Goal: Task Accomplishment & Management: Manage account settings

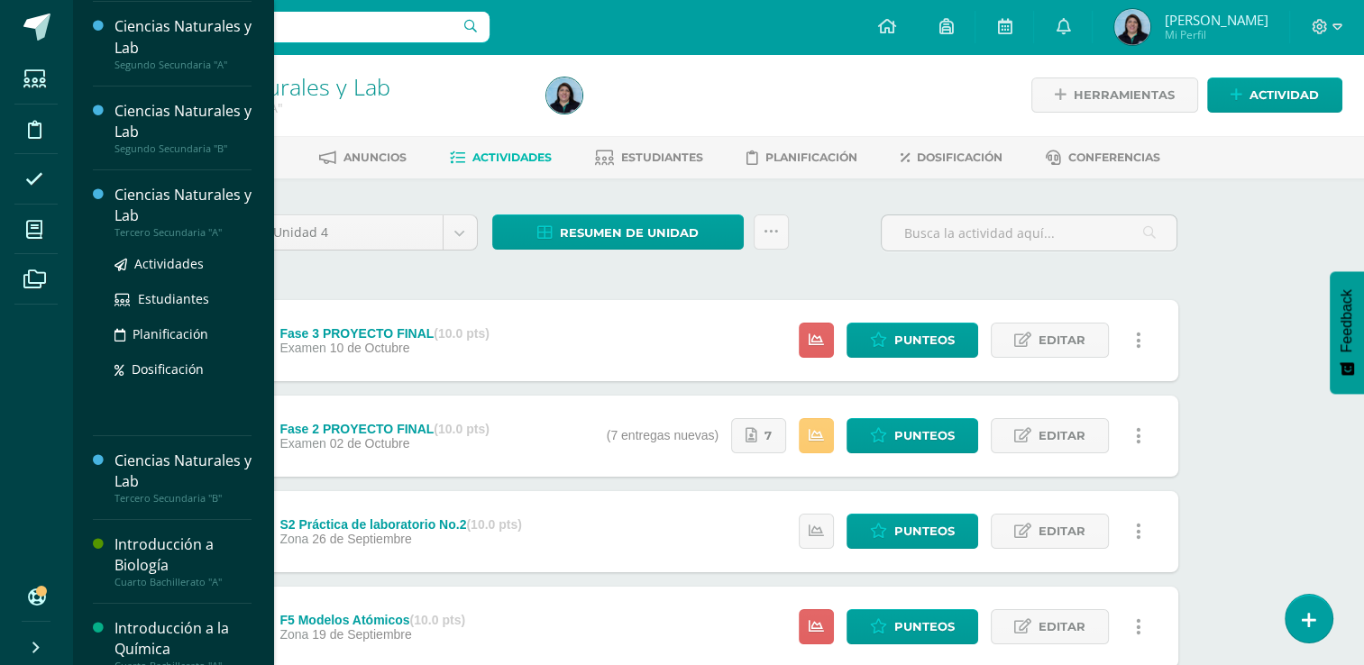
scroll to position [180, 0]
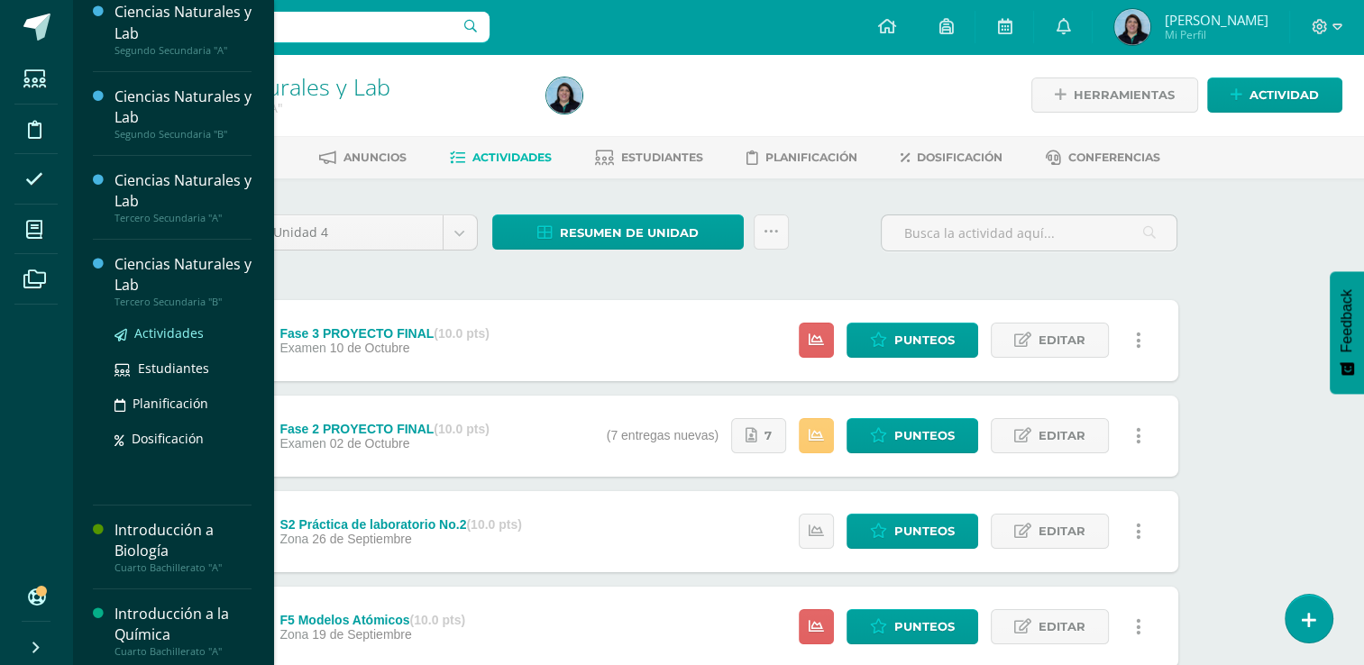
click at [175, 332] on span "Actividades" at bounding box center [168, 333] width 69 height 17
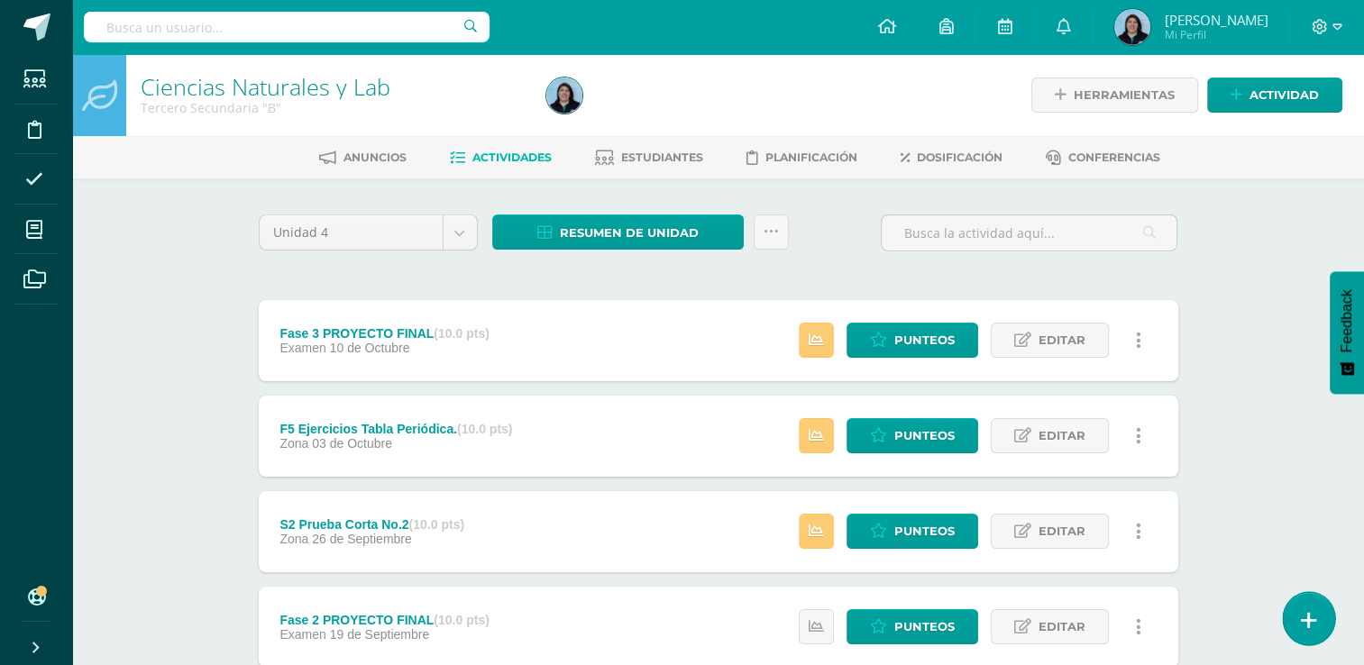
click at [1309, 620] on icon at bounding box center [1309, 620] width 16 height 21
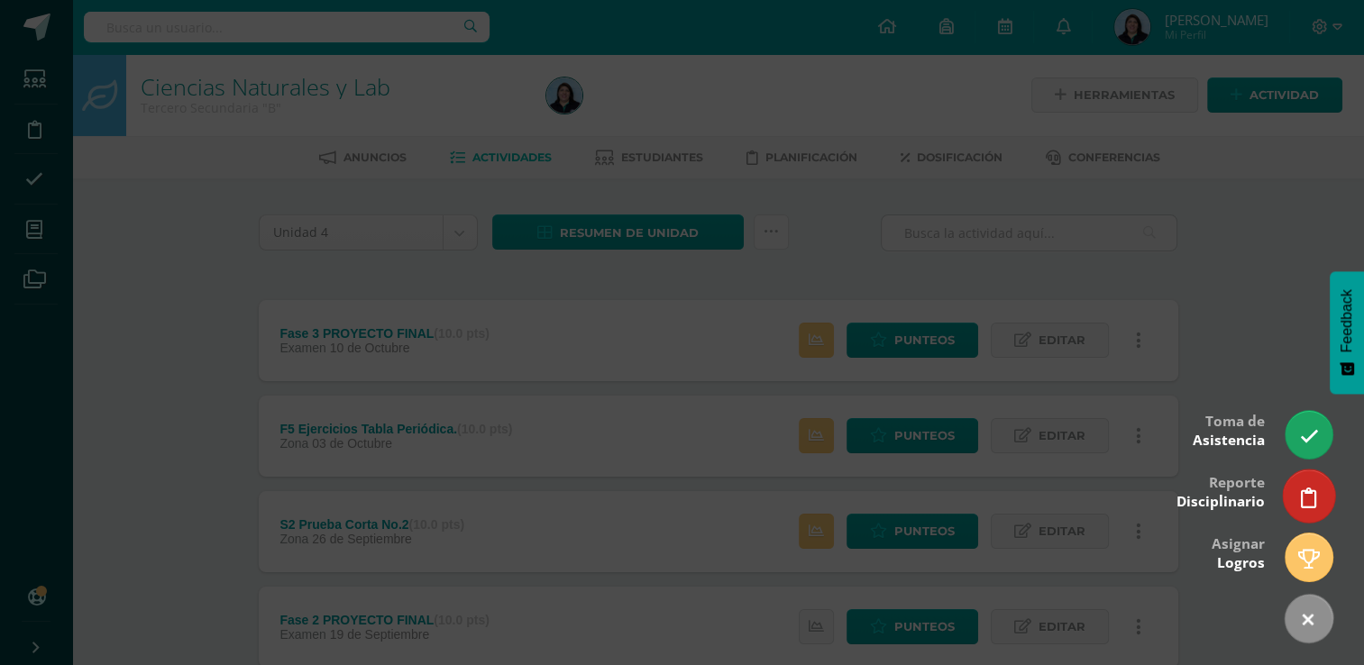
click at [1305, 497] on icon at bounding box center [1309, 498] width 16 height 21
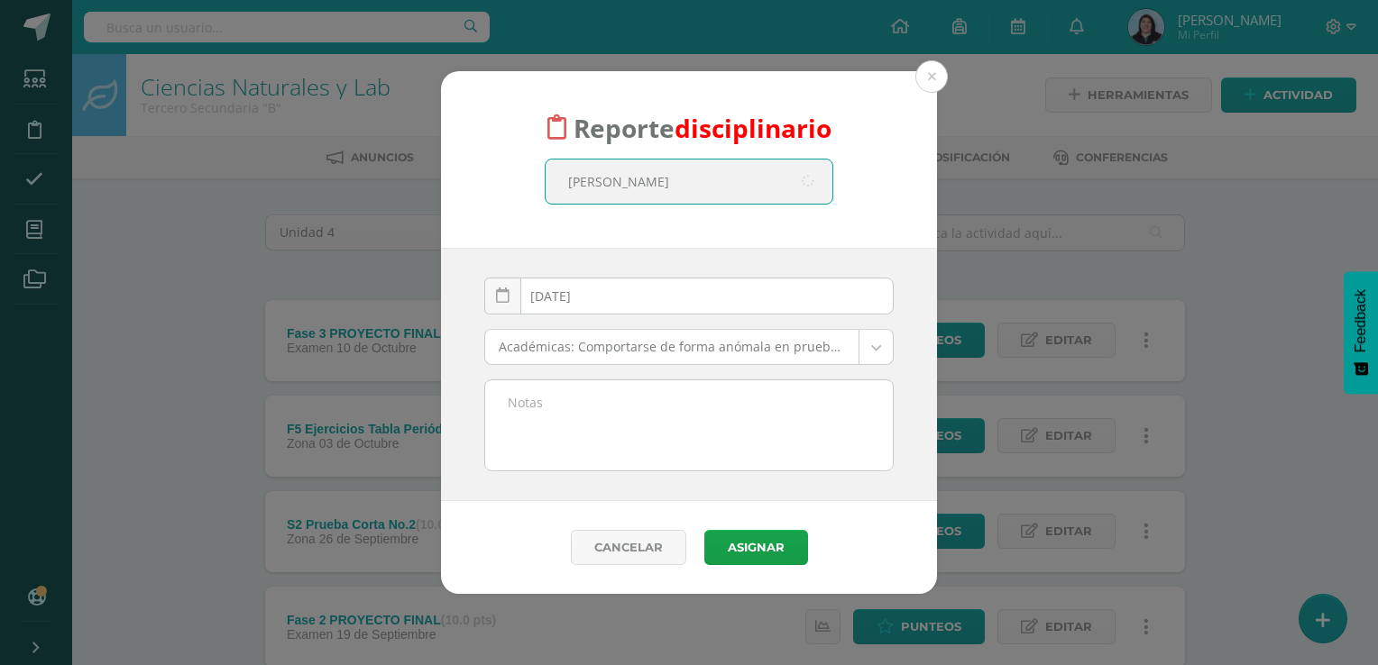
type input "pedro"
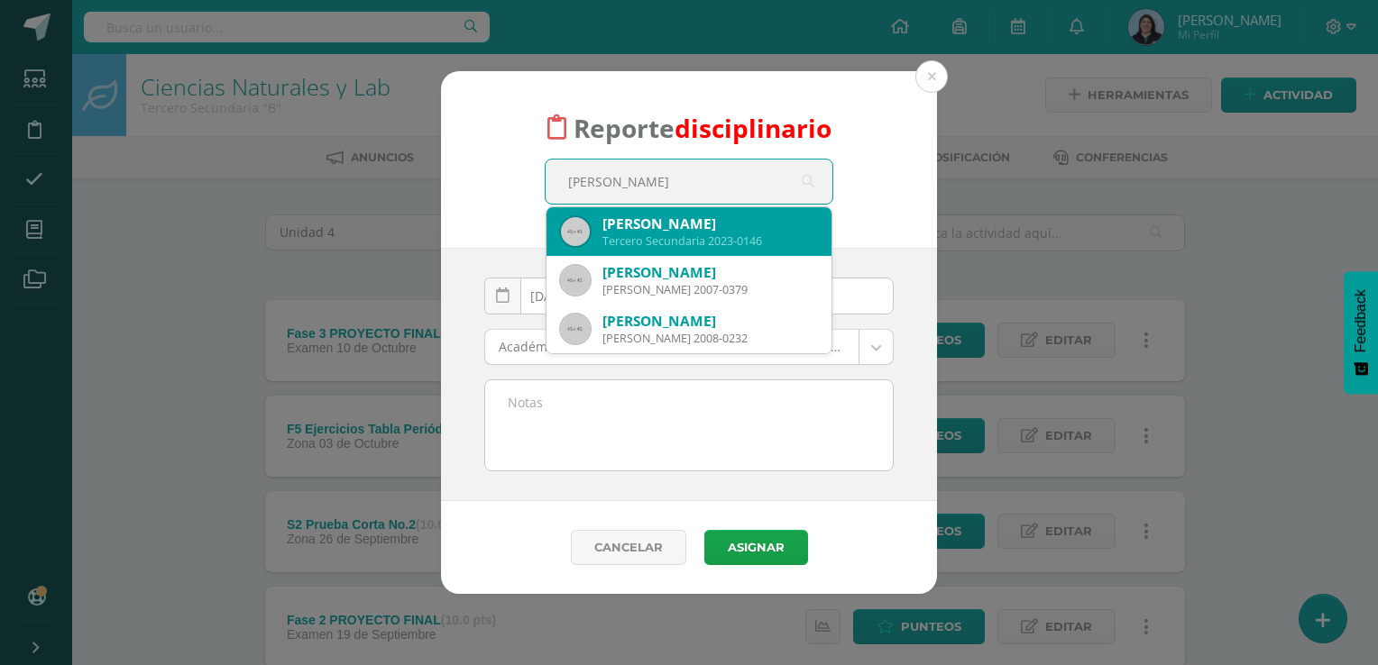
click at [727, 244] on div "Tercero Secundaria 2023-0146" at bounding box center [709, 241] width 215 height 15
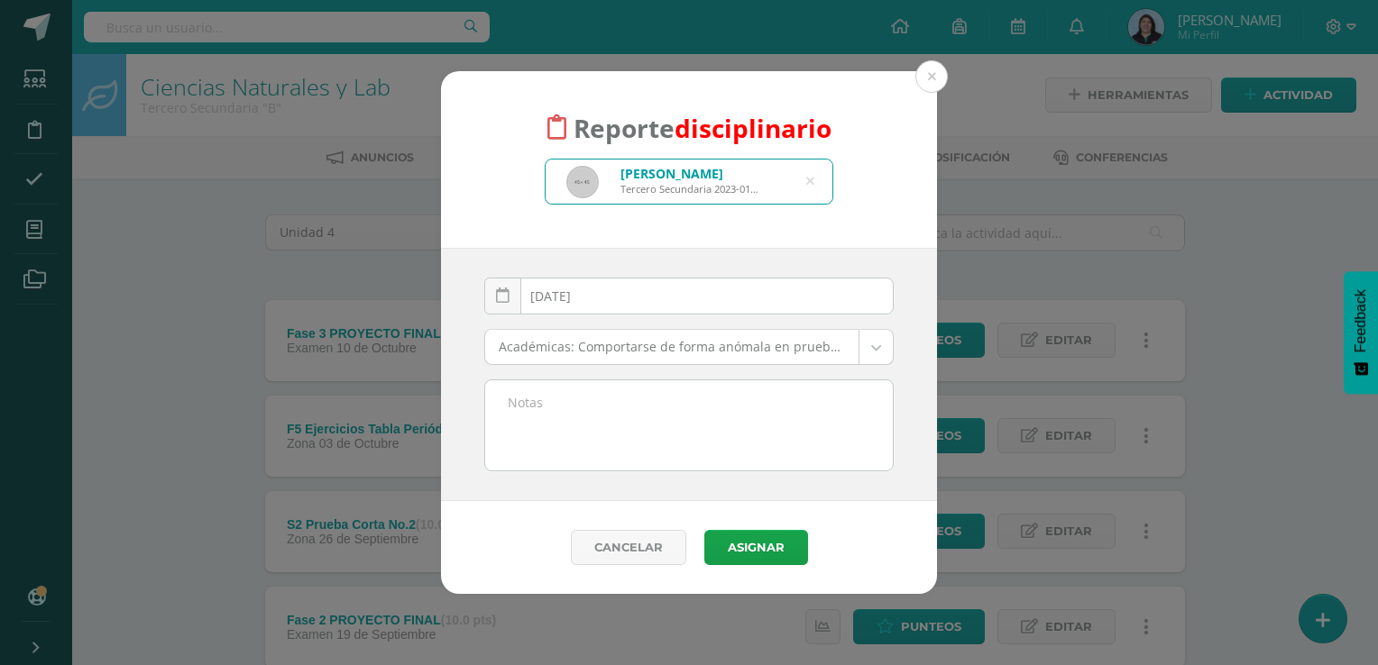
click at [879, 349] on body "Reporte disciplinario Pedro Andres García Morales Tercero Secundaria 2023-0146 …" at bounding box center [689, 677] width 1378 height 1355
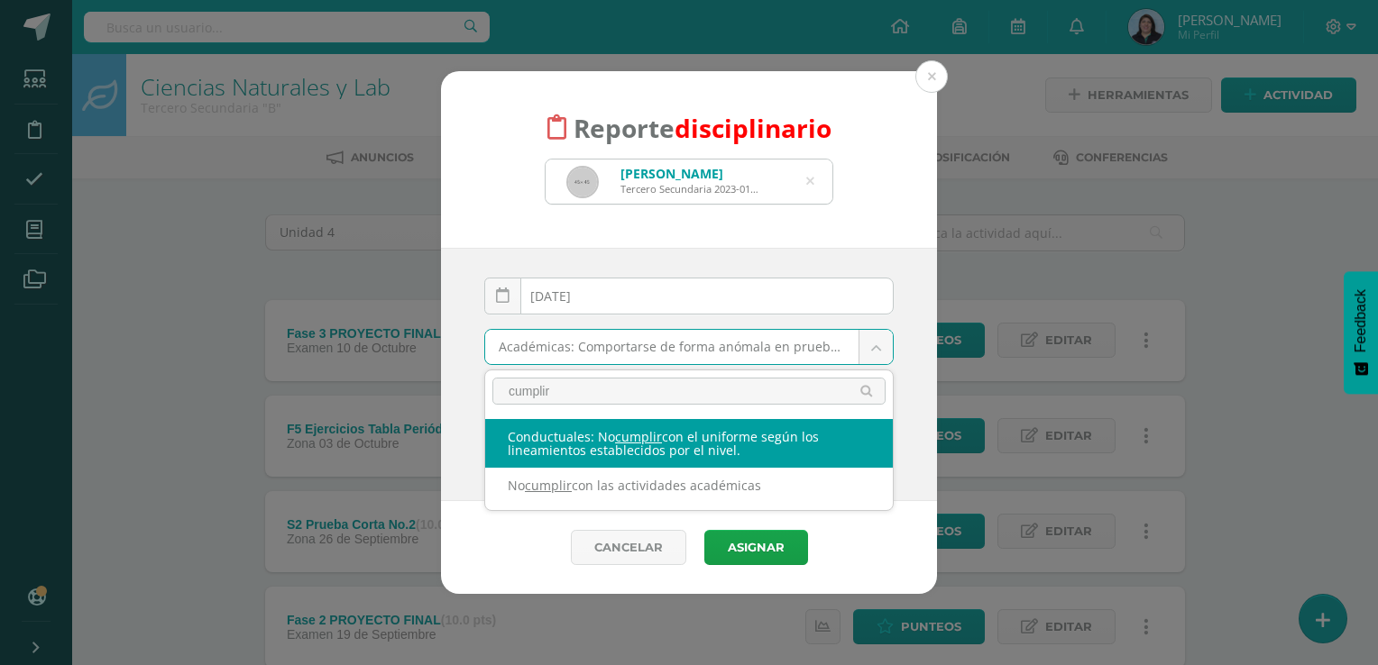
type input "cumplir"
select select "37"
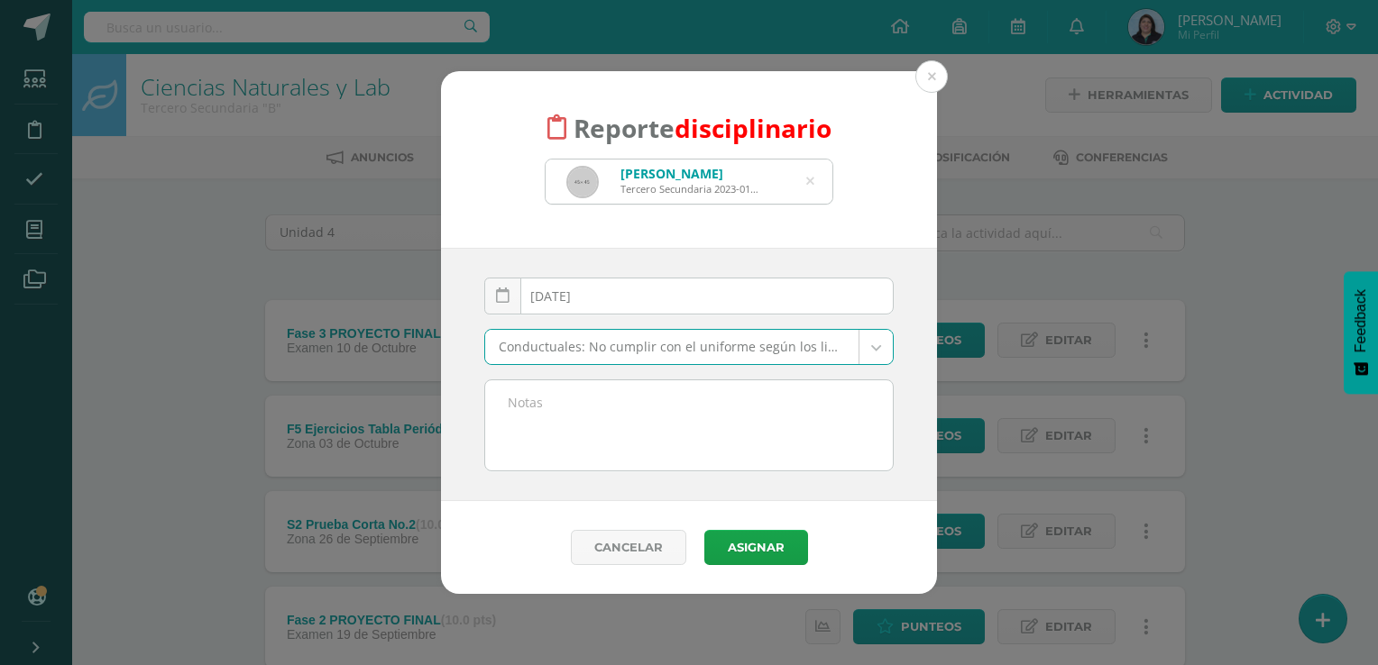
type input "R"
type input "Reforzar"
click at [731, 454] on body "Reporte disciplinario Pedro Andres García Morales Tercero Secundaria 2023-0146 …" at bounding box center [689, 677] width 1378 height 1355
click at [535, 414] on textarea at bounding box center [689, 426] width 408 height 90
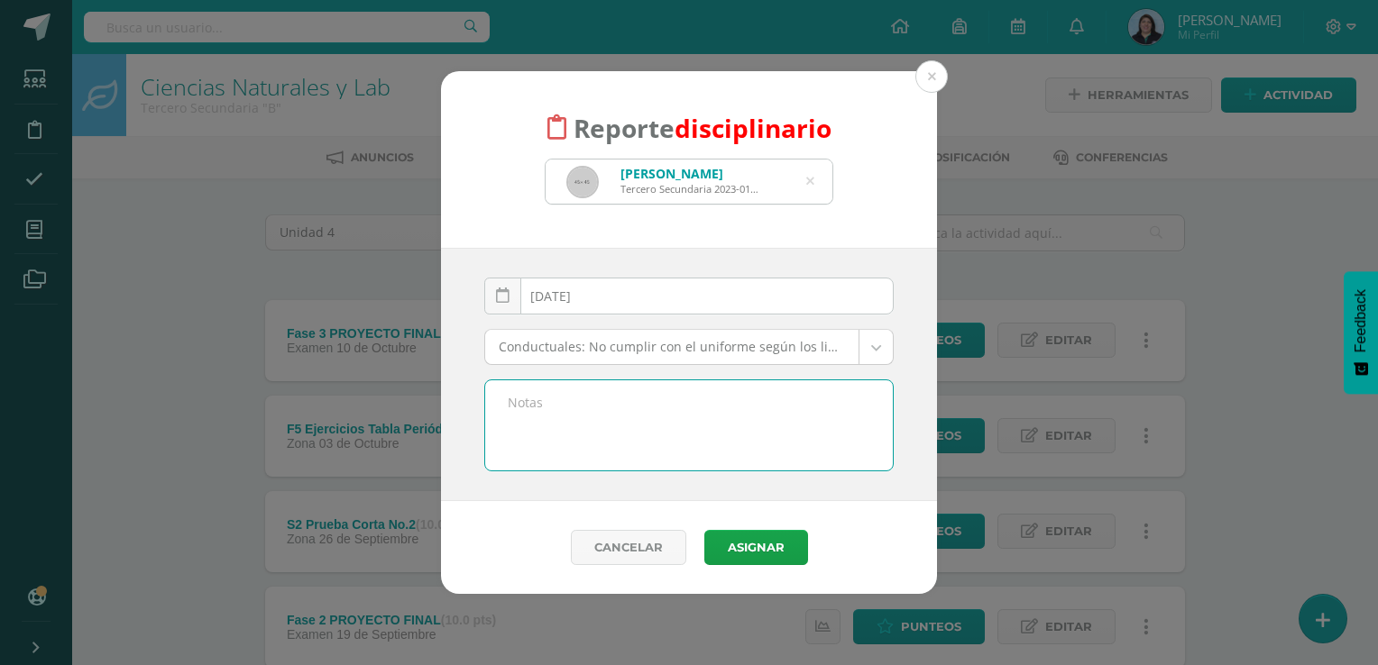
click at [632, 403] on textarea at bounding box center [689, 426] width 408 height 90
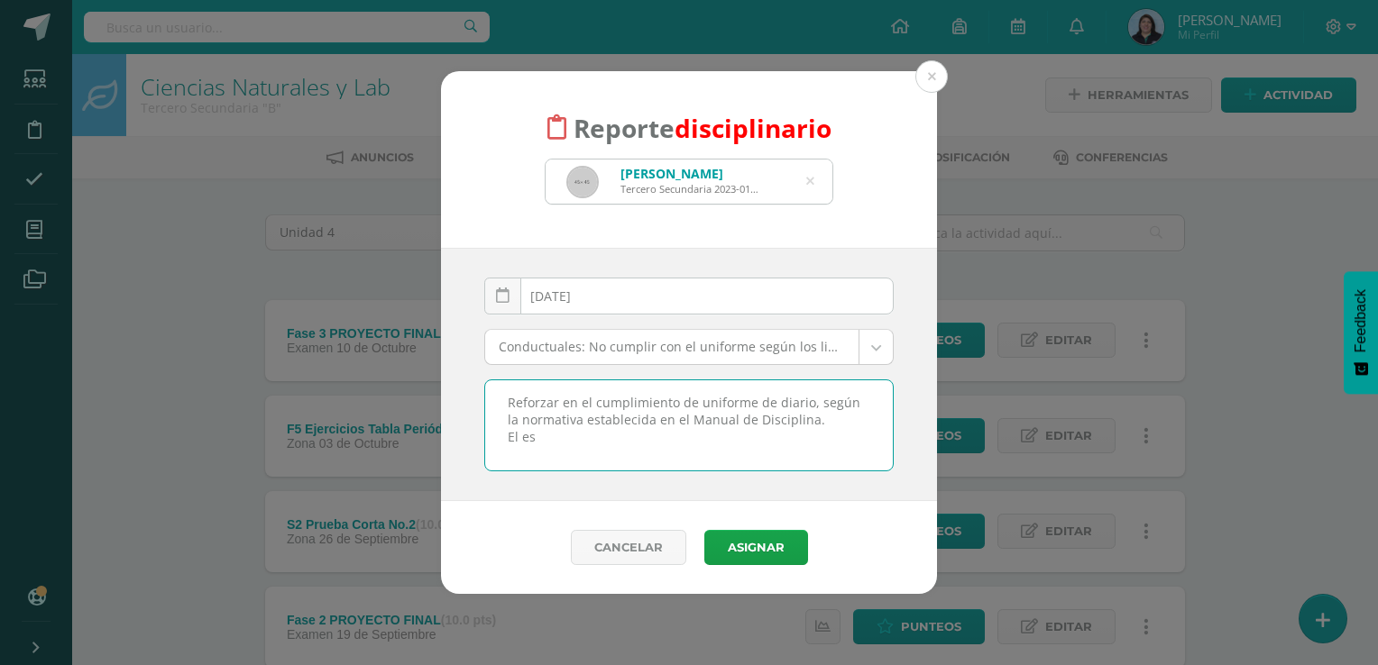
click at [819, 402] on textarea "Reforzar en el cumplimiento de uniforme de diario, según la normativa estableci…" at bounding box center [689, 426] width 408 height 90
click at [815, 420] on textarea "Reforzar en el cumplimiento de uniforme de diario. Según la normativa estableci…" at bounding box center [689, 426] width 408 height 90
click at [529, 456] on textarea "Reforzar en el cumplimiento de uniforme de diario. Según la normativa estableci…" at bounding box center [689, 426] width 408 height 90
drag, startPoint x: 503, startPoint y: 399, endPoint x: 808, endPoint y: 456, distance: 310.2
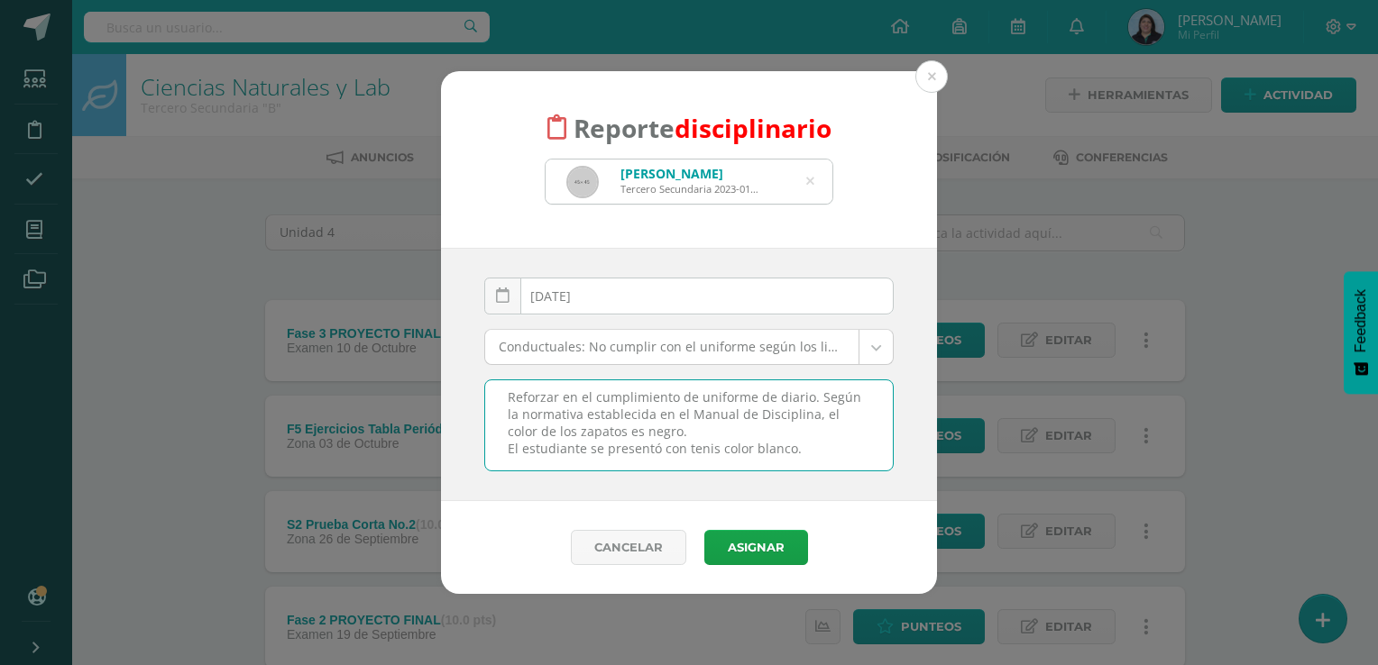
click at [808, 456] on textarea "Reforzar en el cumplimiento de uniforme de diario. Según la normativa estableci…" at bounding box center [689, 426] width 408 height 90
type textarea "Reforzar en el cumplimiento de uniforme de diario. Según la normativa estableci…"
click at [754, 548] on button "Asignar" at bounding box center [756, 547] width 104 height 35
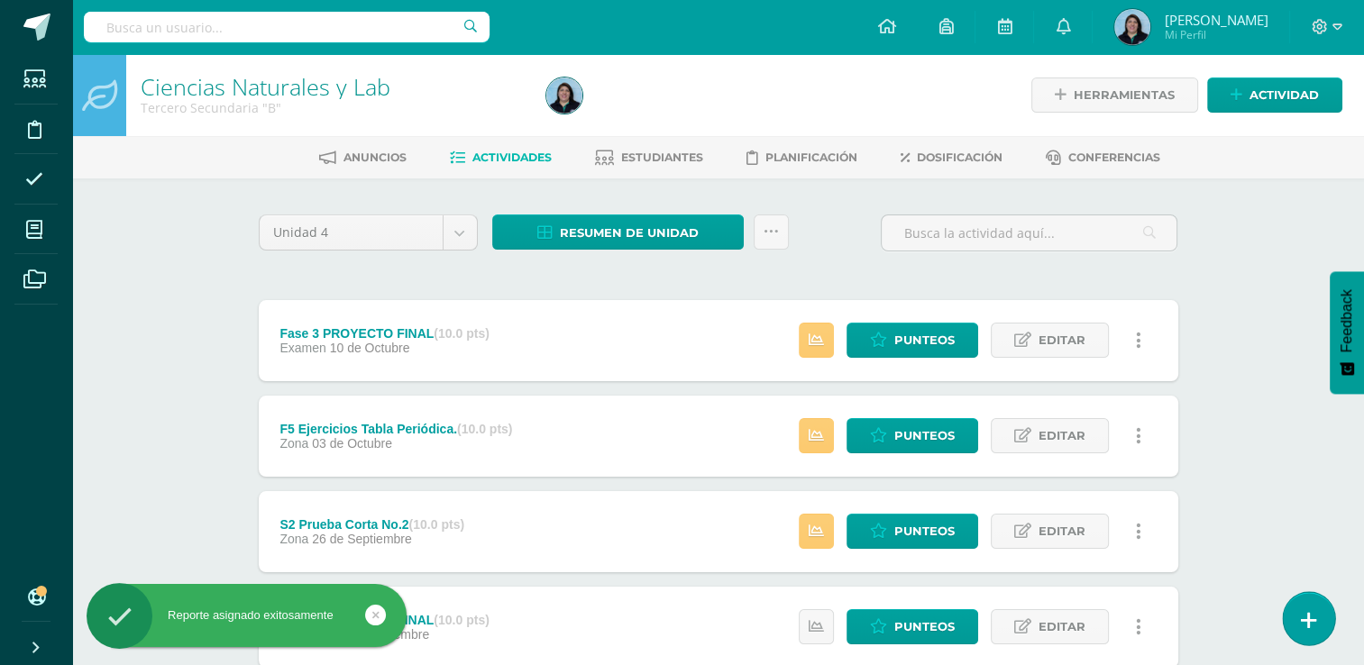
click at [1310, 621] on icon at bounding box center [1309, 620] width 16 height 21
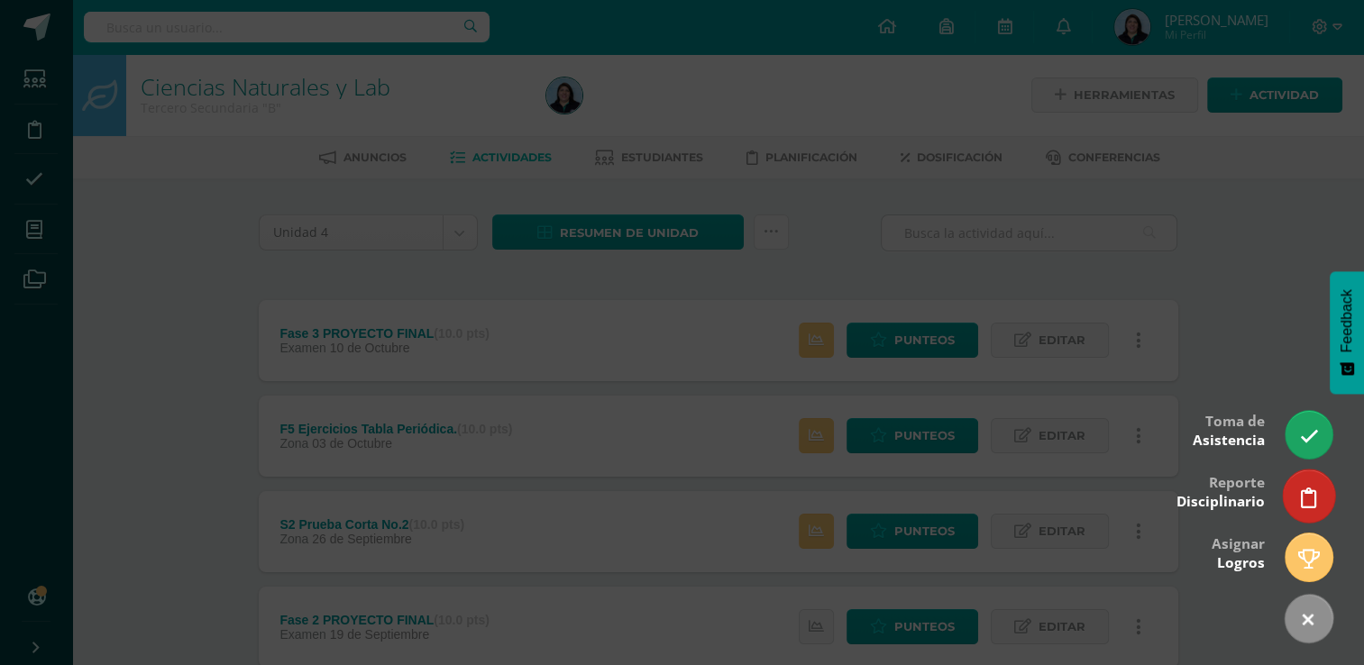
click at [1310, 499] on icon at bounding box center [1309, 498] width 16 height 21
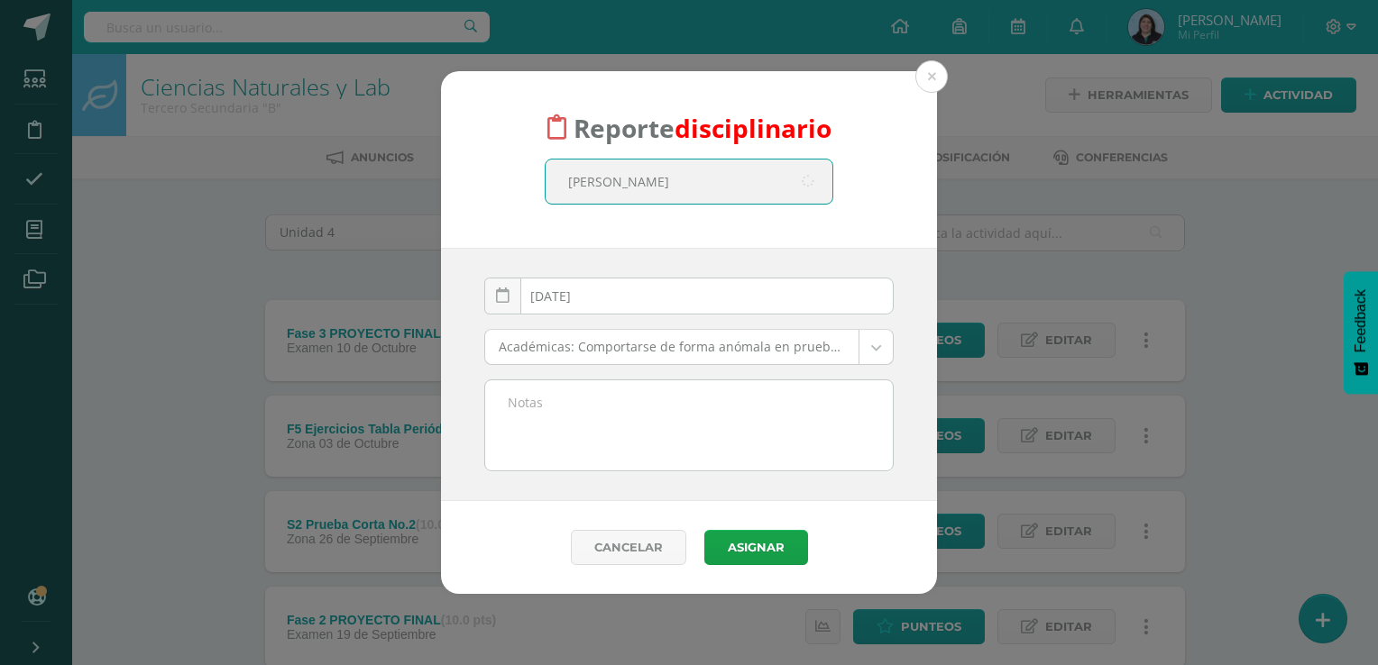
type input "joaquin leonardo"
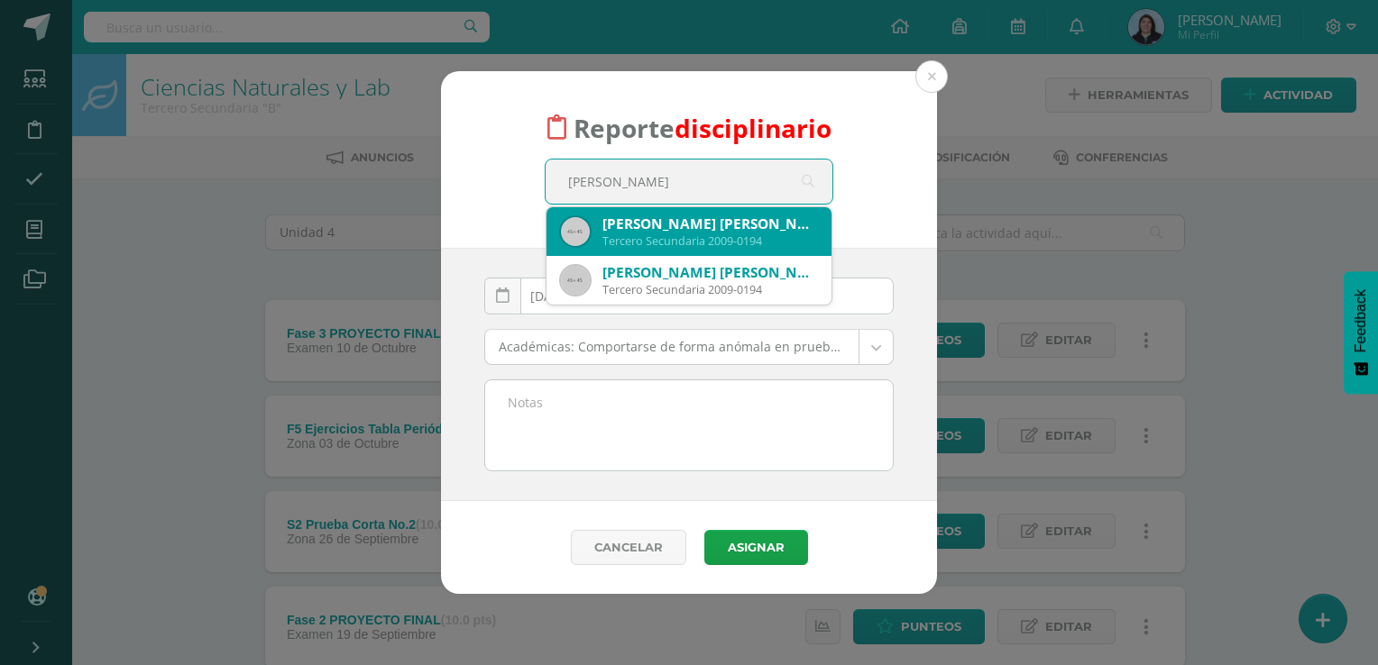
click at [738, 240] on div "Tercero Secundaria 2009-0194" at bounding box center [709, 241] width 215 height 15
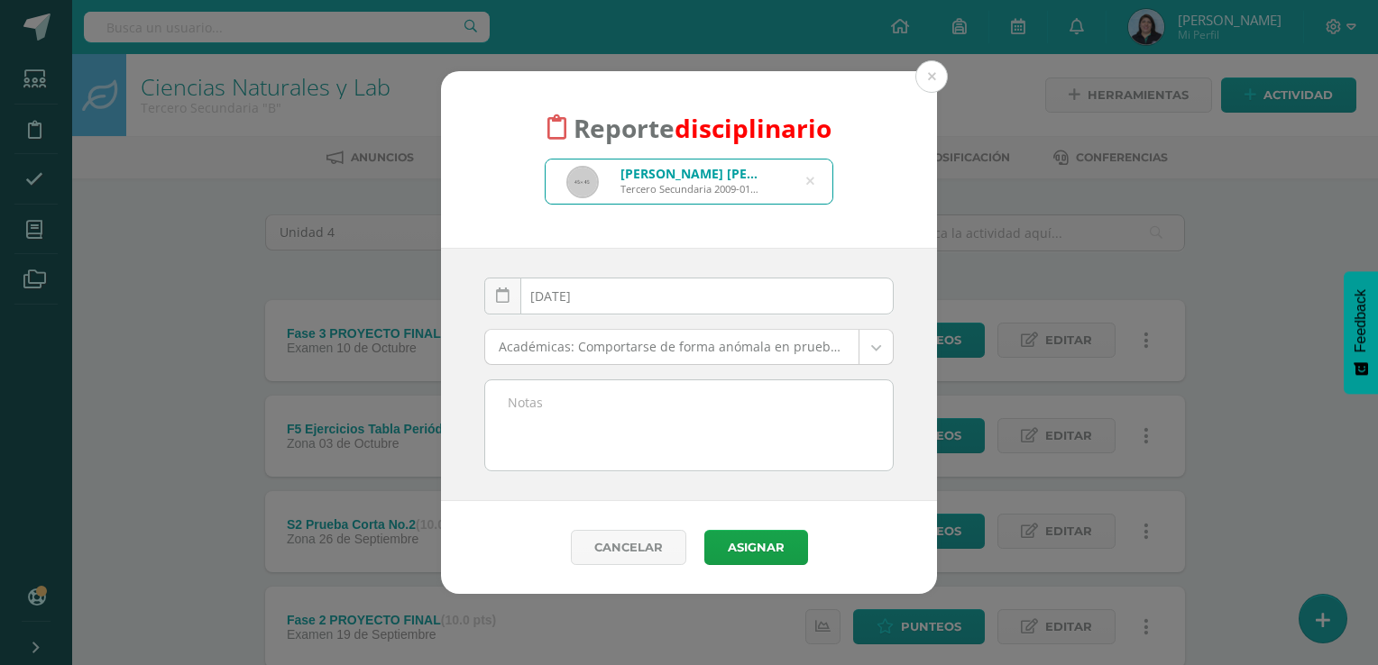
click at [523, 422] on textarea at bounding box center [689, 426] width 408 height 90
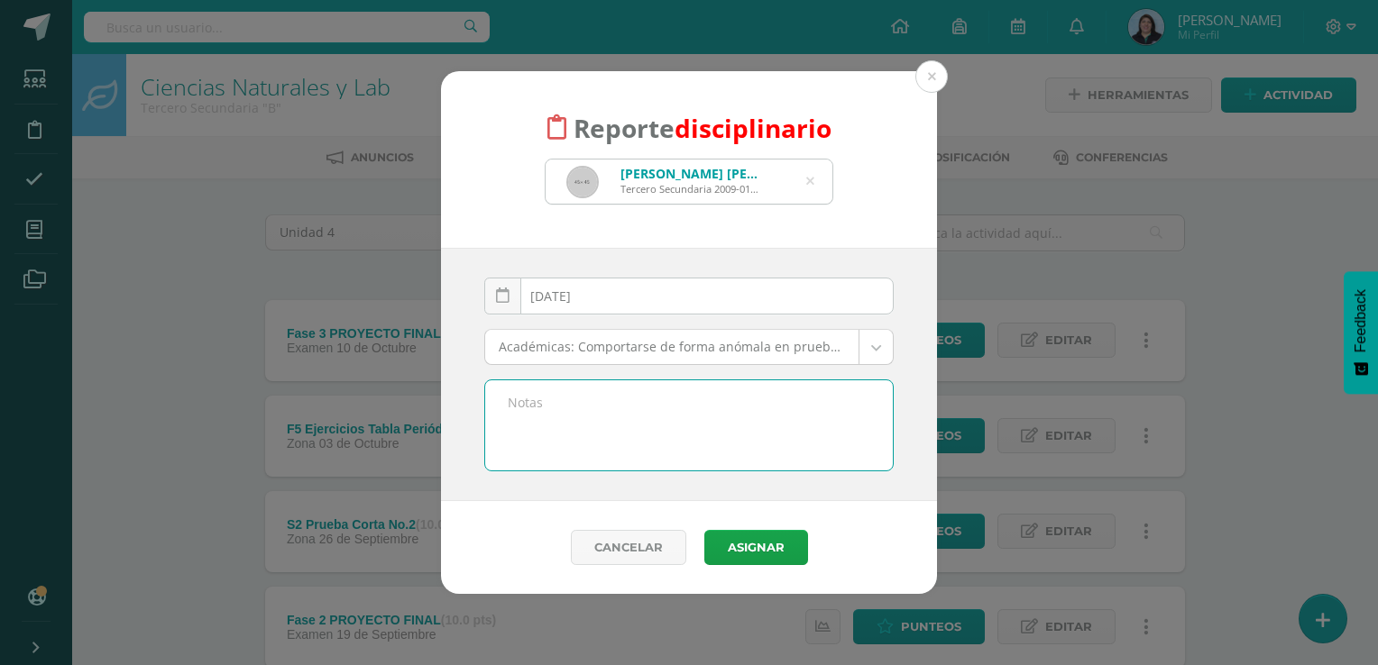
paste textarea "Reforzar en el cumplimiento de uniforme de diario. Según la normativa estableci…"
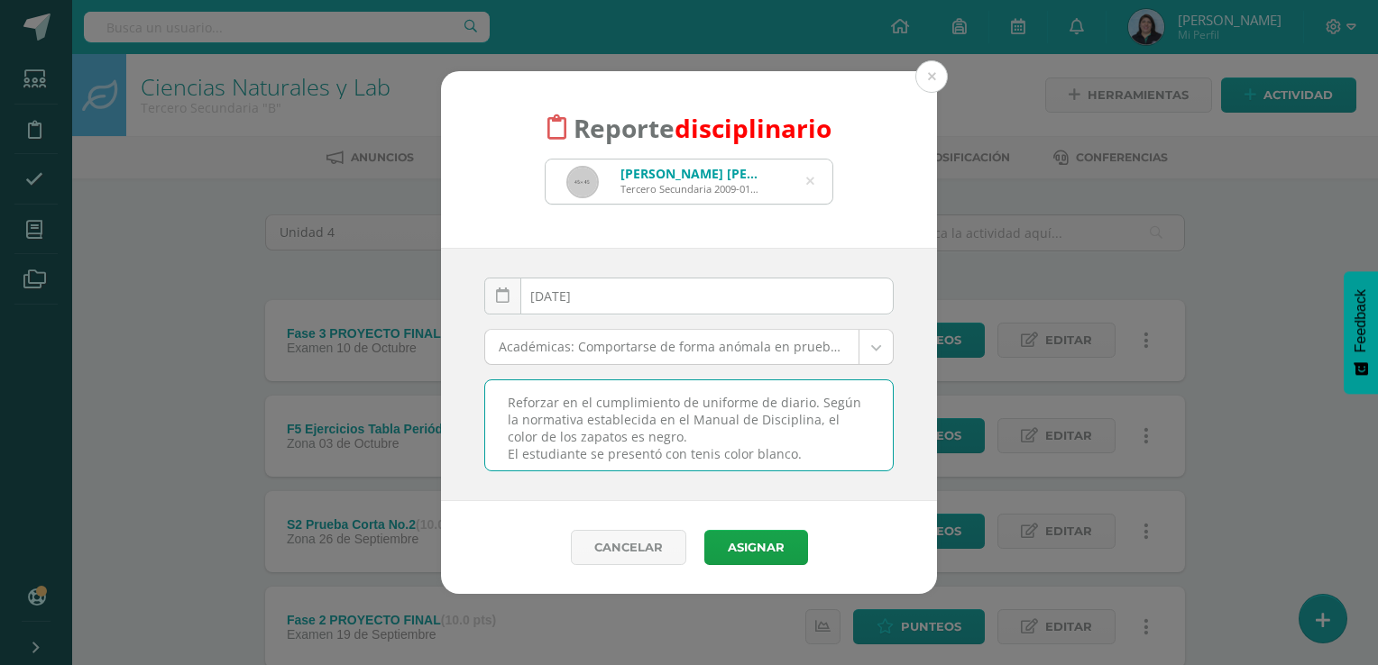
click at [786, 453] on textarea "Reforzar en el cumplimiento de uniforme de diario. Según la normativa estableci…" at bounding box center [689, 426] width 408 height 90
type textarea "Reforzar en el cumplimiento de uniforme de diario. Según la normativa estableci…"
click at [776, 554] on button "Asignar" at bounding box center [756, 547] width 104 height 35
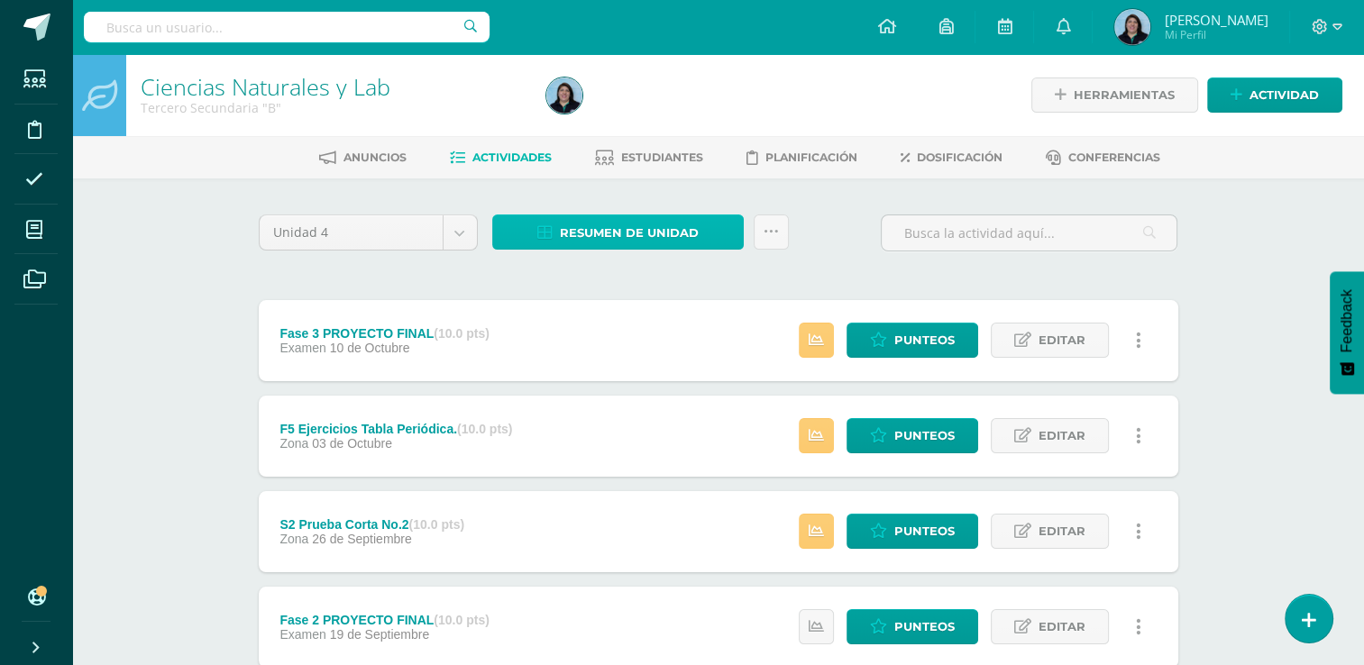
click at [682, 236] on span "Resumen de unidad" at bounding box center [629, 232] width 139 height 33
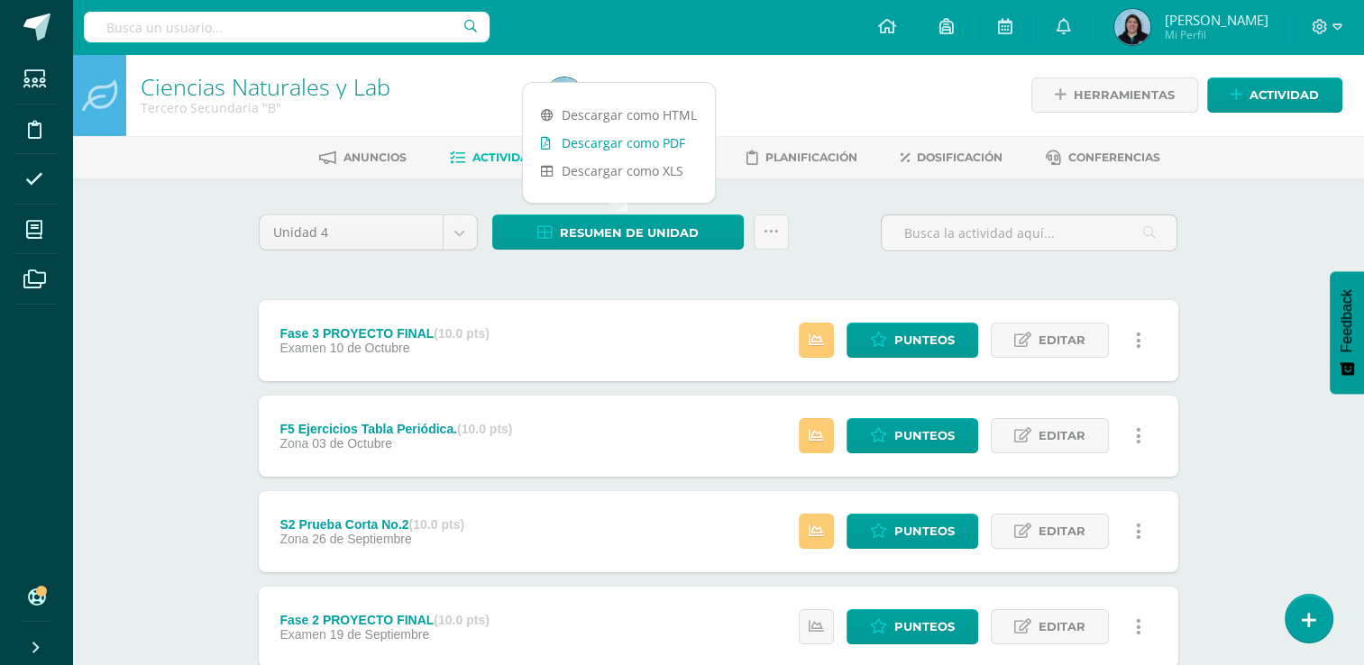
click at [673, 142] on link "Descargar como PDF" at bounding box center [619, 143] width 192 height 28
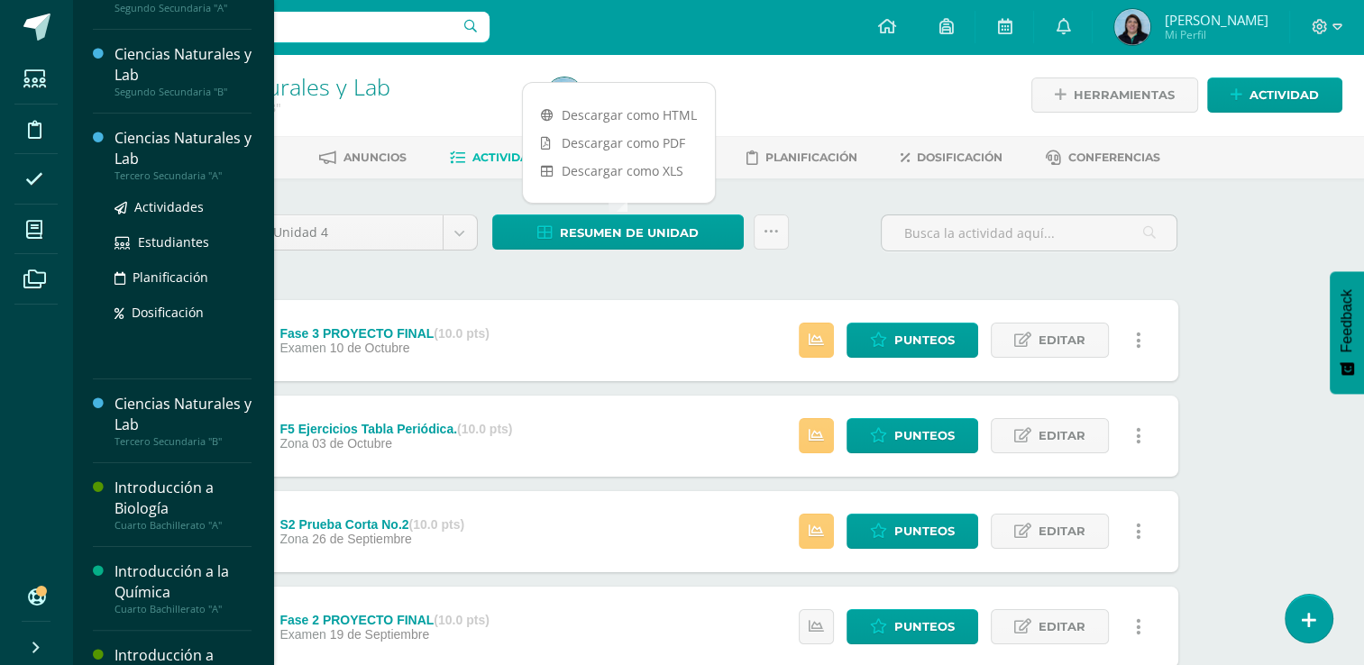
scroll to position [451, 0]
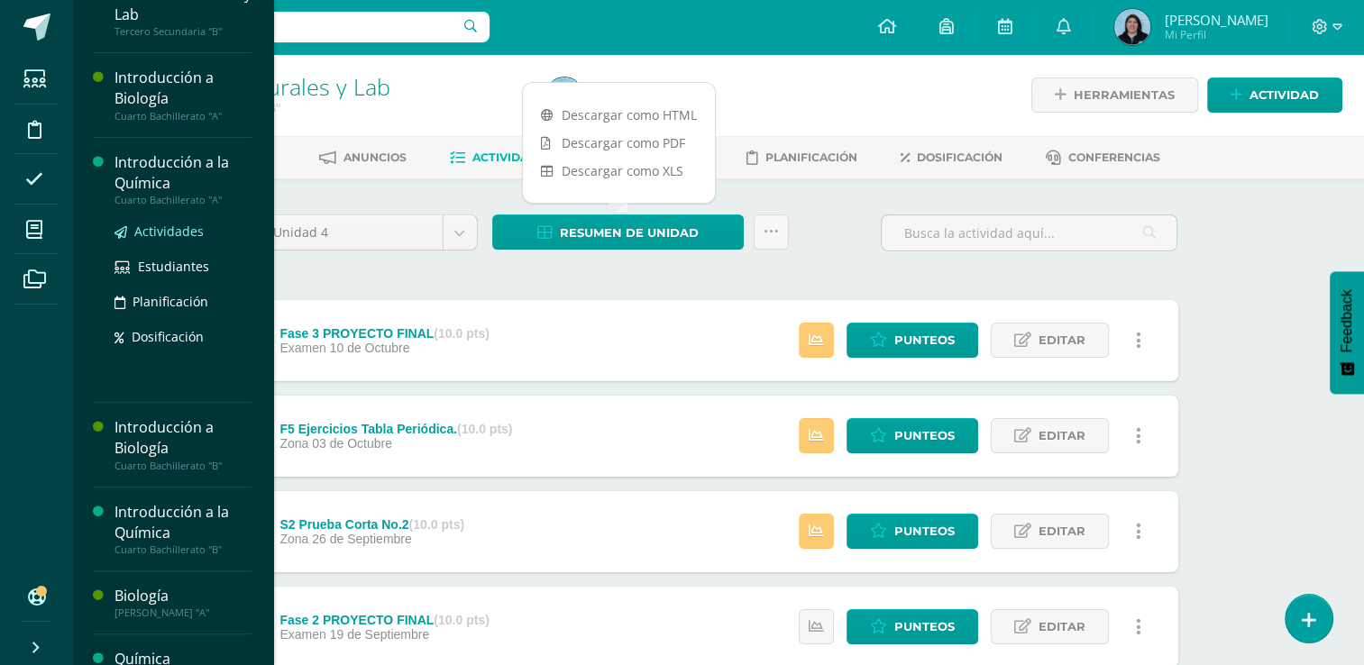
click at [172, 233] on span "Actividades" at bounding box center [168, 231] width 69 height 17
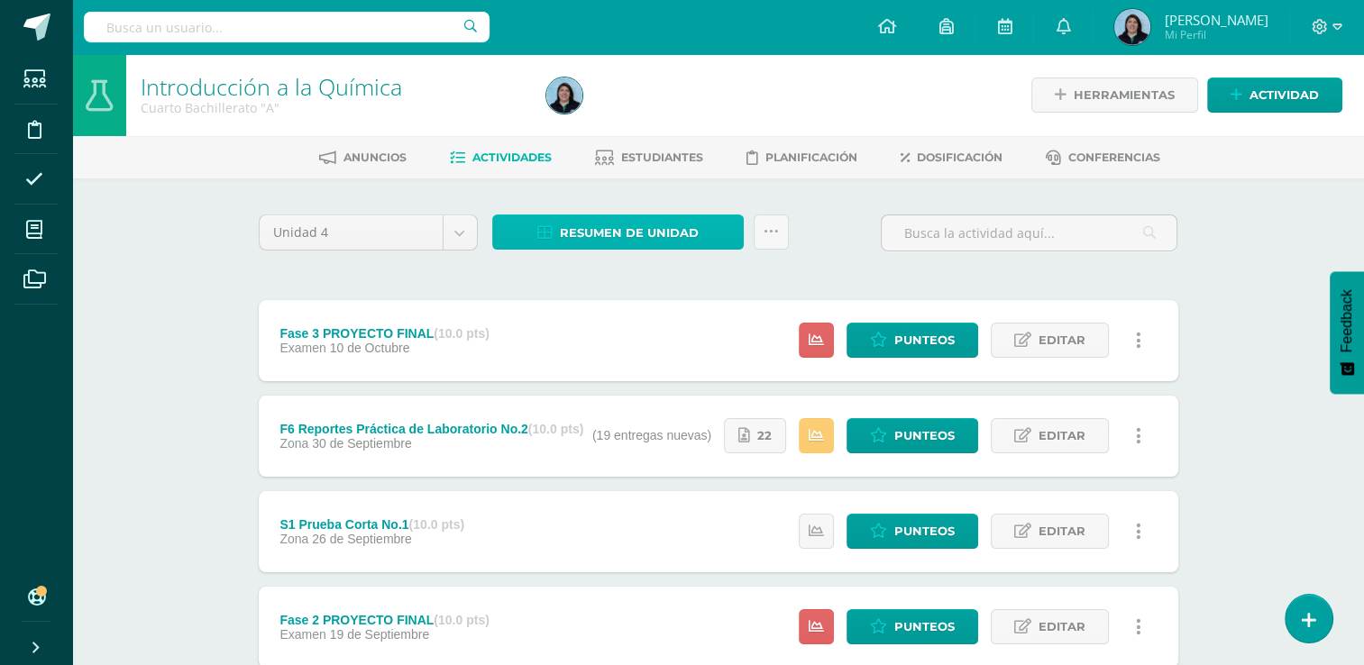
click at [689, 238] on span "Resumen de unidad" at bounding box center [629, 232] width 139 height 33
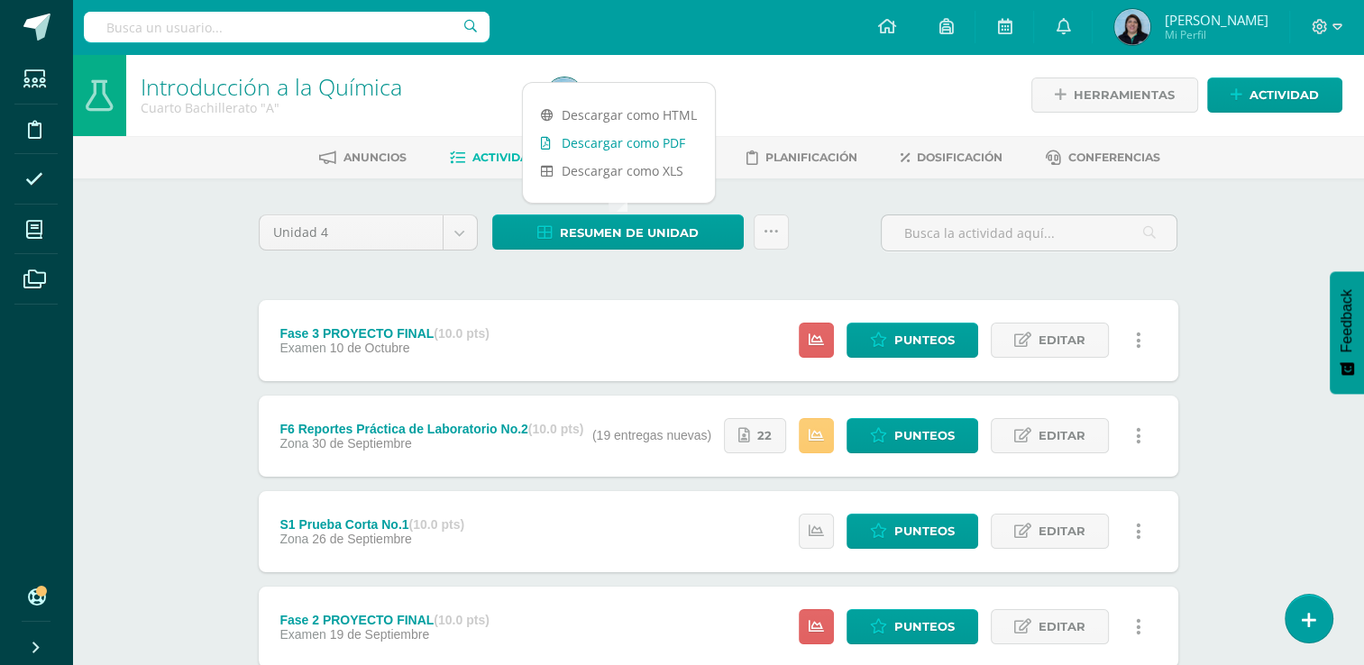
click at [674, 141] on link "Descargar como PDF" at bounding box center [619, 143] width 192 height 28
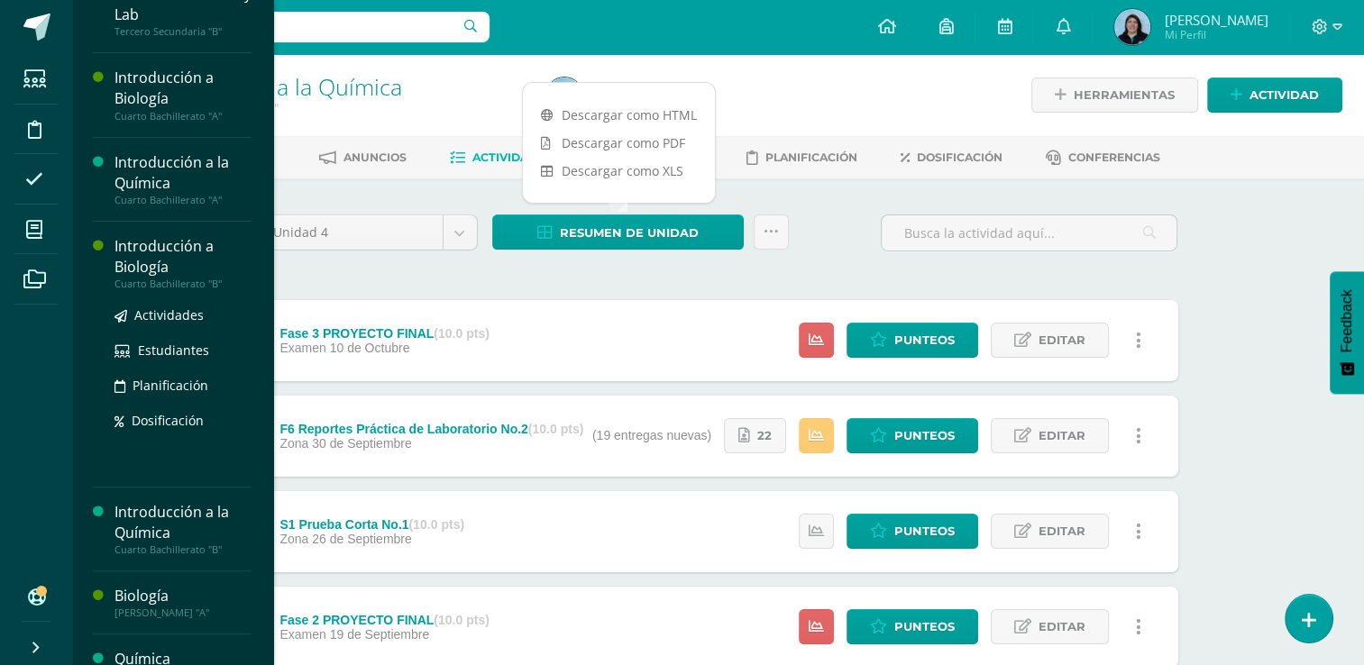
scroll to position [451, 0]
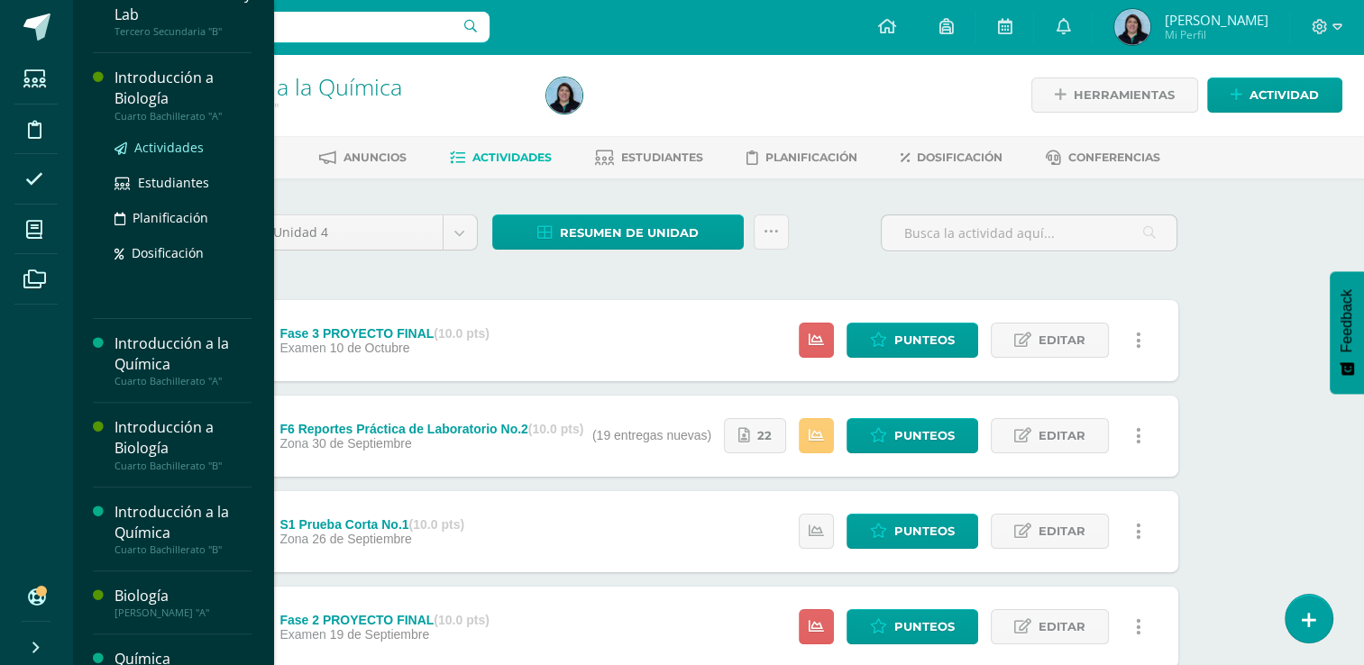
click at [169, 147] on span "Actividades" at bounding box center [168, 147] width 69 height 17
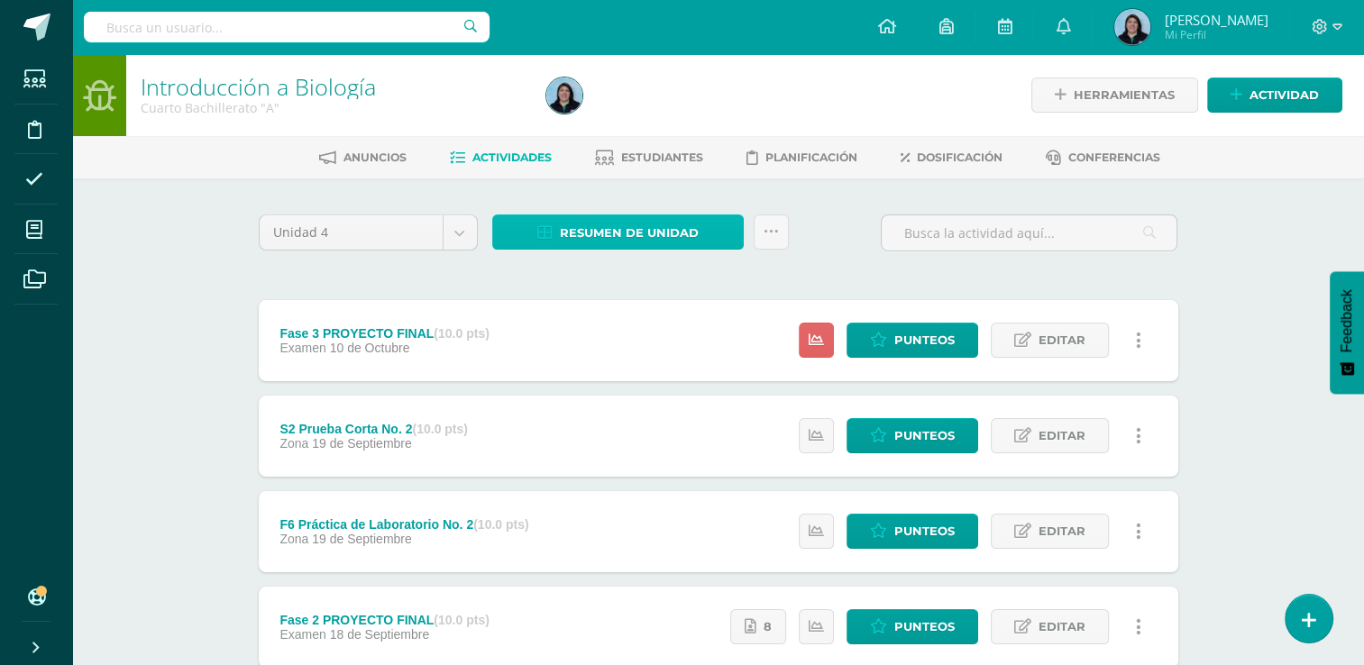
click at [620, 227] on span "Resumen de unidad" at bounding box center [629, 232] width 139 height 33
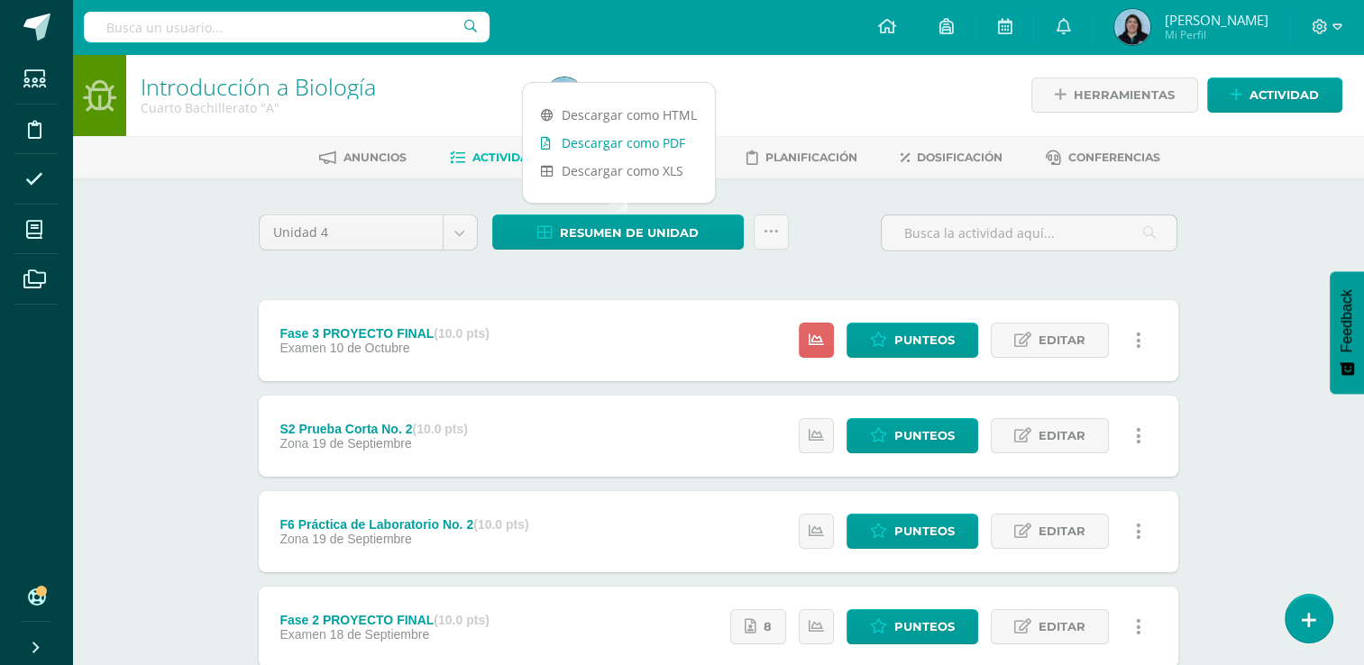
click at [611, 151] on link "Descargar como PDF" at bounding box center [619, 143] width 192 height 28
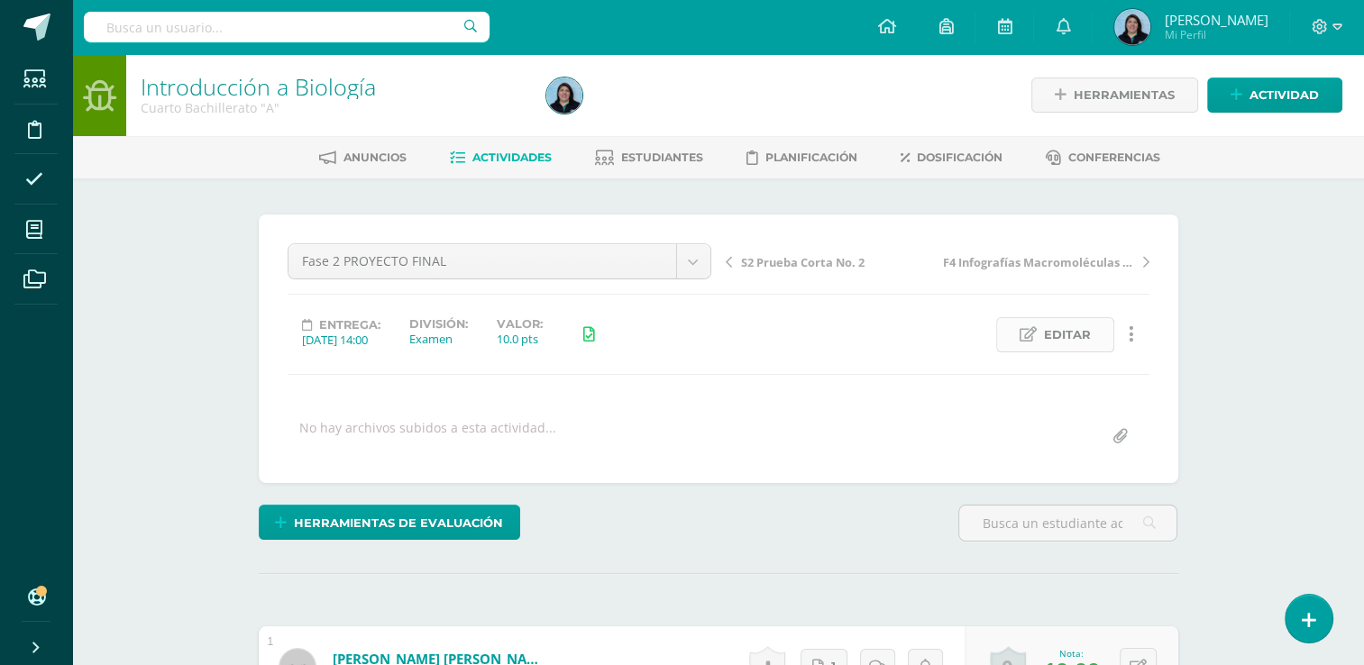
click at [1069, 338] on span "Editar" at bounding box center [1067, 334] width 47 height 33
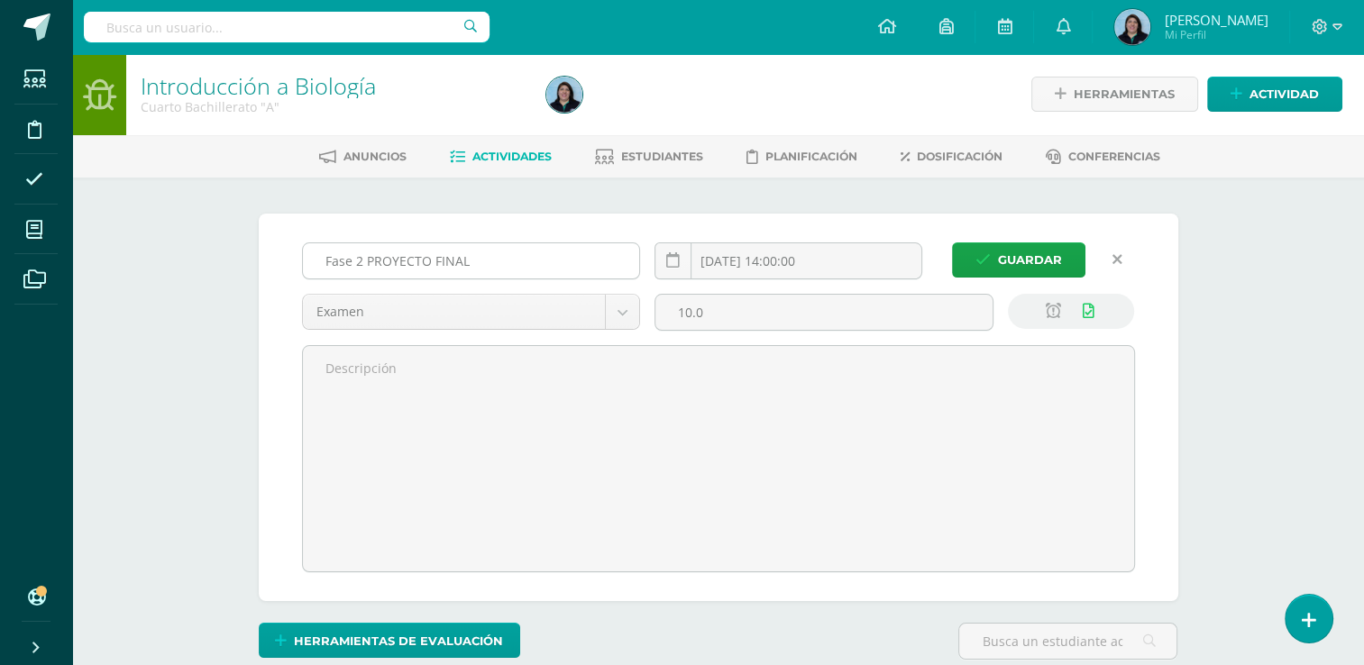
scroll to position [2, 0]
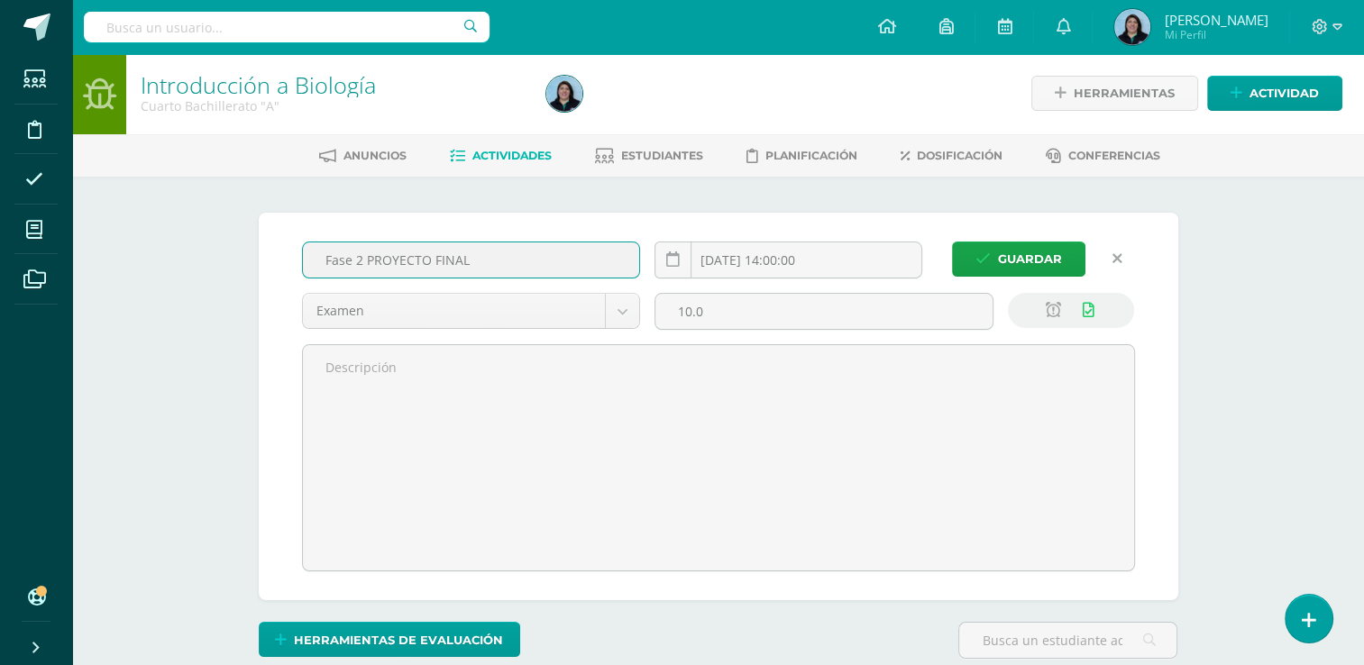
click at [361, 258] on input "Fase 2 PROYECTO FINAL" at bounding box center [471, 260] width 337 height 35
type input "Fase 1 PROYECTO FINAL"
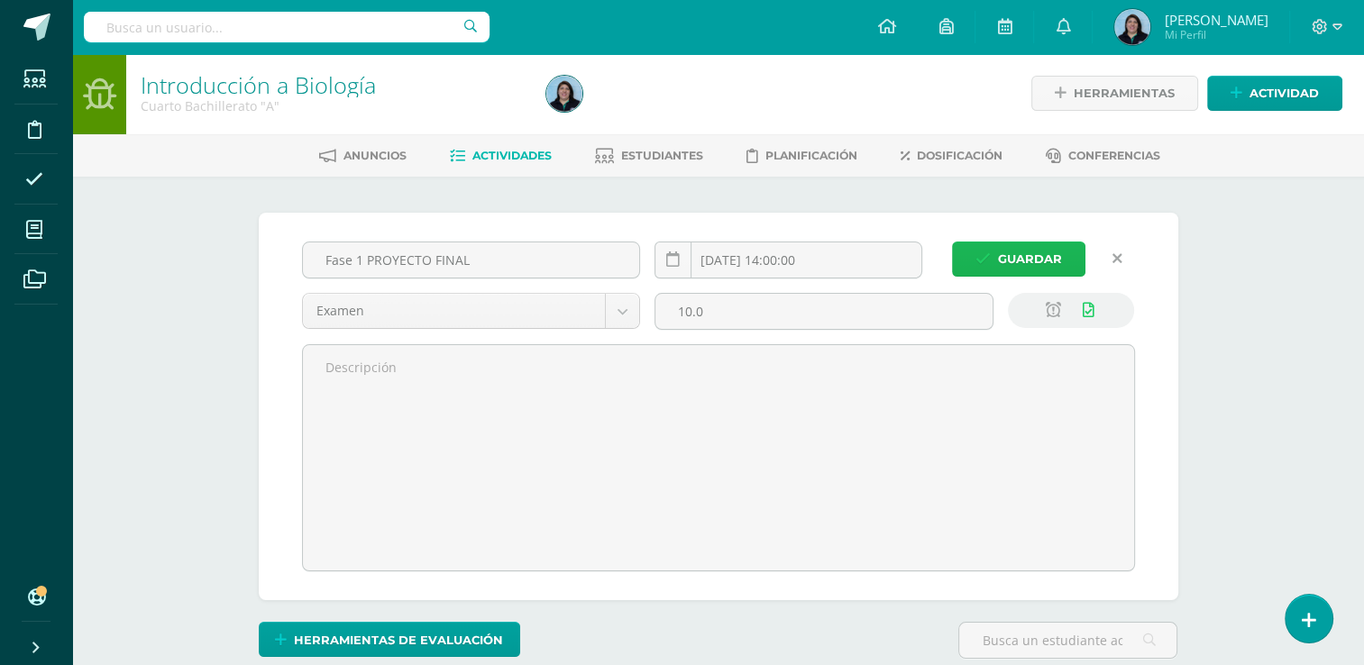
click at [1014, 260] on span "Guardar" at bounding box center [1030, 259] width 64 height 33
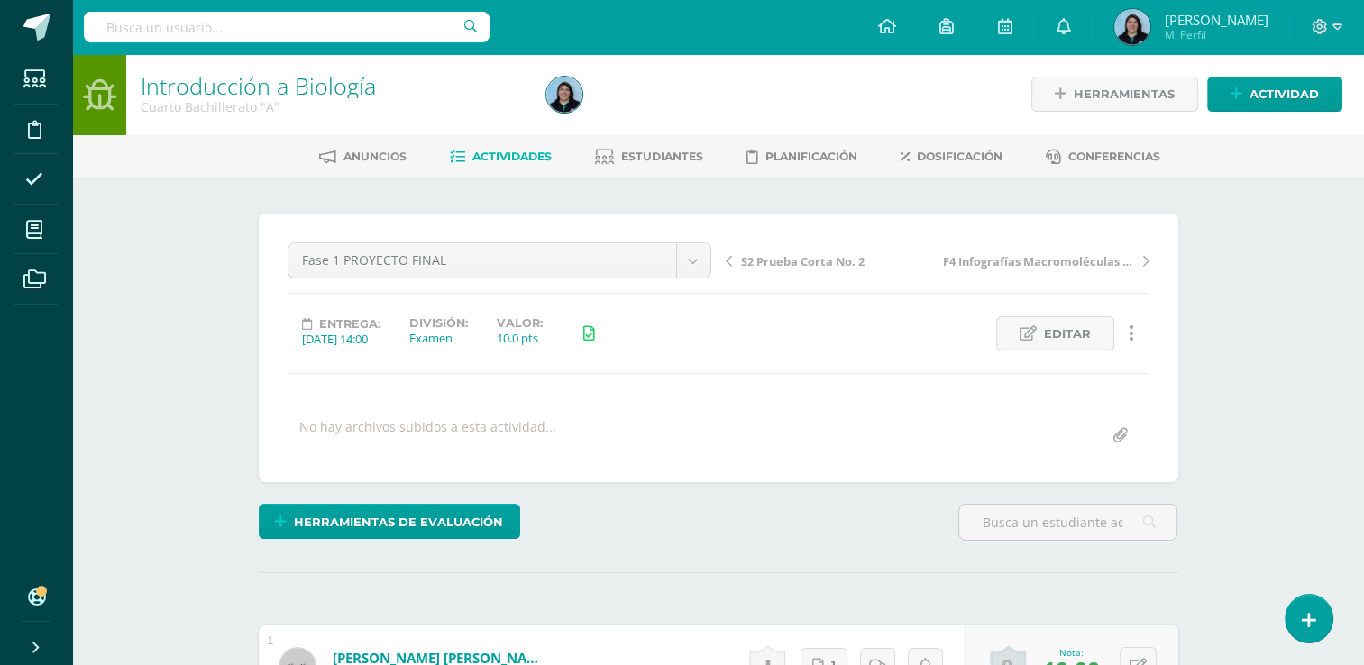
scroll to position [2, 0]
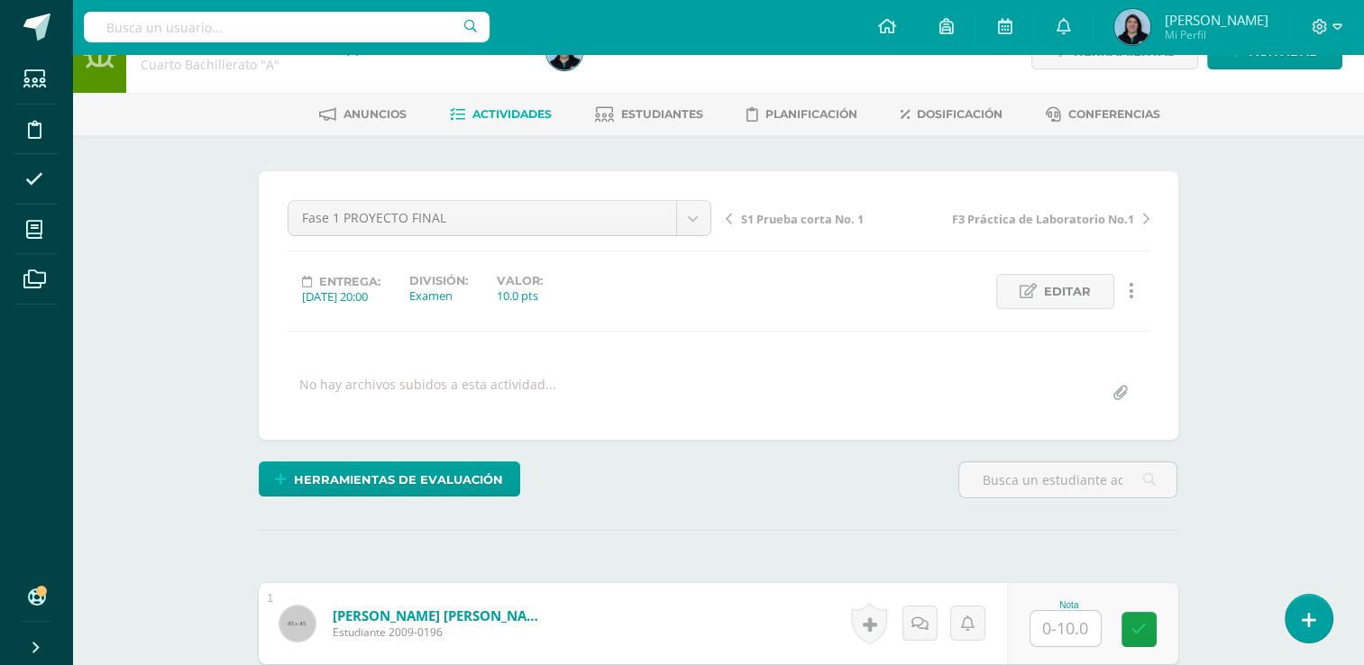
scroll to position [57, 0]
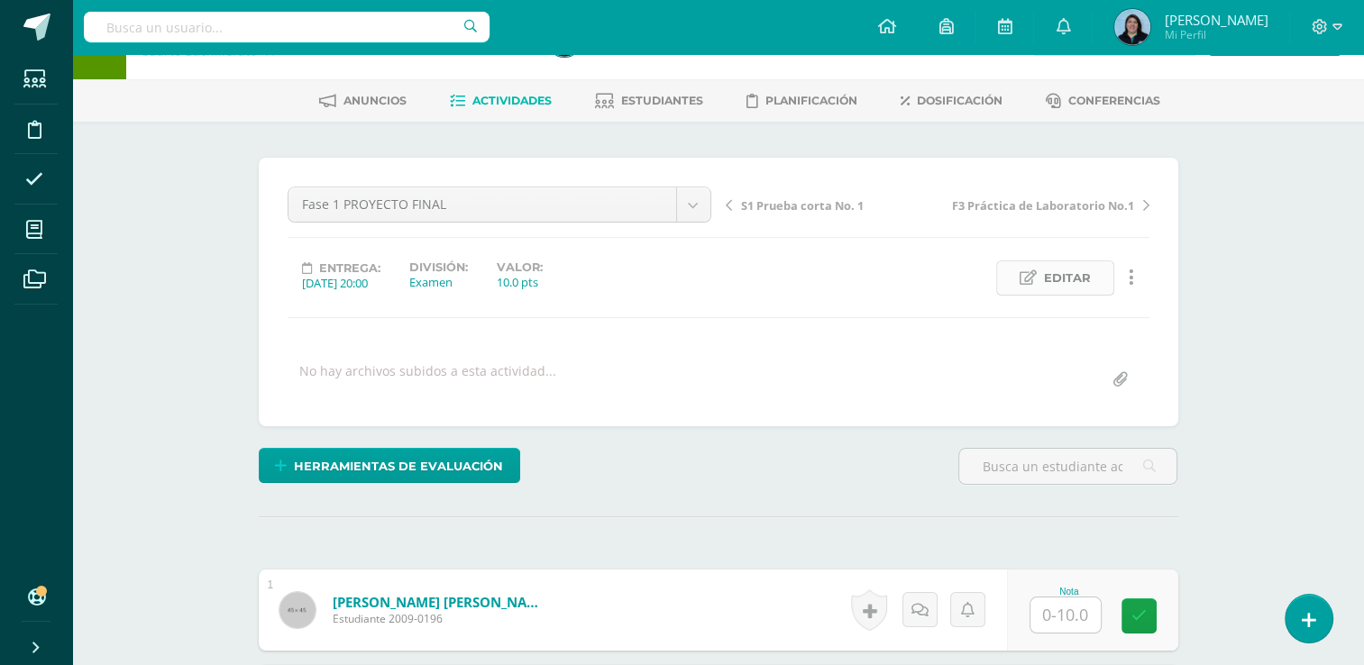
click at [1076, 283] on span "Editar" at bounding box center [1067, 278] width 47 height 33
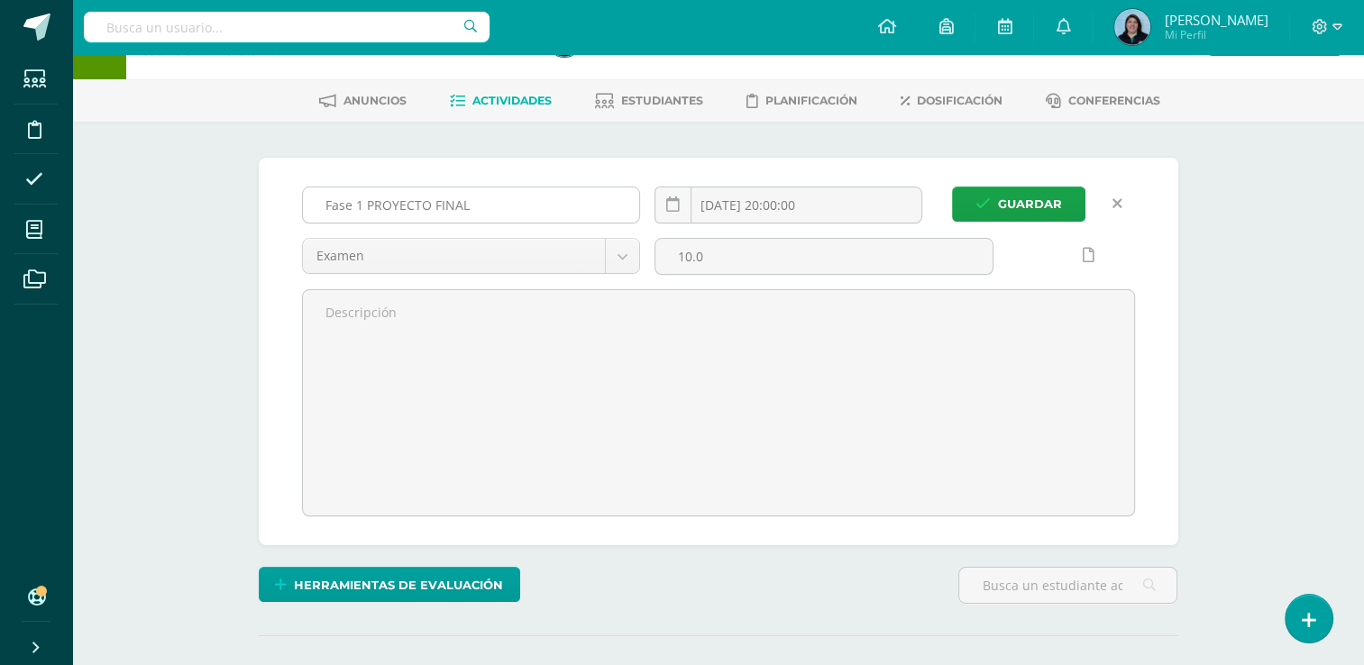
scroll to position [58, 0]
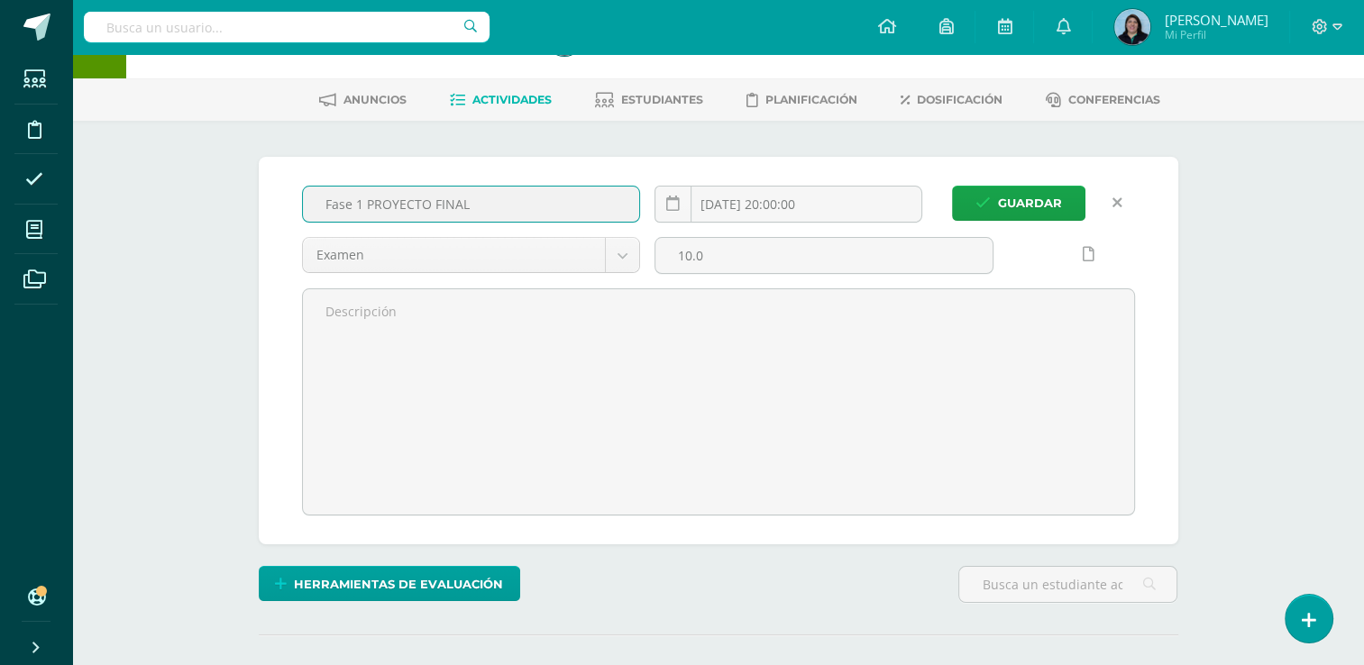
click at [359, 203] on input "Fase 1 PROYECTO FINAL" at bounding box center [471, 204] width 337 height 35
type input "Fase 2 PROYECTO FINAL"
click at [1023, 202] on span "Guardar" at bounding box center [1030, 203] width 64 height 33
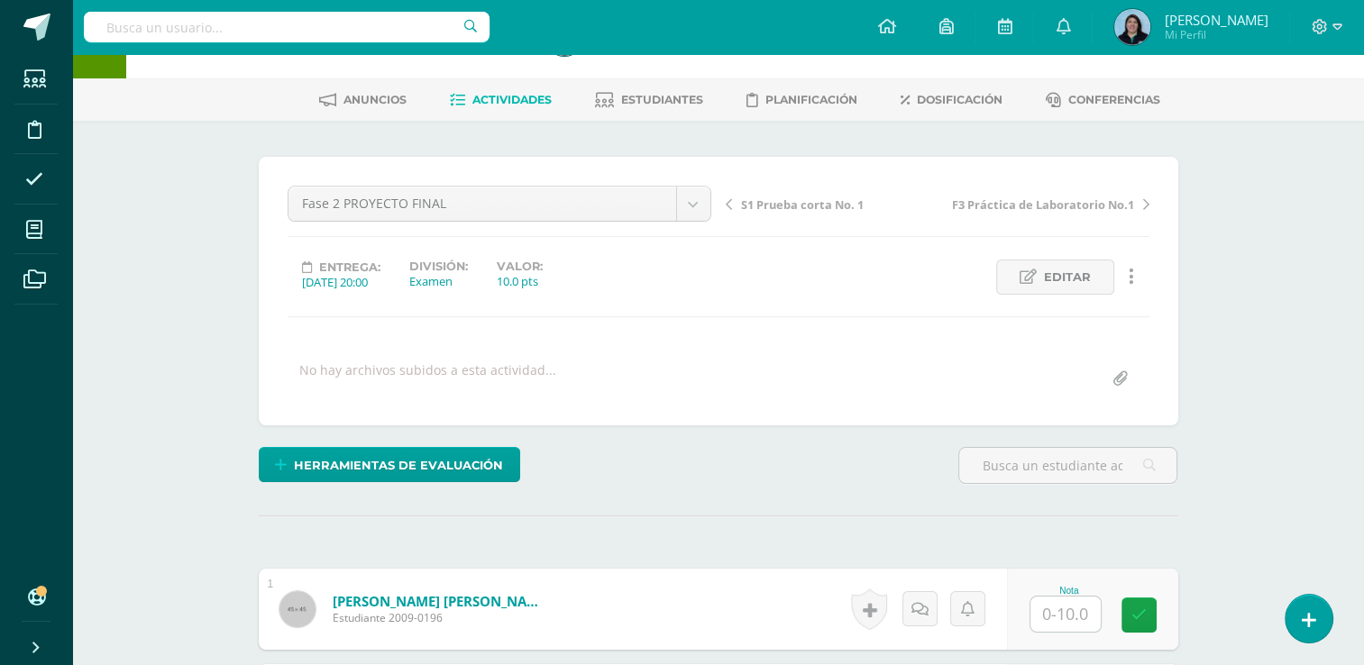
scroll to position [59, 0]
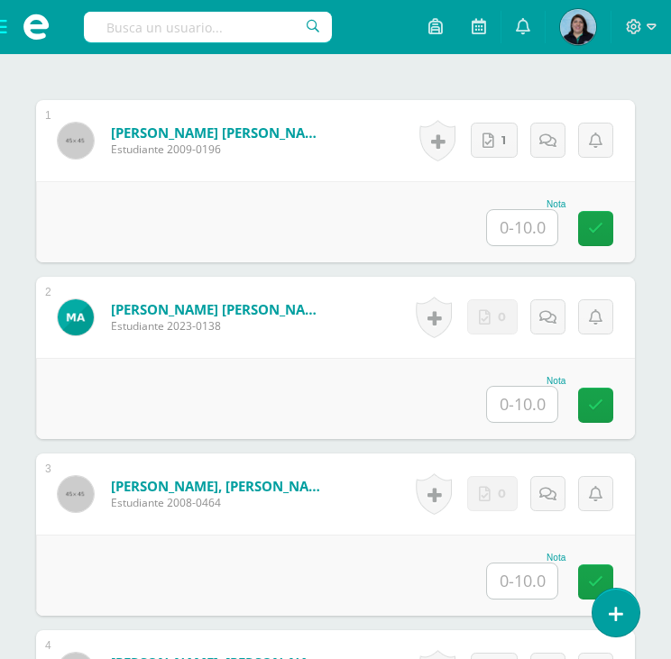
scroll to position [631, 0]
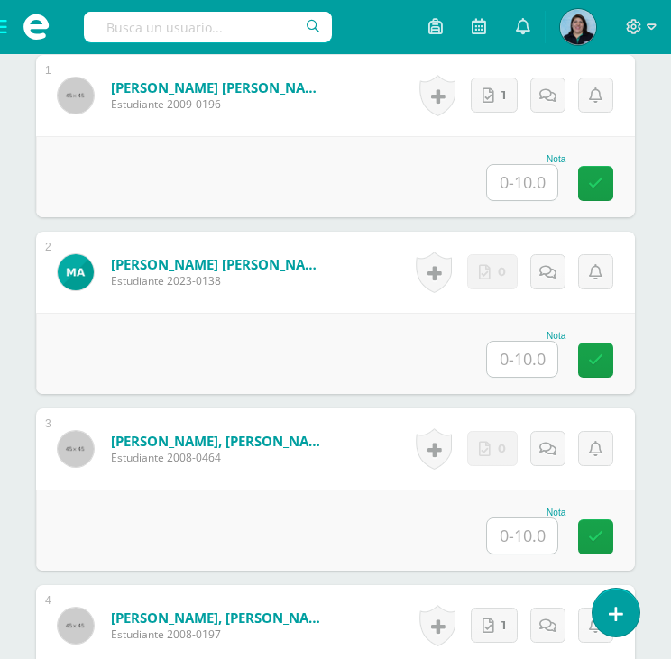
click at [536, 179] on input "text" at bounding box center [522, 182] width 70 height 35
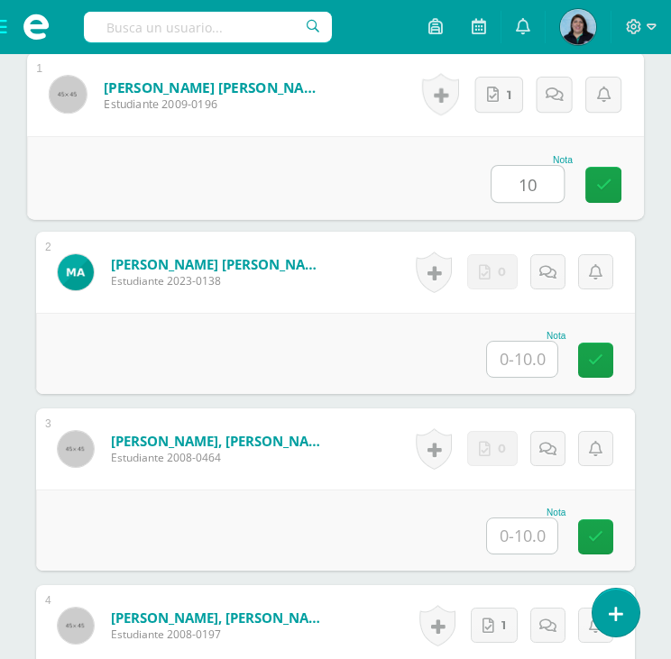
type input "10"
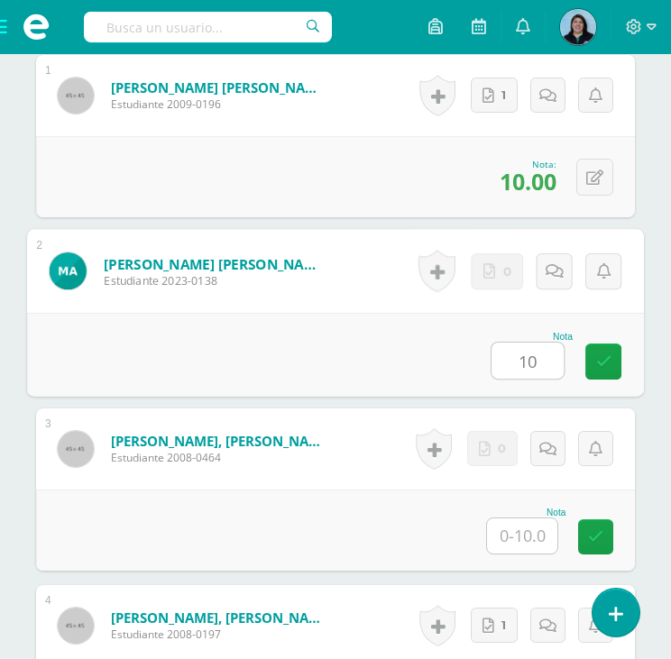
type input "10"
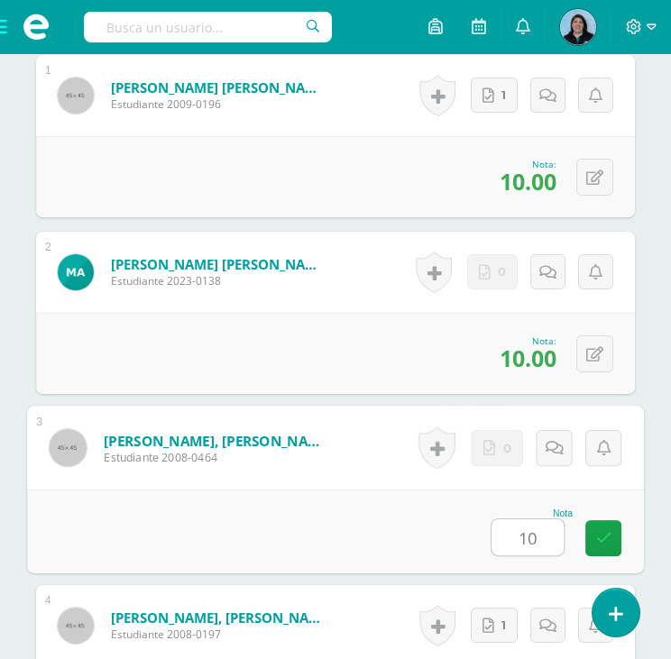
type input "10"
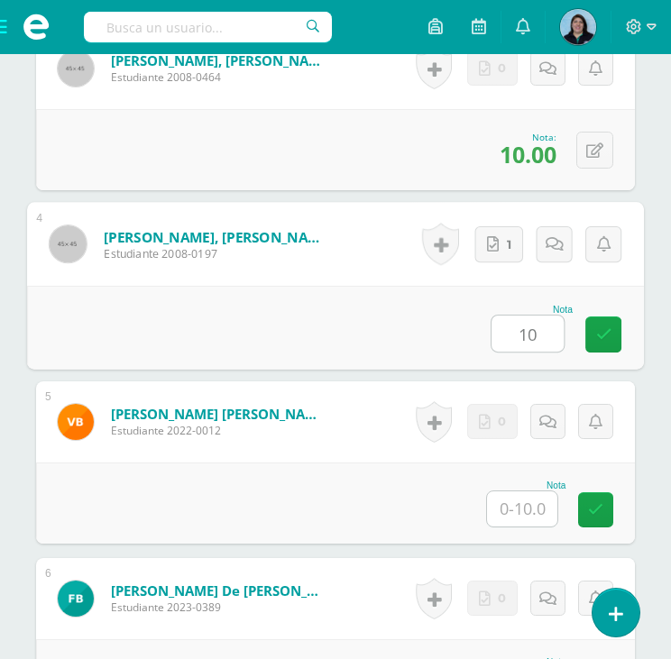
type input "10"
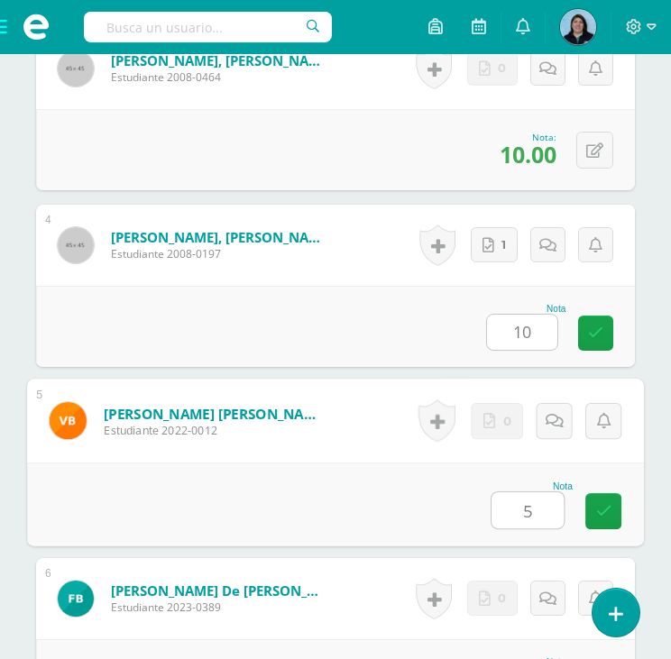
type input "5"
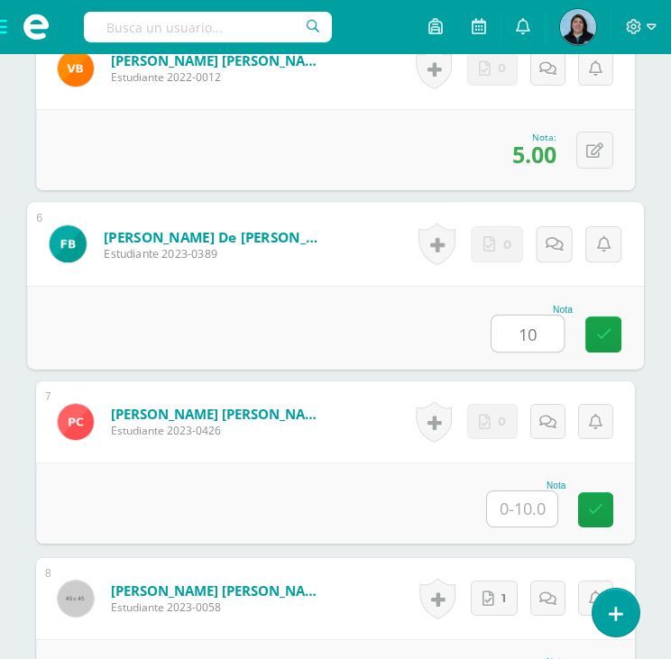
type input "10"
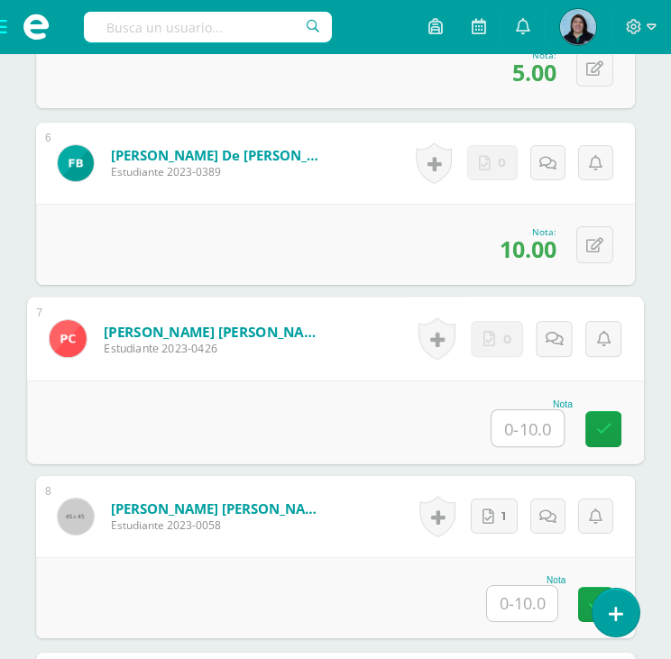
scroll to position [1546, 0]
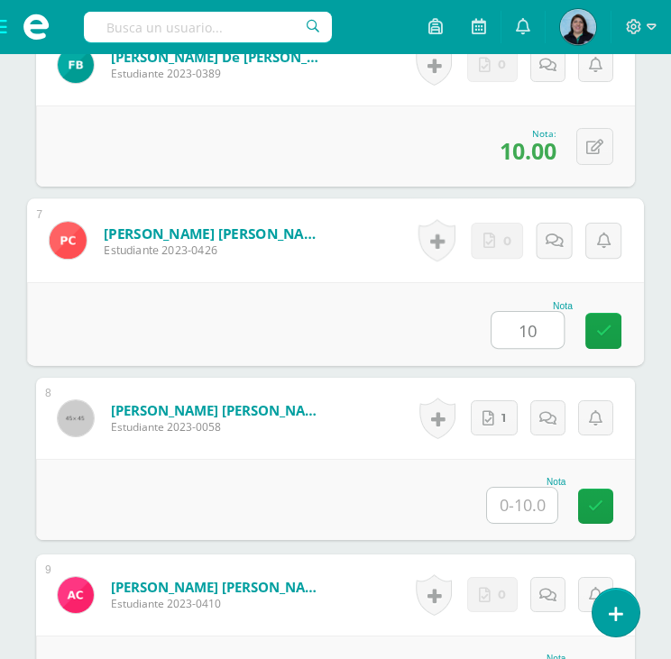
type input "10"
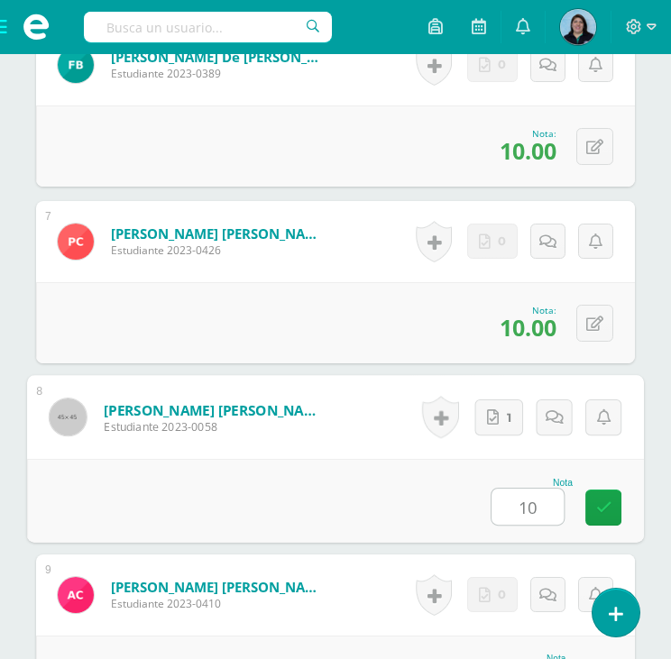
type input "10"
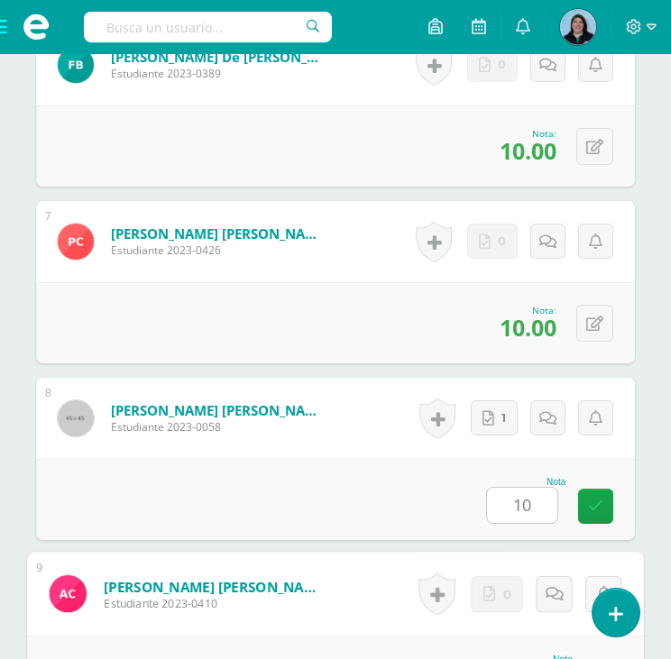
scroll to position [1895, 0]
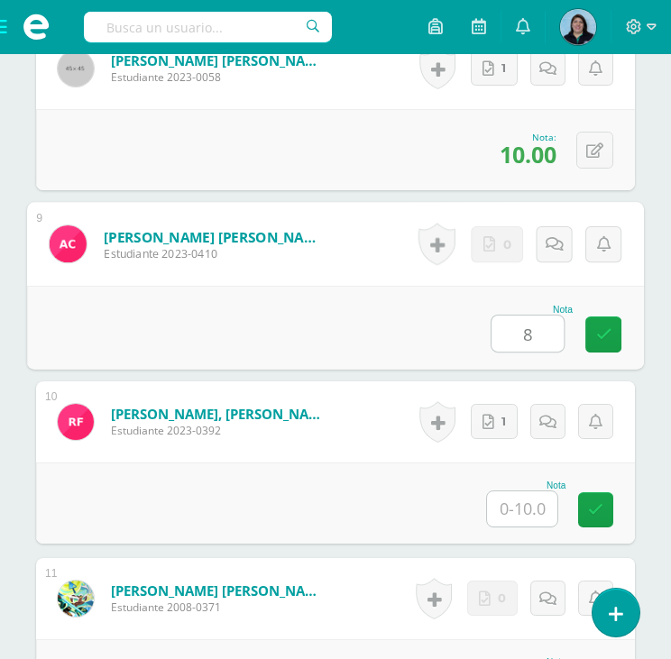
type input "8"
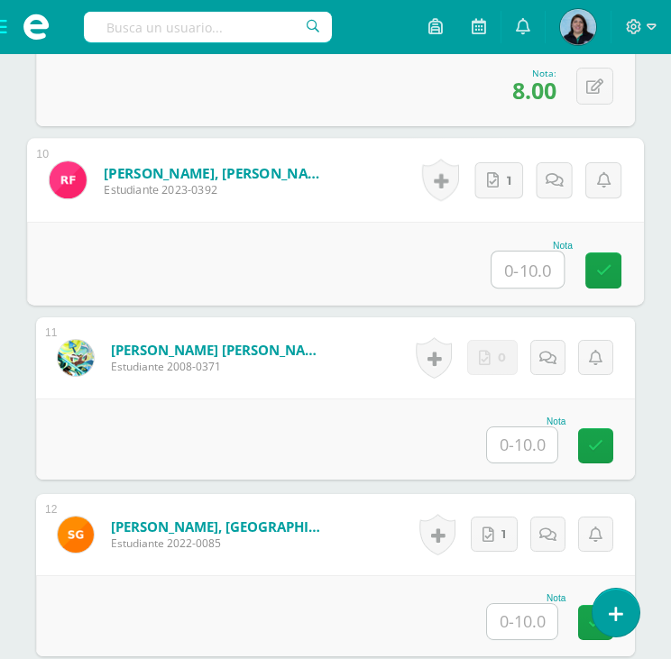
scroll to position [2166, 0]
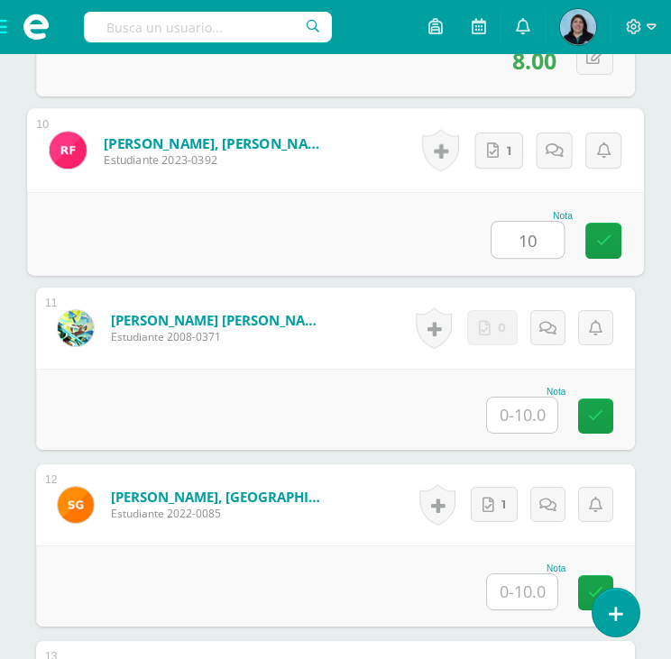
type input "10"
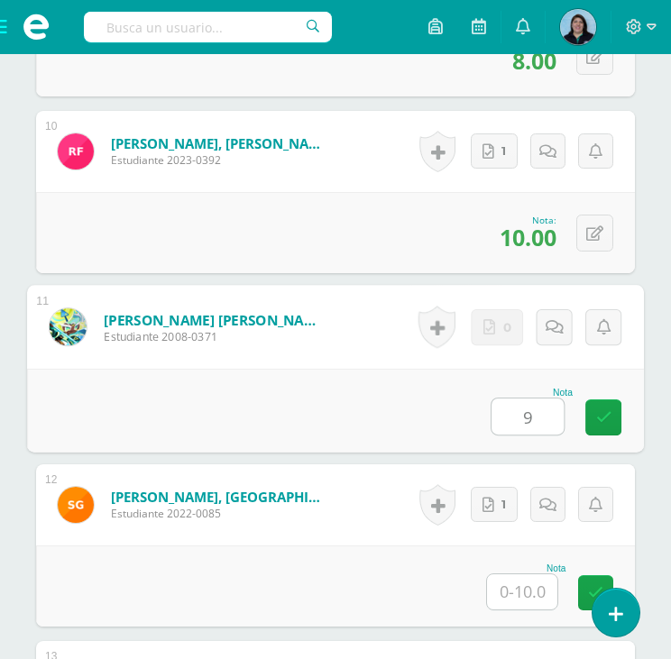
type input "9"
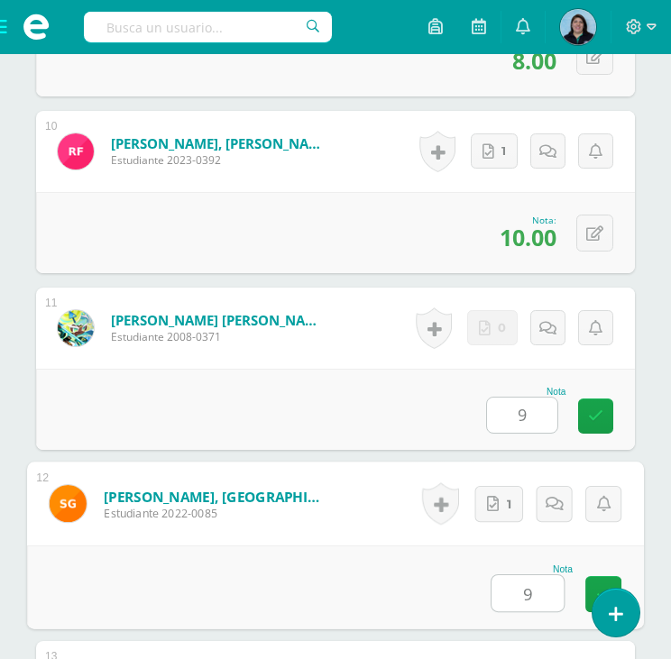
type input "9"
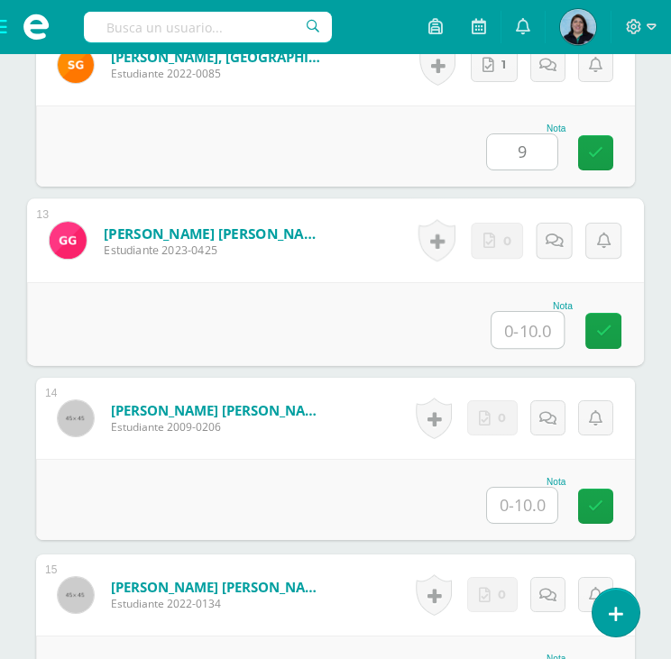
scroll to position [2512, 0]
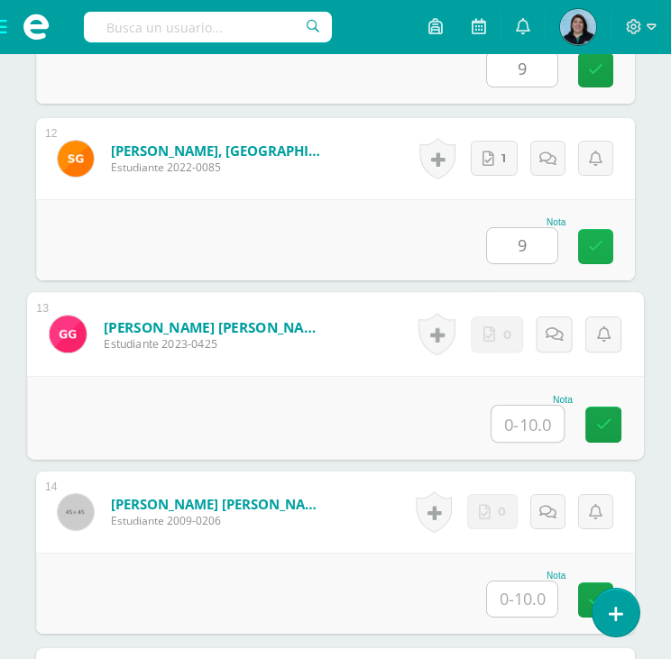
click at [605, 245] on link at bounding box center [595, 246] width 35 height 35
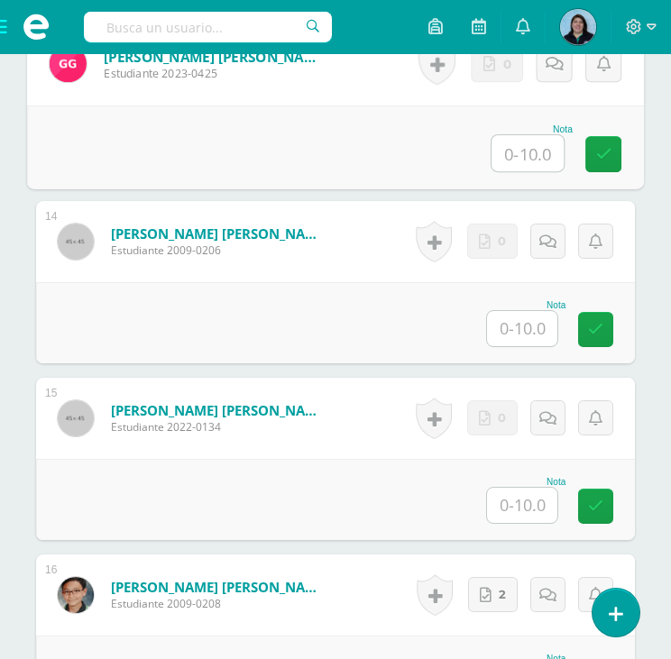
scroll to position [2693, 0]
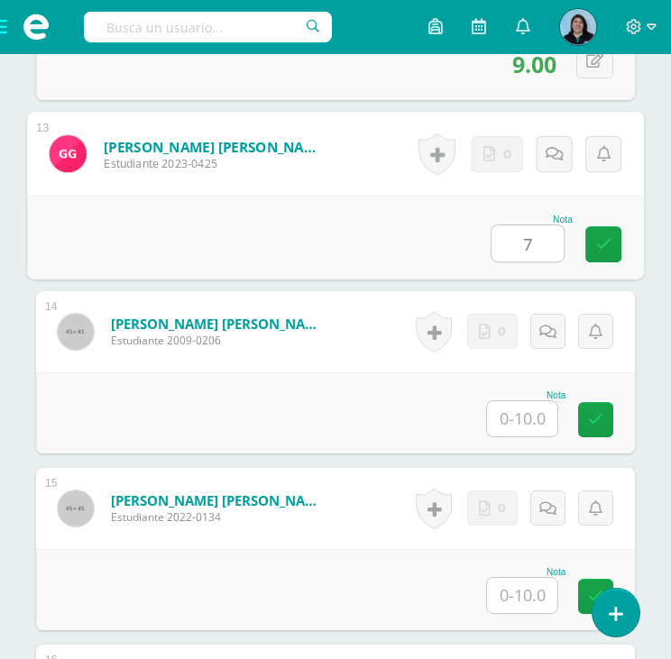
type input "7"
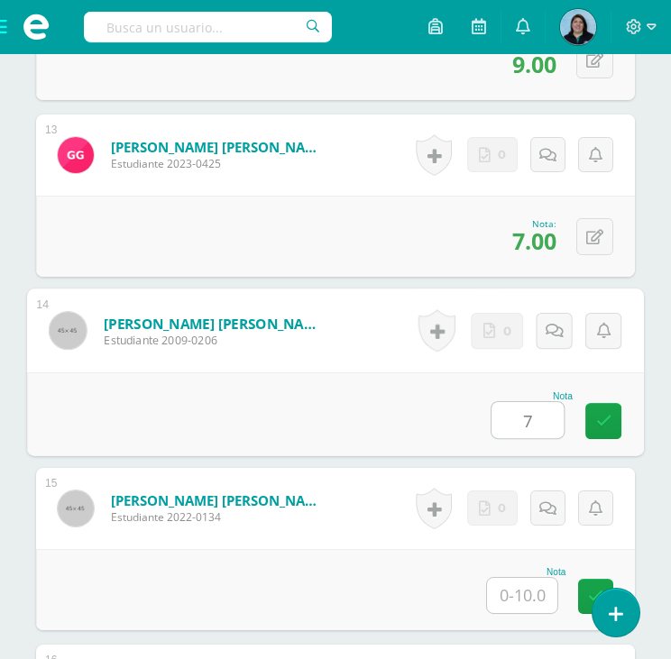
type input "7"
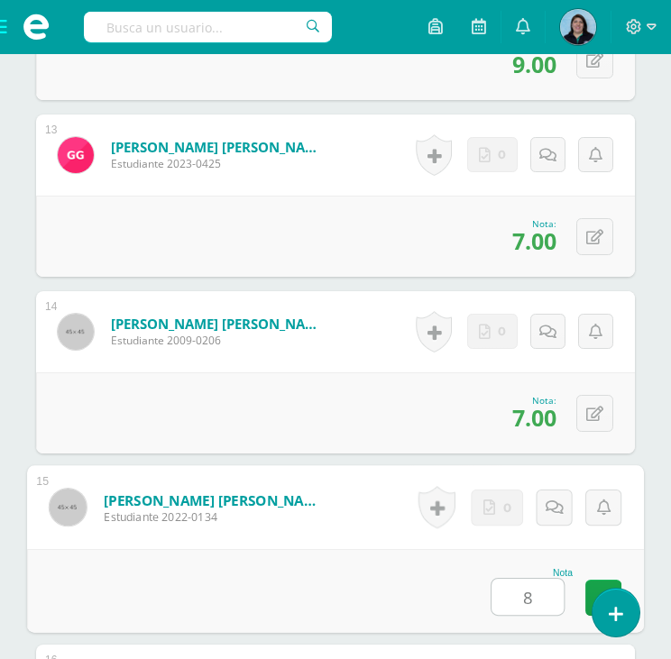
type input "8"
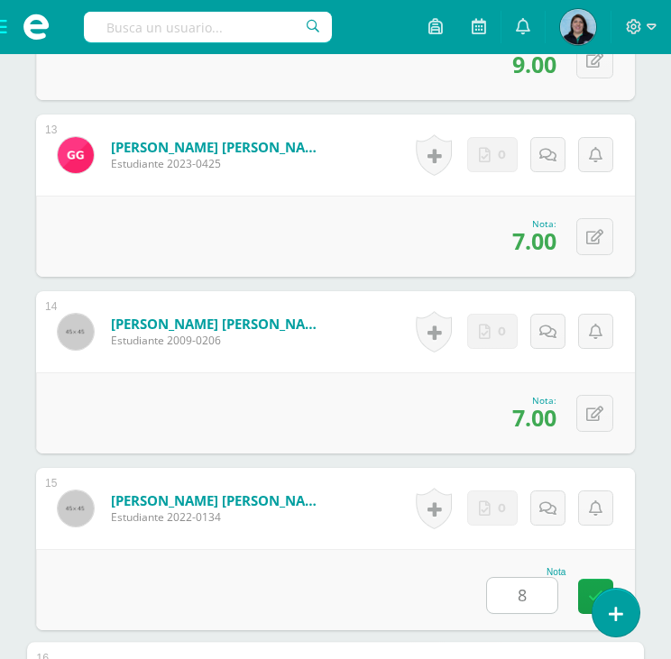
scroll to position [3133, 0]
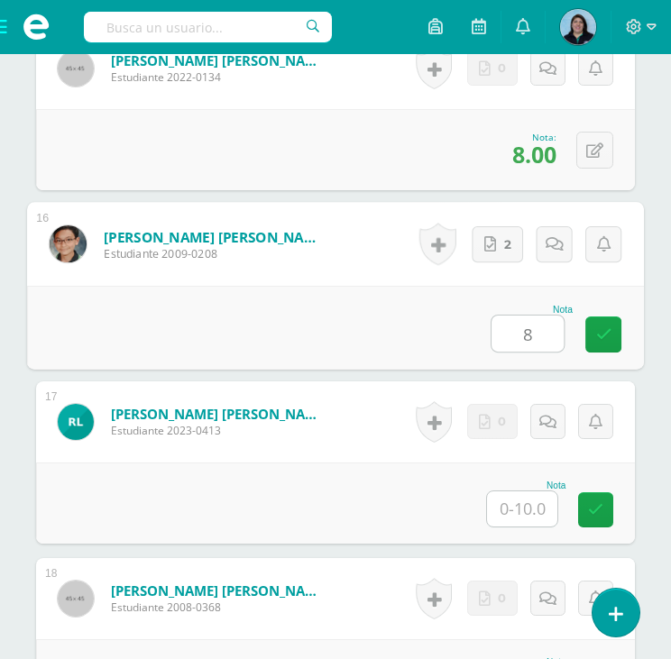
type input "8"
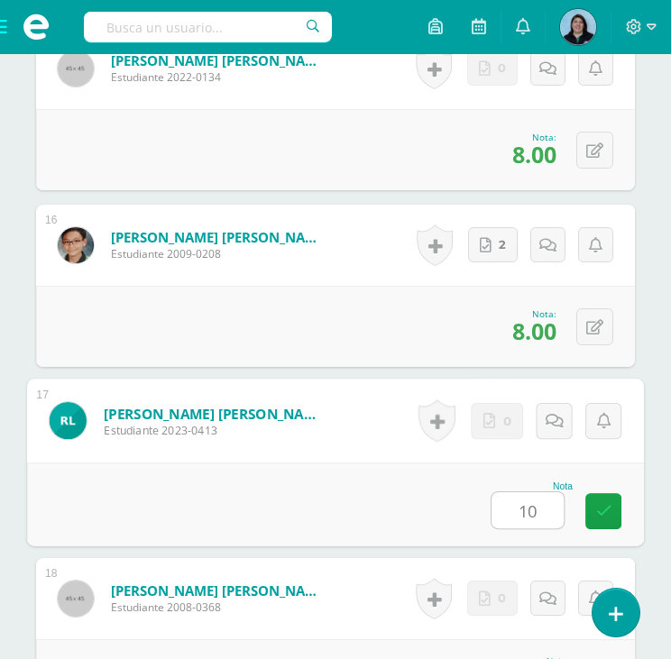
type input "10"
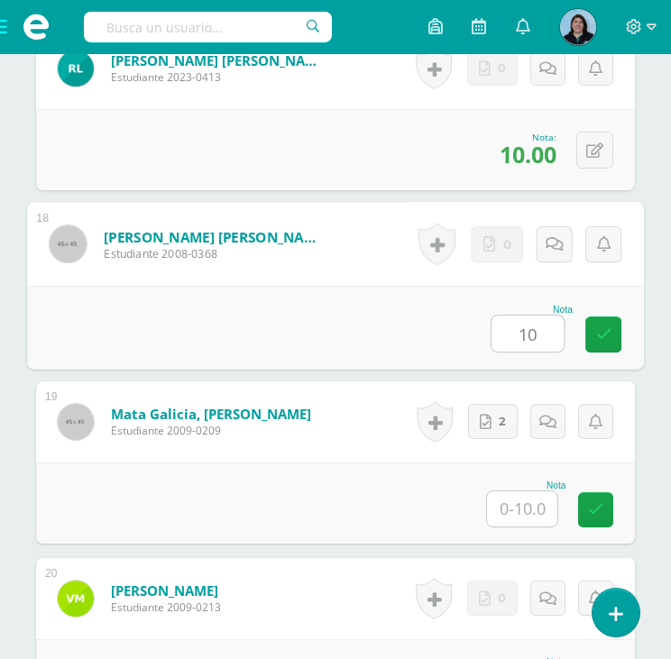
type input "10"
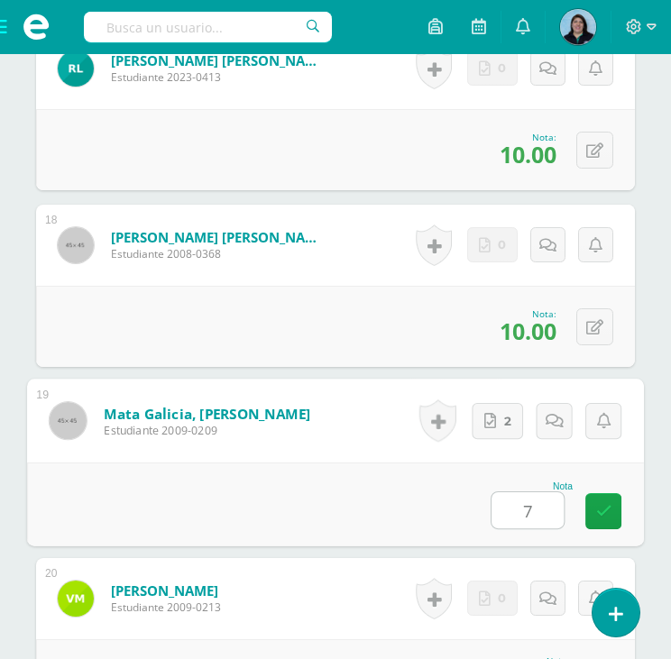
type input "7"
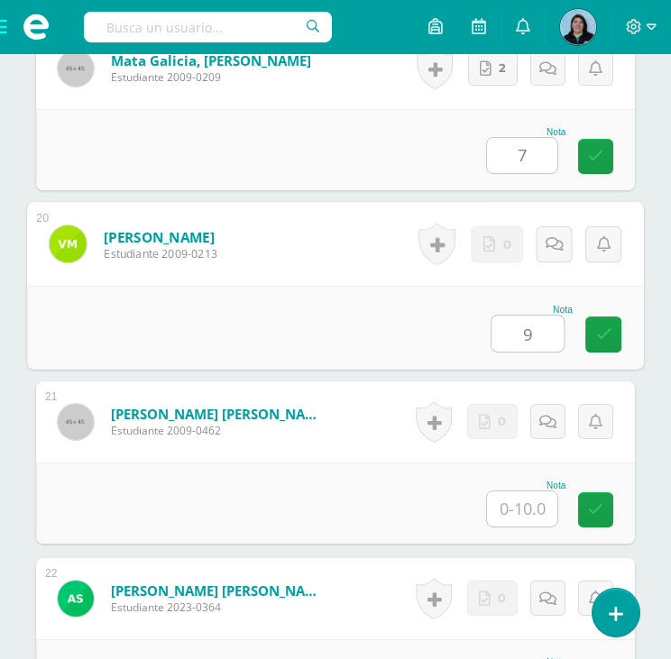
type input "9"
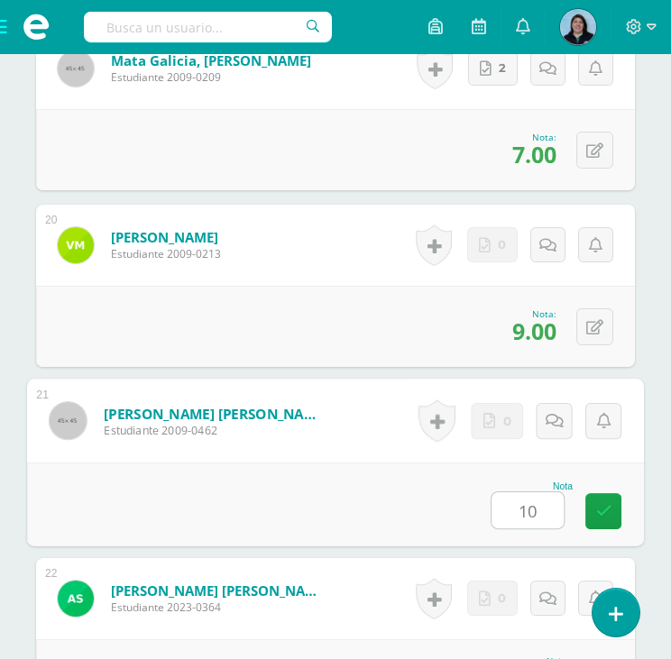
type input "10"
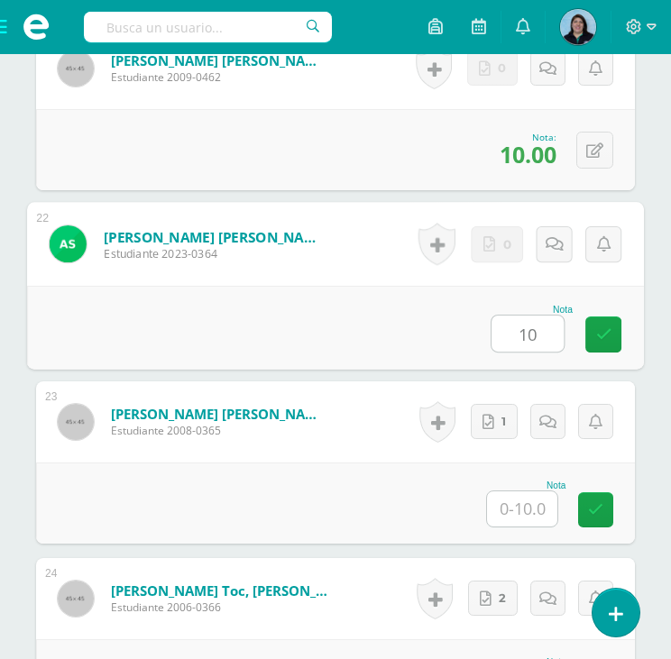
type input "10"
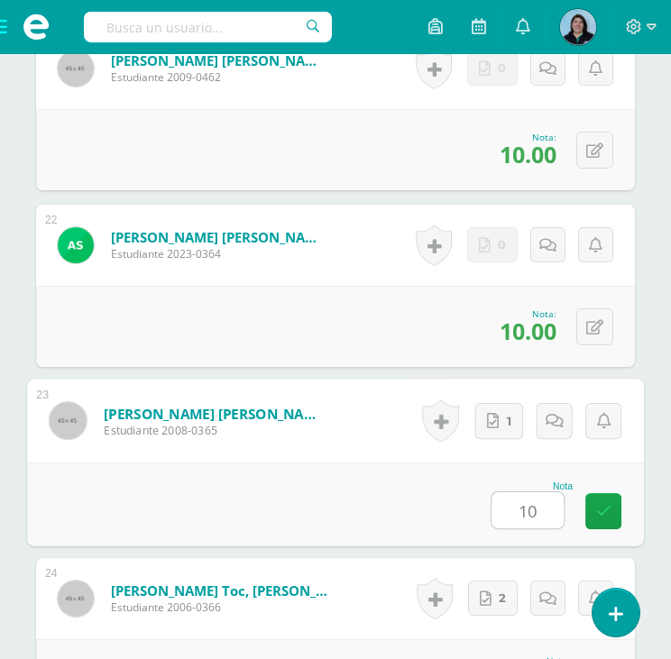
type input "10"
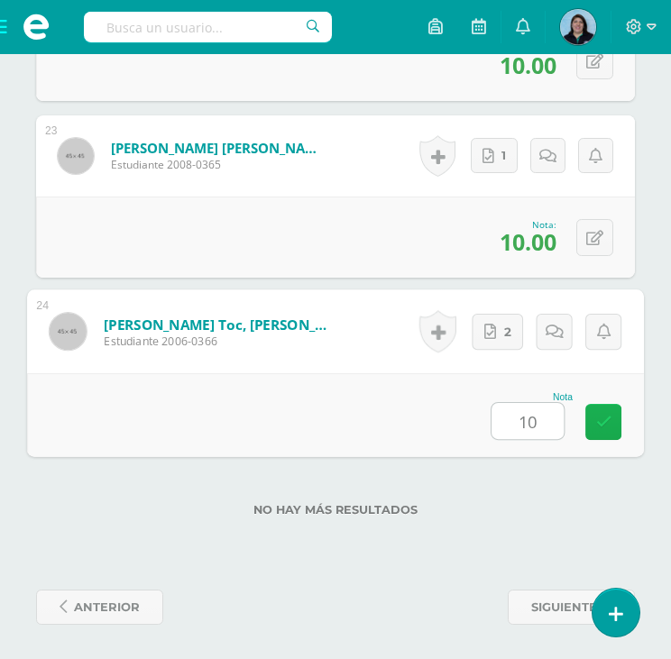
click at [606, 424] on icon at bounding box center [604, 421] width 16 height 15
type input "0"
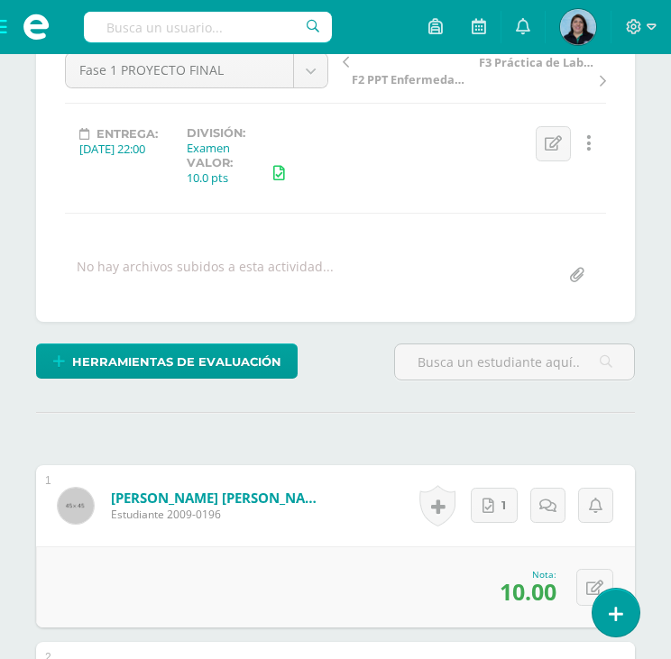
scroll to position [0, 0]
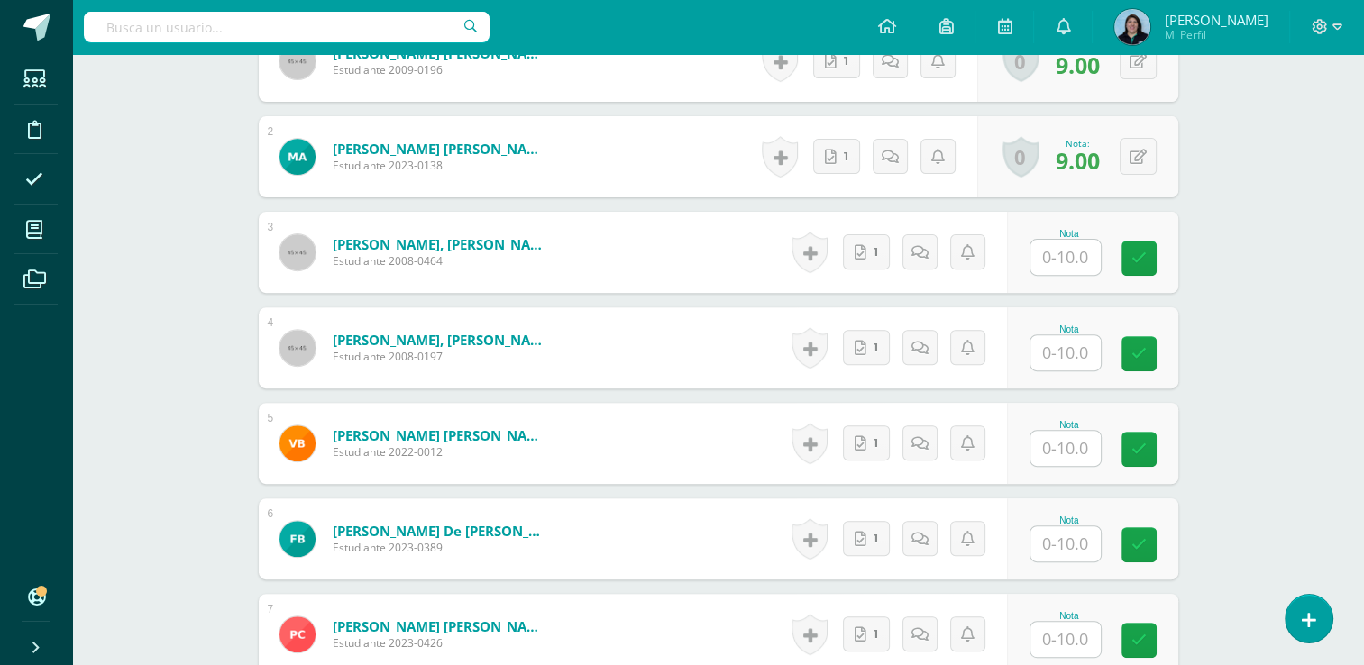
scroll to position [627, 0]
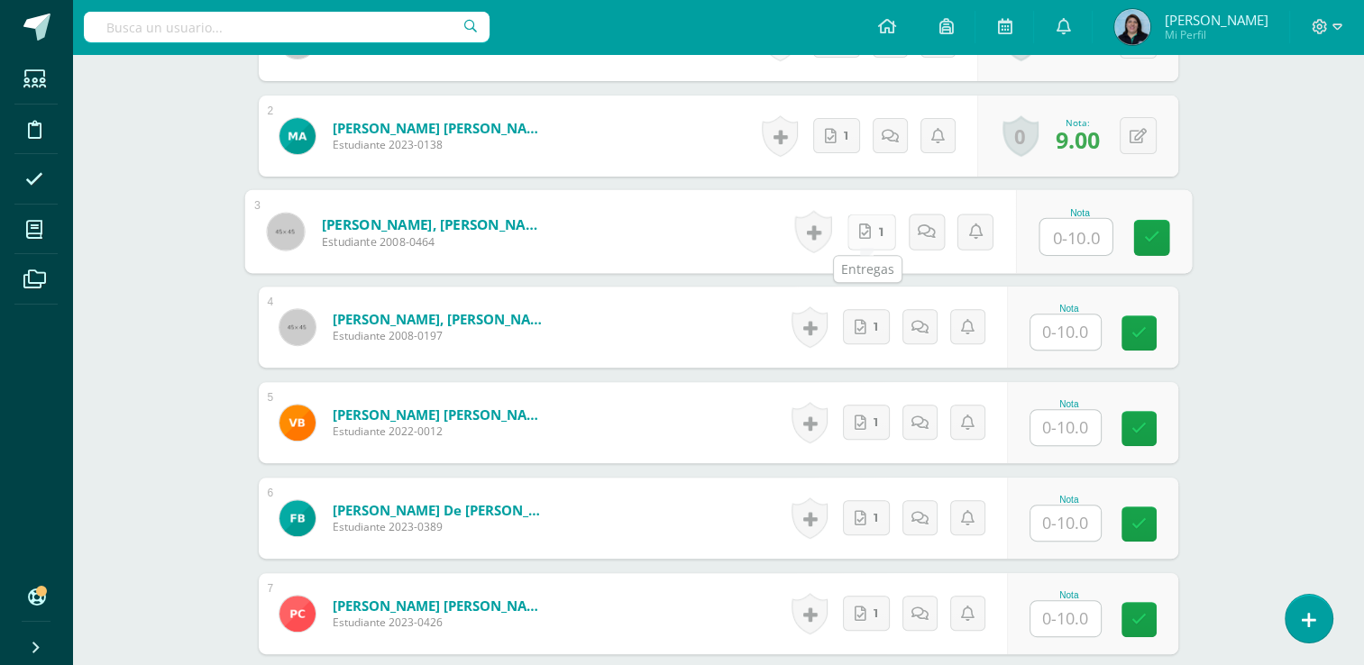
click at [866, 240] on link "1" at bounding box center [871, 232] width 49 height 36
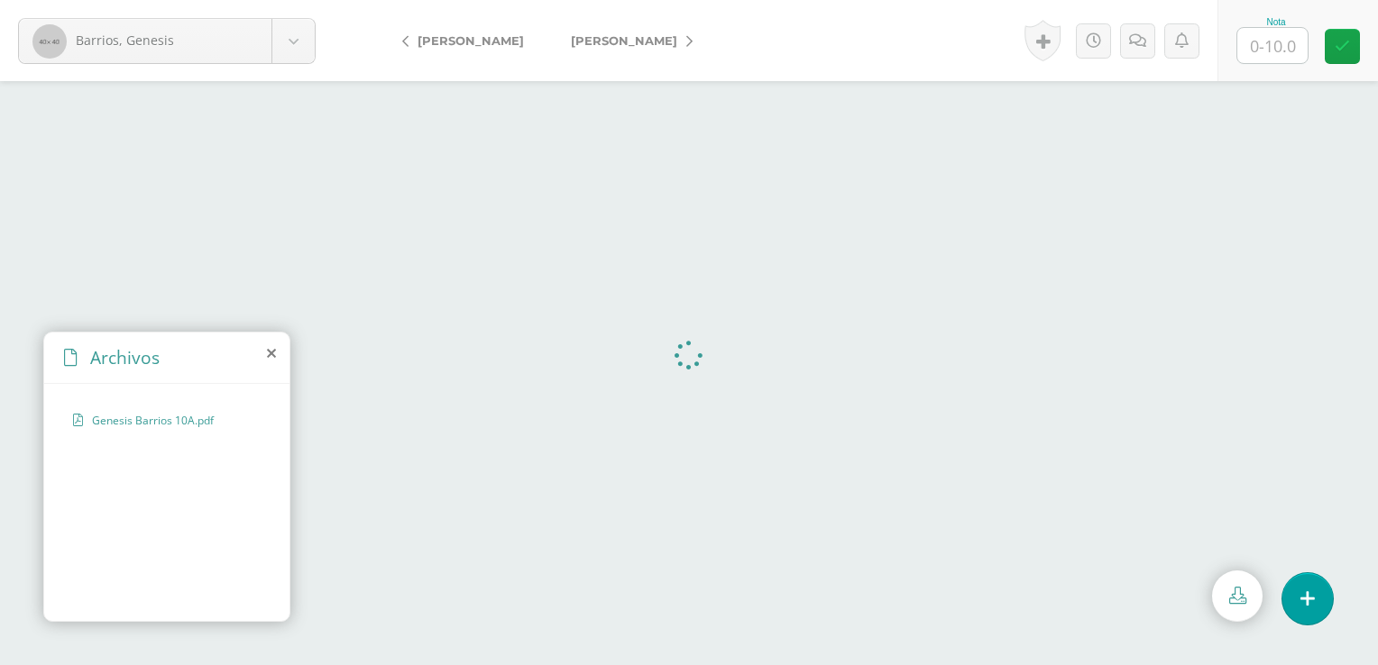
click at [1279, 47] on input "text" at bounding box center [1272, 45] width 70 height 35
type input "9"
click at [1342, 40] on icon at bounding box center [1342, 46] width 15 height 15
click at [686, 39] on icon at bounding box center [689, 41] width 6 height 13
click at [1277, 45] on input "text" at bounding box center [1272, 45] width 70 height 35
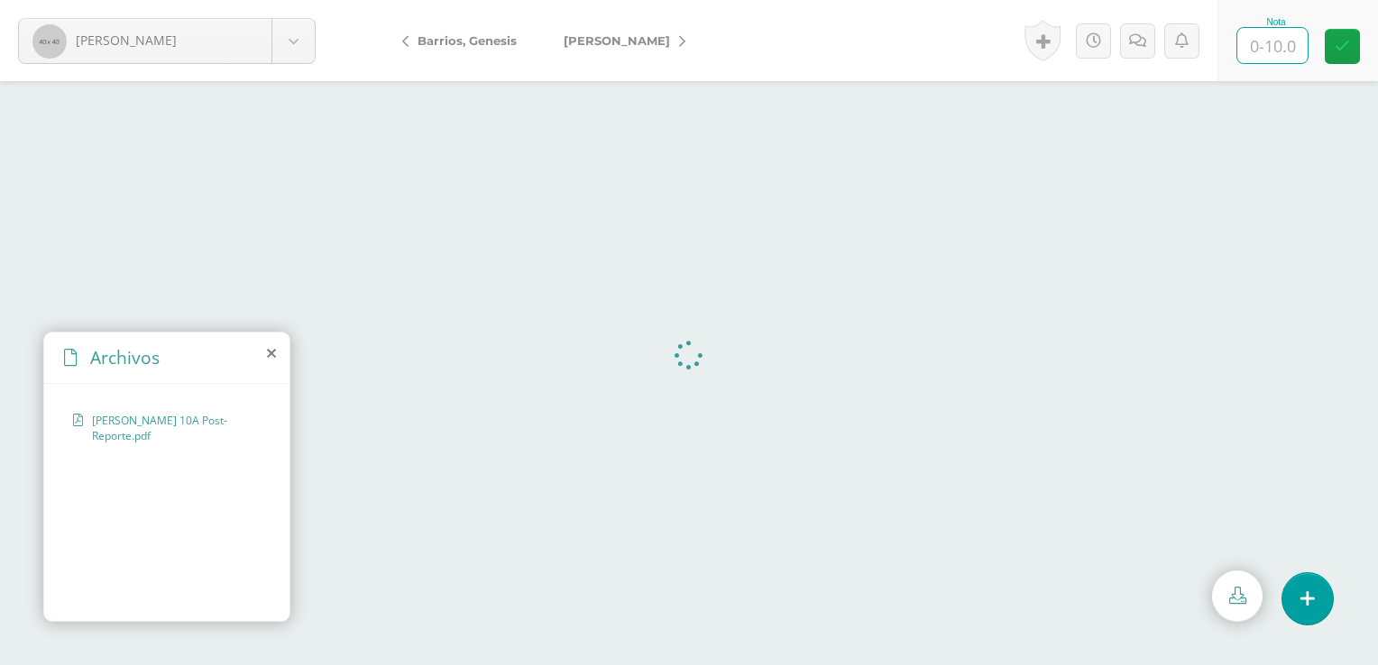
type input "9"
click at [1339, 49] on icon at bounding box center [1342, 46] width 15 height 15
click at [678, 41] on link "[PERSON_NAME]" at bounding box center [620, 40] width 160 height 43
click at [678, 42] on link "[PERSON_NAME]" at bounding box center [620, 40] width 160 height 43
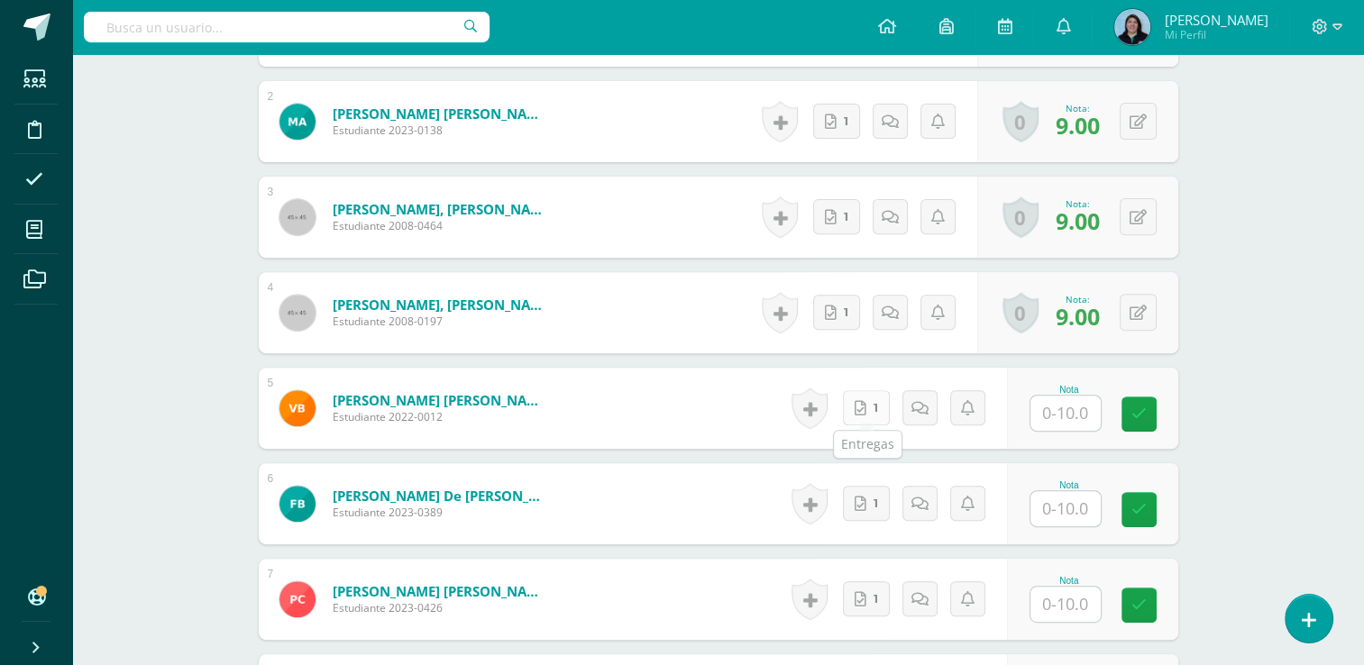
scroll to position [642, 0]
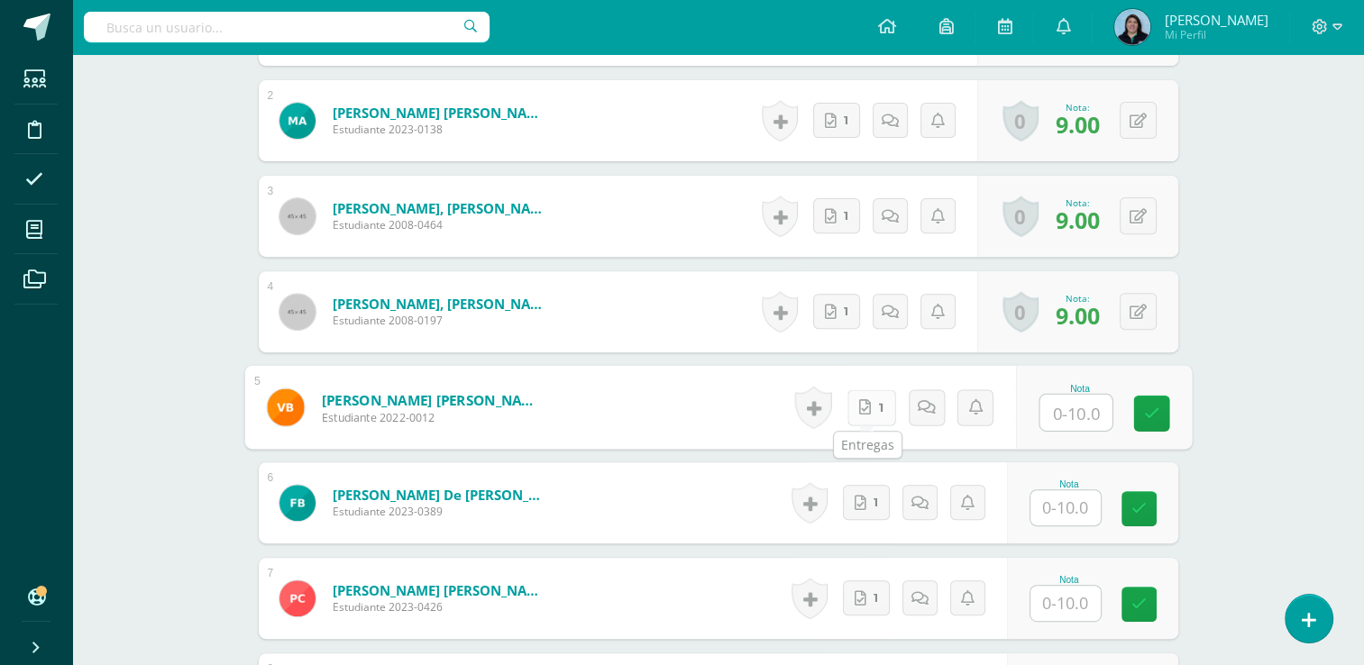
click at [865, 417] on link "1" at bounding box center [871, 408] width 49 height 36
click at [1088, 406] on input "text" at bounding box center [1076, 413] width 72 height 36
type input "9"
click at [1148, 413] on icon at bounding box center [1151, 413] width 16 height 15
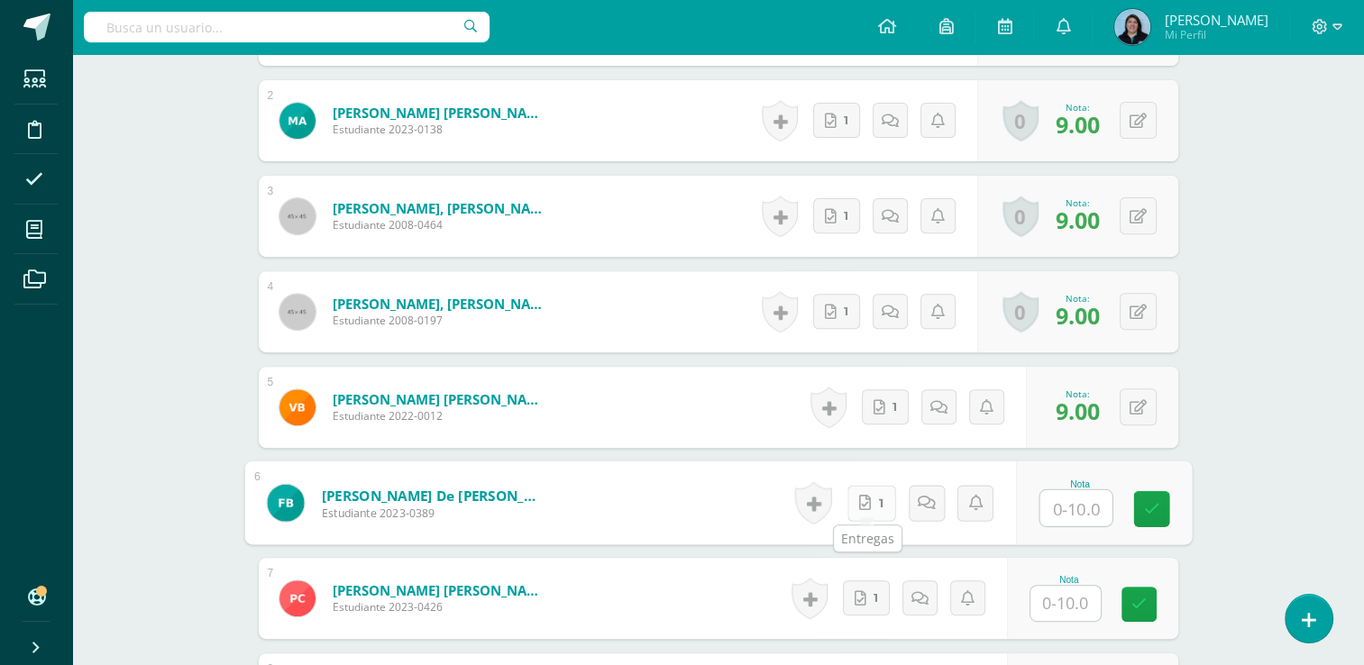
click at [873, 502] on link "1" at bounding box center [871, 503] width 49 height 36
click at [1075, 499] on input "text" at bounding box center [1076, 509] width 72 height 36
type input "9"
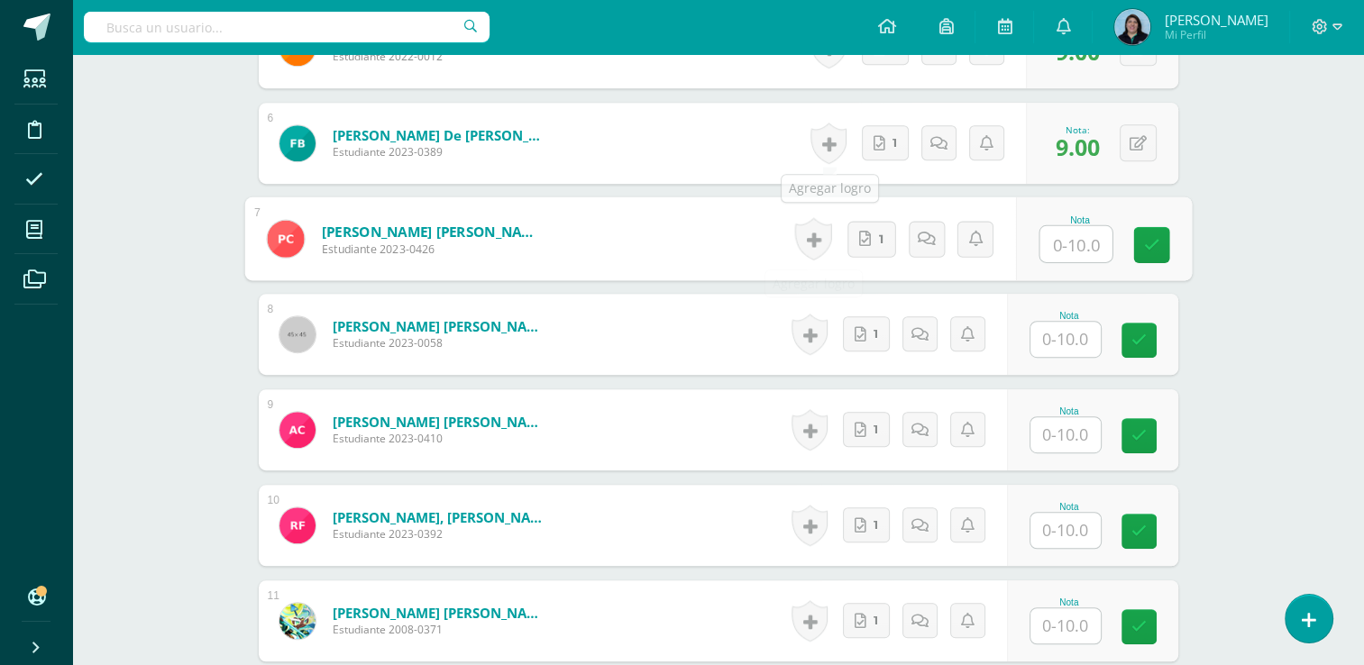
scroll to position [1003, 0]
click at [867, 243] on link "1" at bounding box center [871, 238] width 49 height 36
click at [1084, 236] on input "text" at bounding box center [1076, 243] width 72 height 36
type input "9"
click at [1151, 238] on icon at bounding box center [1151, 243] width 16 height 15
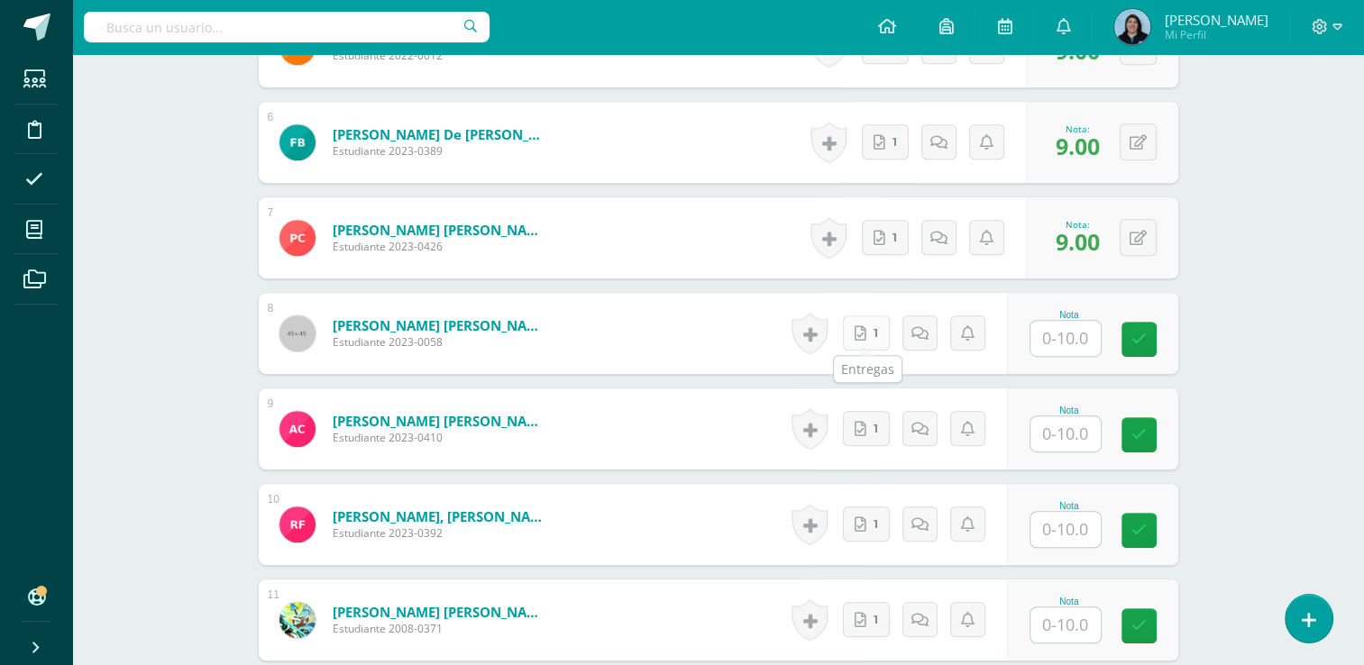
click at [873, 335] on link "1" at bounding box center [866, 333] width 47 height 35
click at [1087, 331] on input "text" at bounding box center [1076, 339] width 72 height 36
type input "9"
click at [1158, 337] on icon at bounding box center [1151, 339] width 16 height 15
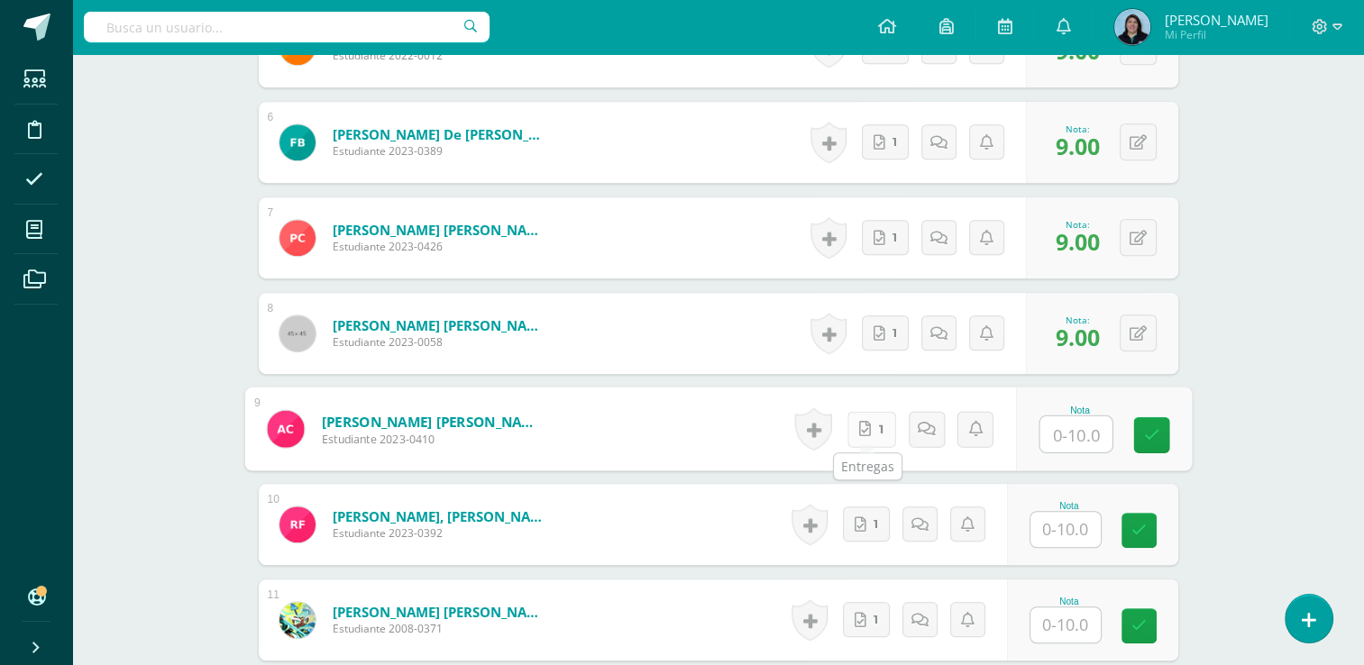
click at [868, 435] on link "1" at bounding box center [871, 429] width 49 height 36
click at [1093, 429] on input "text" at bounding box center [1076, 435] width 72 height 36
type input "9"
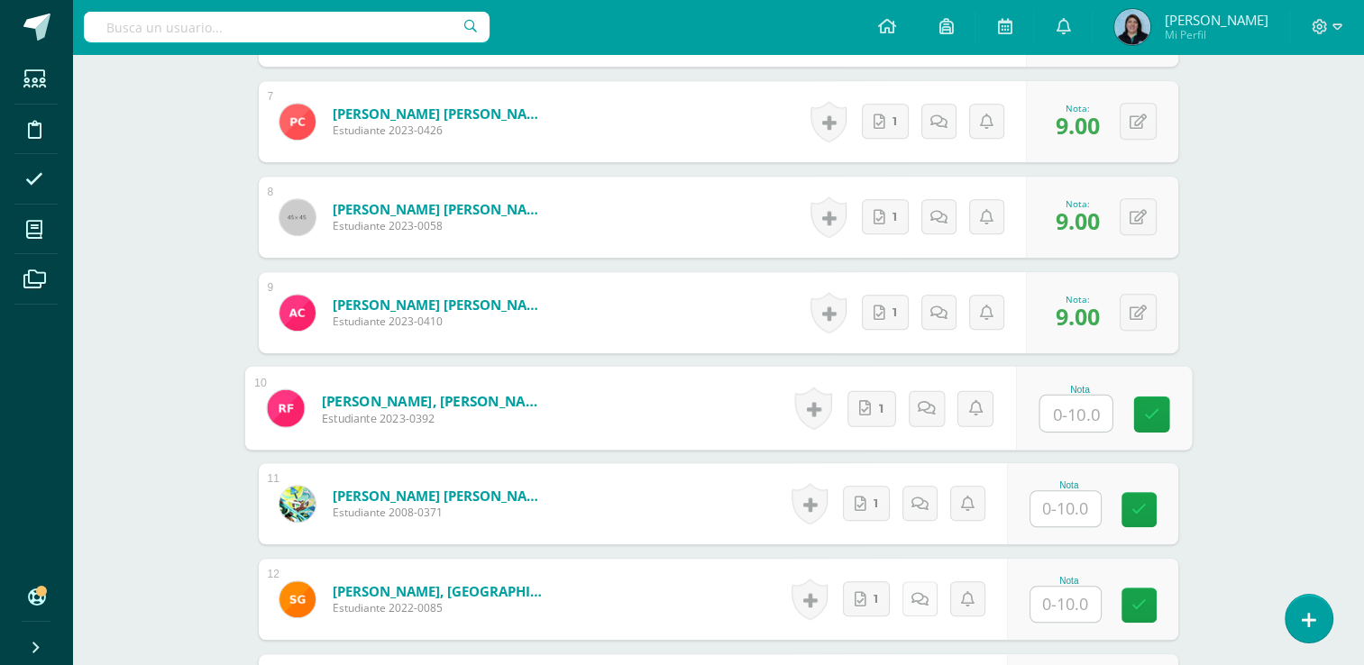
scroll to position [1273, 0]
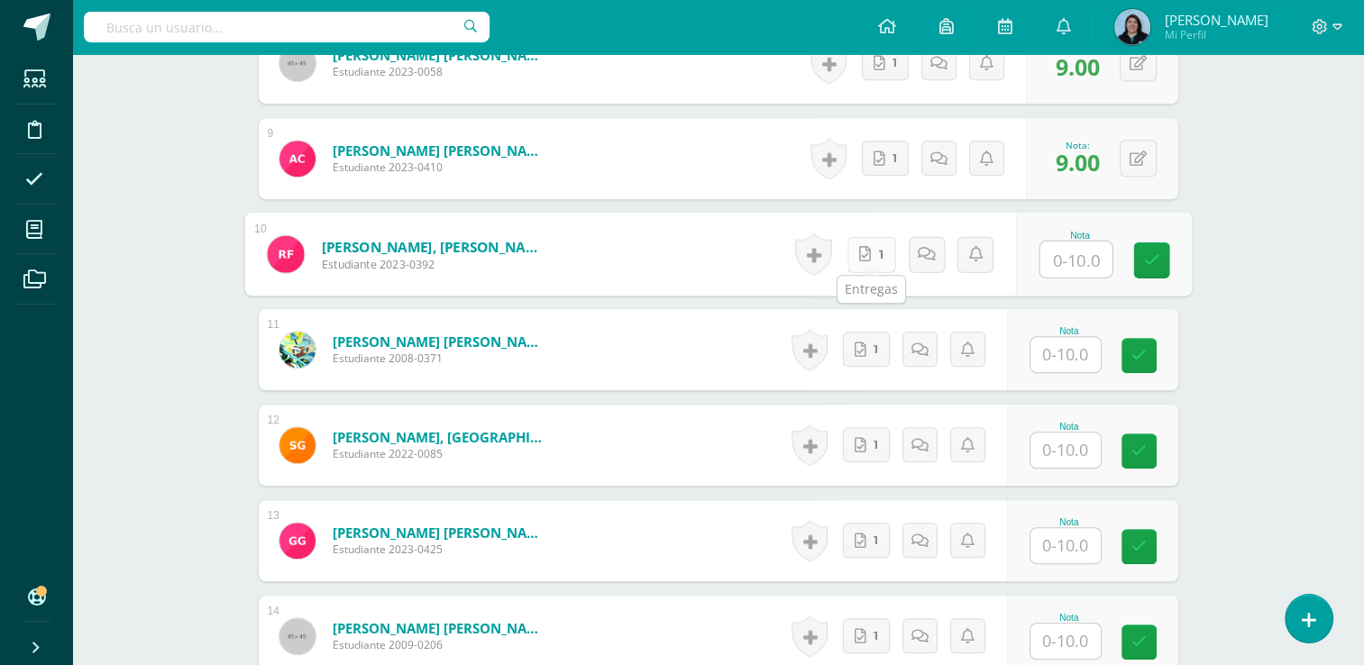
click at [869, 256] on icon at bounding box center [865, 253] width 12 height 15
click at [1080, 261] on input "text" at bounding box center [1076, 260] width 72 height 36
type input "9"
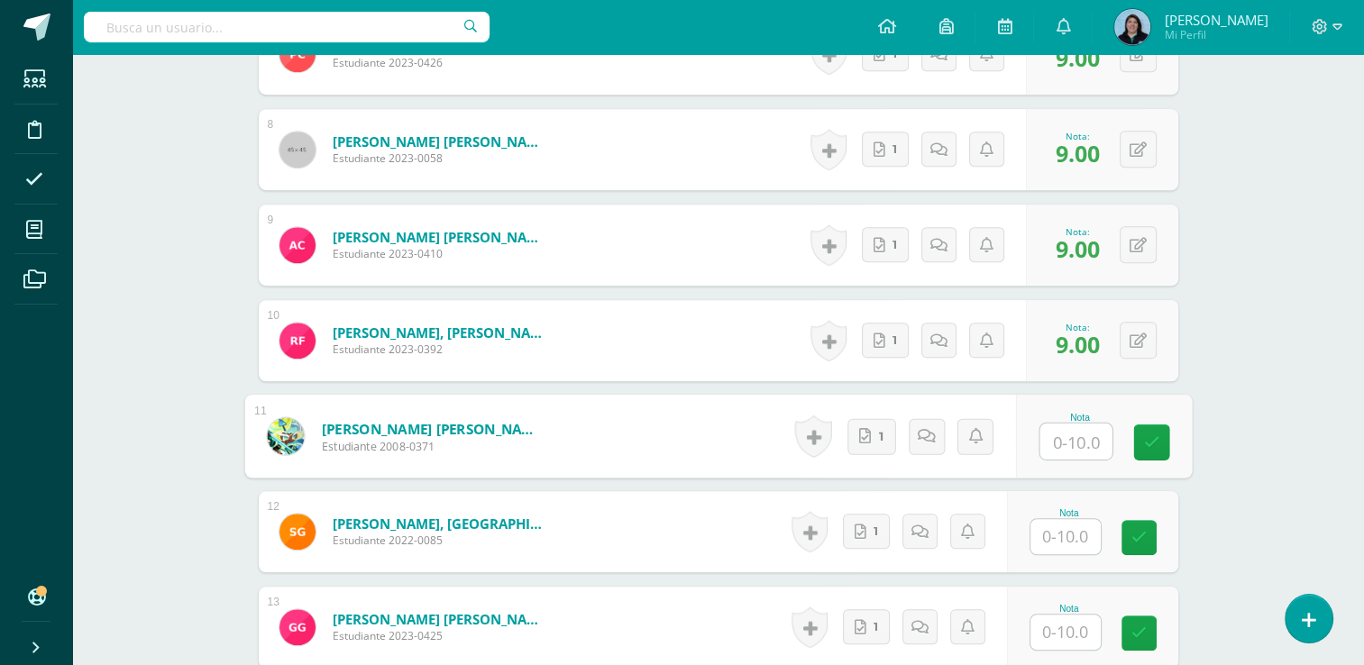
scroll to position [1183, 0]
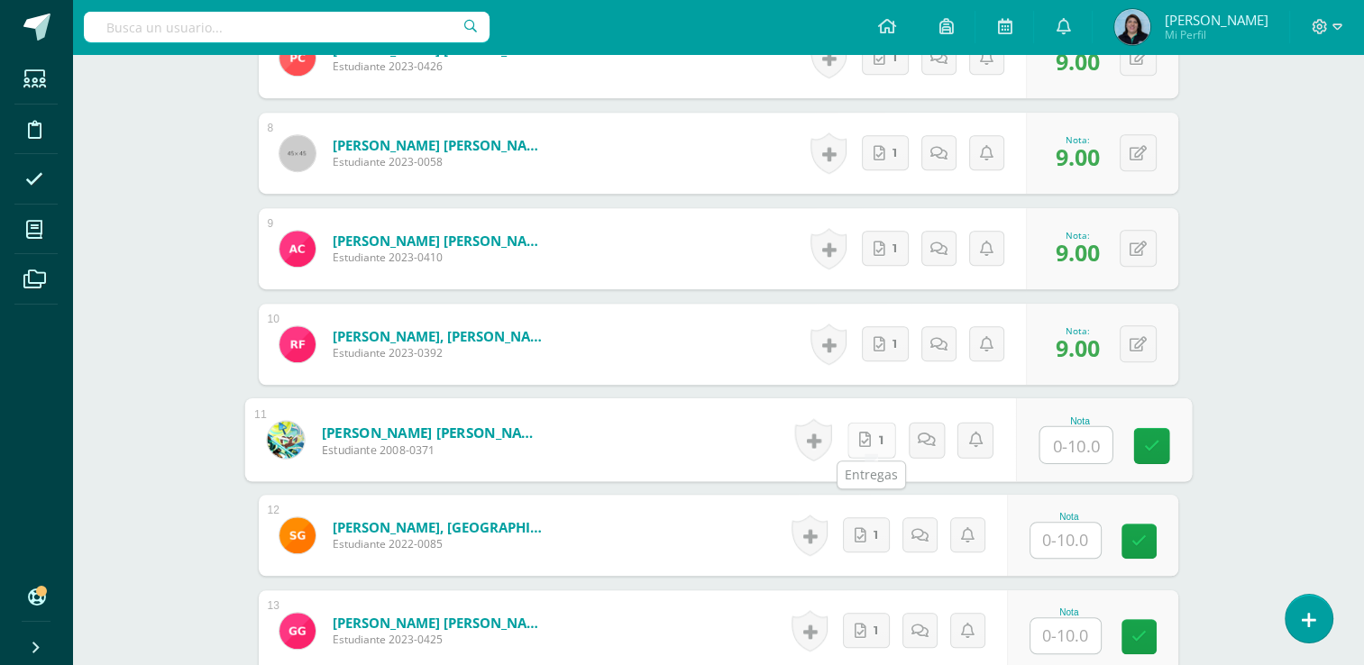
click at [876, 443] on link "1" at bounding box center [871, 440] width 49 height 36
click at [1084, 447] on input "text" at bounding box center [1076, 445] width 72 height 36
type input "9"
click at [1156, 447] on icon at bounding box center [1151, 445] width 16 height 15
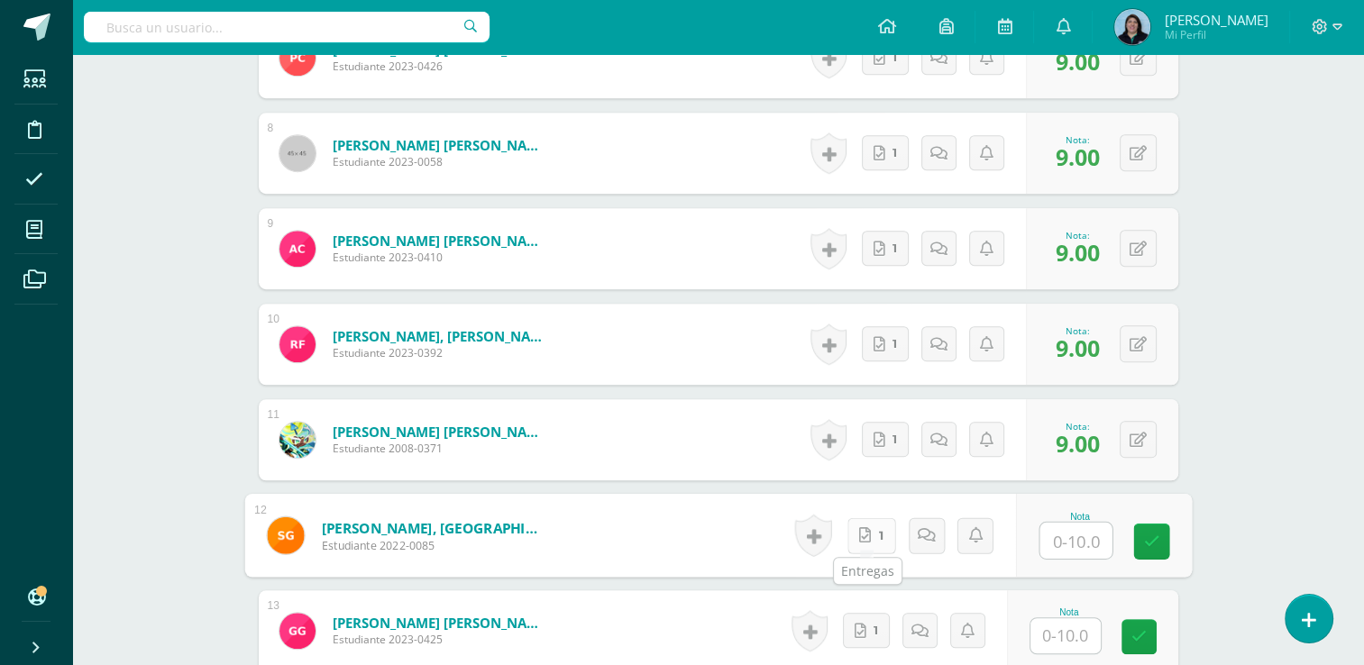
click at [879, 537] on link "1" at bounding box center [871, 536] width 49 height 36
click at [1087, 538] on input "text" at bounding box center [1076, 541] width 72 height 36
type input "9"
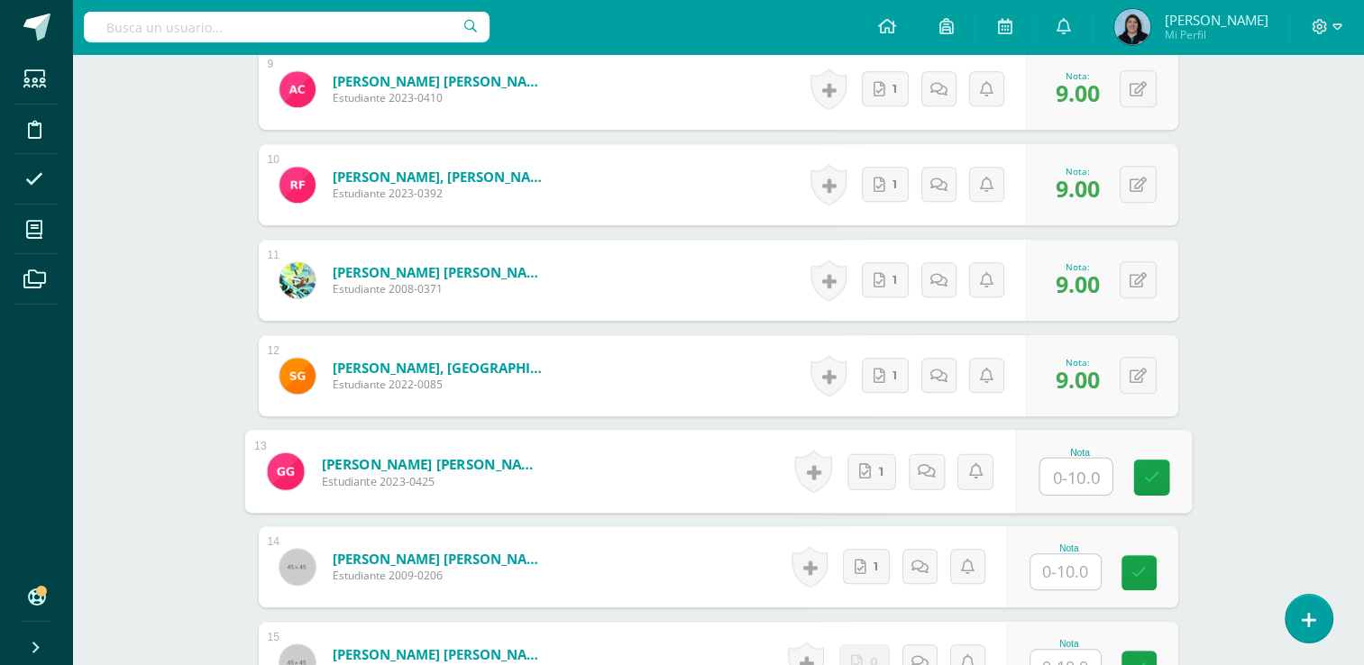
scroll to position [1544, 0]
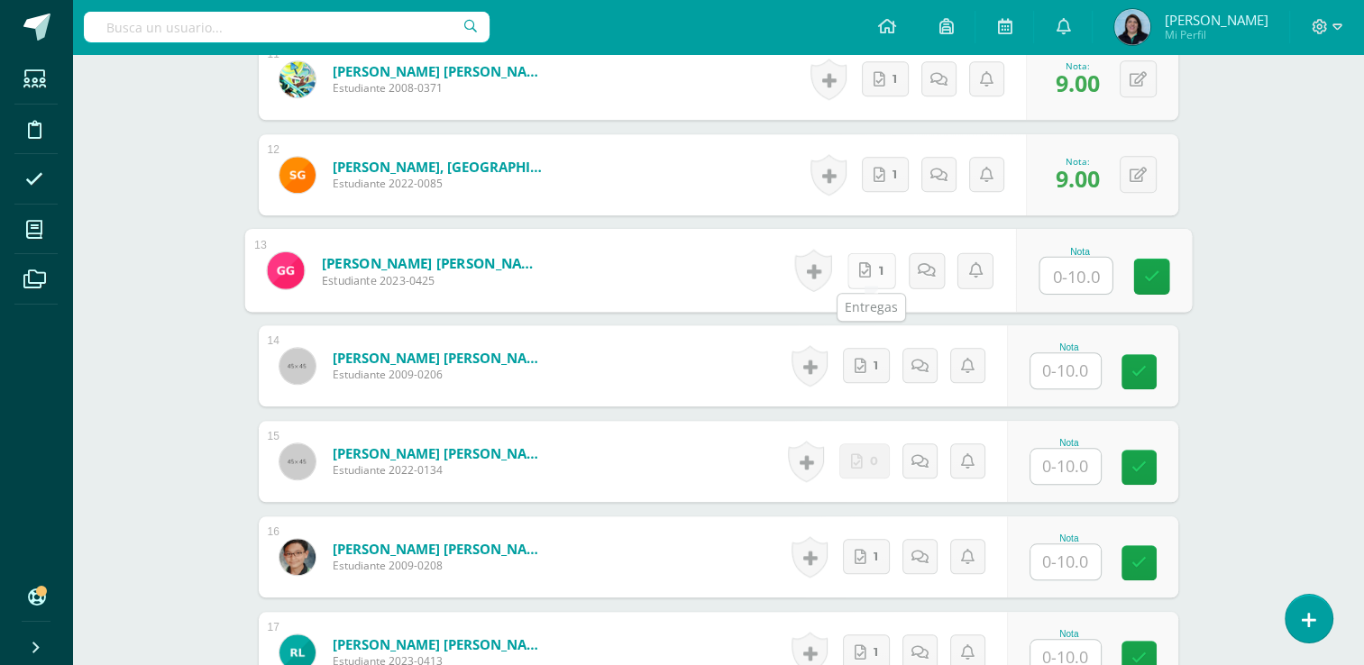
click at [879, 274] on span "1" at bounding box center [880, 270] width 5 height 34
drag, startPoint x: 1103, startPoint y: 282, endPoint x: 1084, endPoint y: 276, distance: 20.0
click at [1100, 280] on input "text" at bounding box center [1076, 276] width 72 height 36
type input "9"
click at [1148, 281] on icon at bounding box center [1151, 276] width 16 height 15
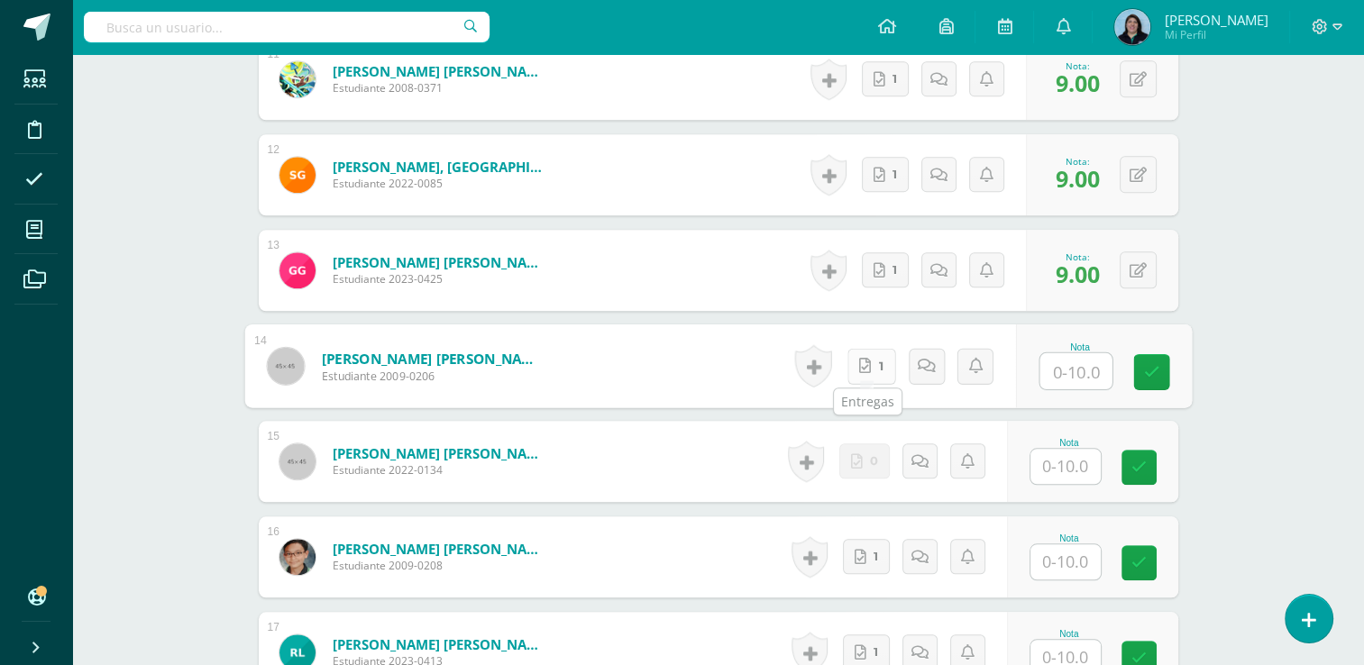
click at [873, 369] on link "1" at bounding box center [871, 366] width 49 height 36
click at [1088, 374] on input "text" at bounding box center [1076, 371] width 72 height 36
type input "9"
click at [1161, 371] on link at bounding box center [1151, 372] width 36 height 36
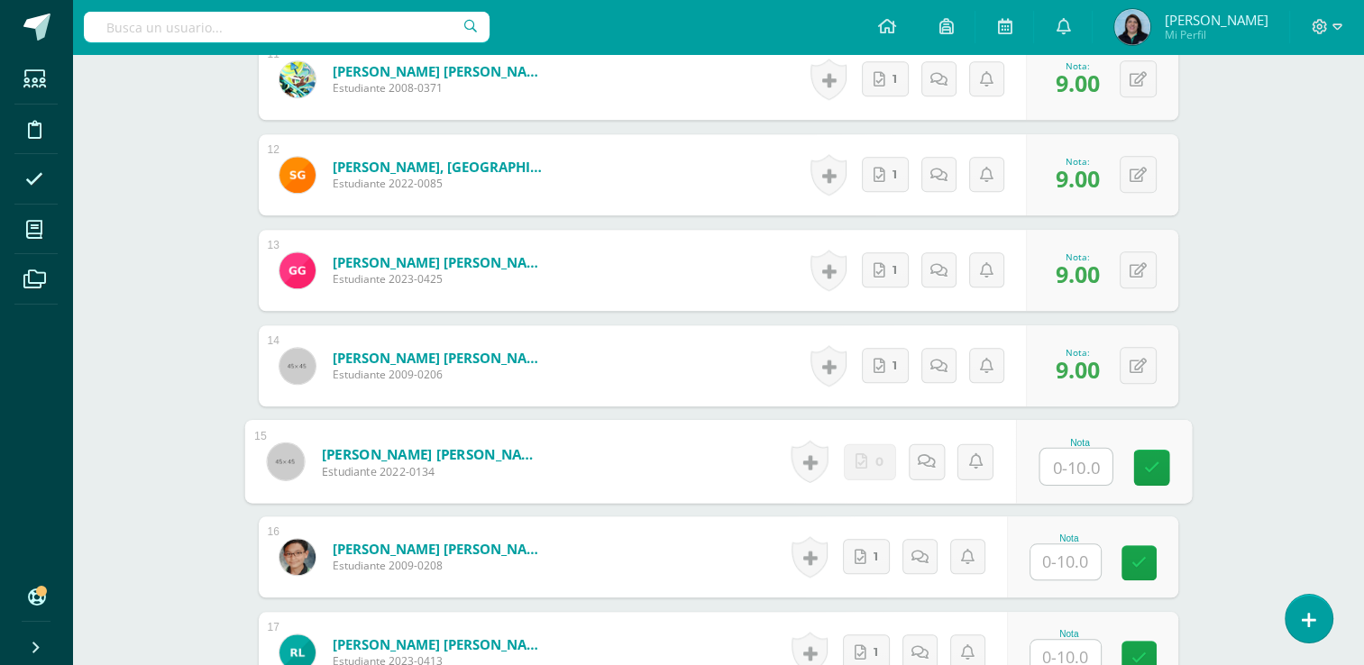
click at [1078, 466] on input "text" at bounding box center [1076, 467] width 72 height 36
type input "5"
click at [1156, 463] on icon at bounding box center [1151, 467] width 16 height 15
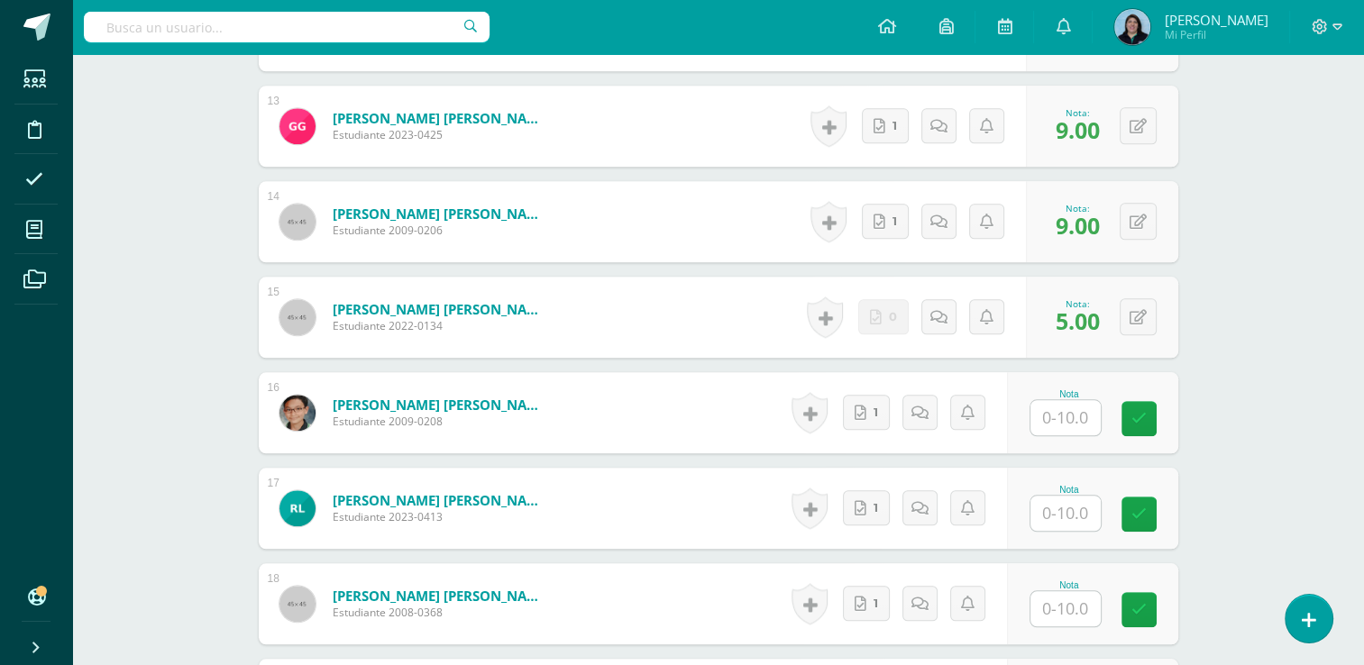
scroll to position [1814, 0]
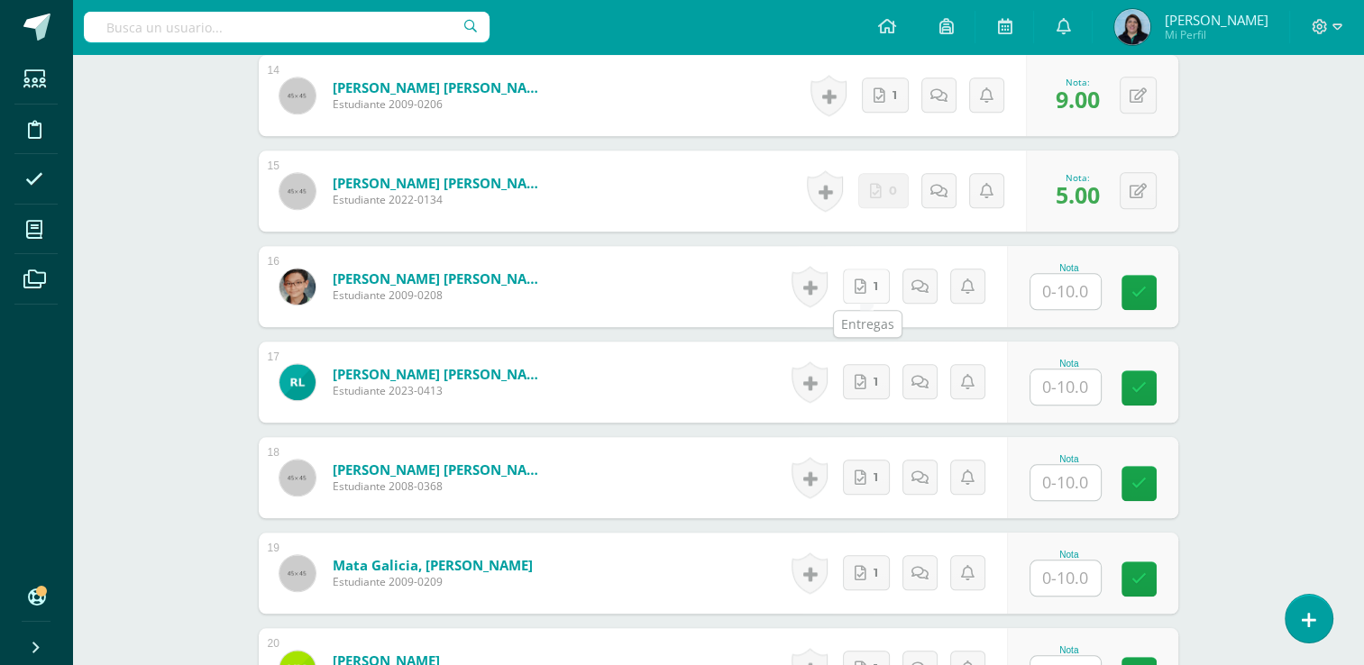
click at [865, 283] on icon at bounding box center [861, 287] width 12 height 15
click at [1078, 296] on input "text" at bounding box center [1076, 292] width 72 height 36
type input "7"
click at [1154, 285] on icon at bounding box center [1151, 292] width 16 height 15
click at [866, 384] on icon at bounding box center [861, 382] width 12 height 15
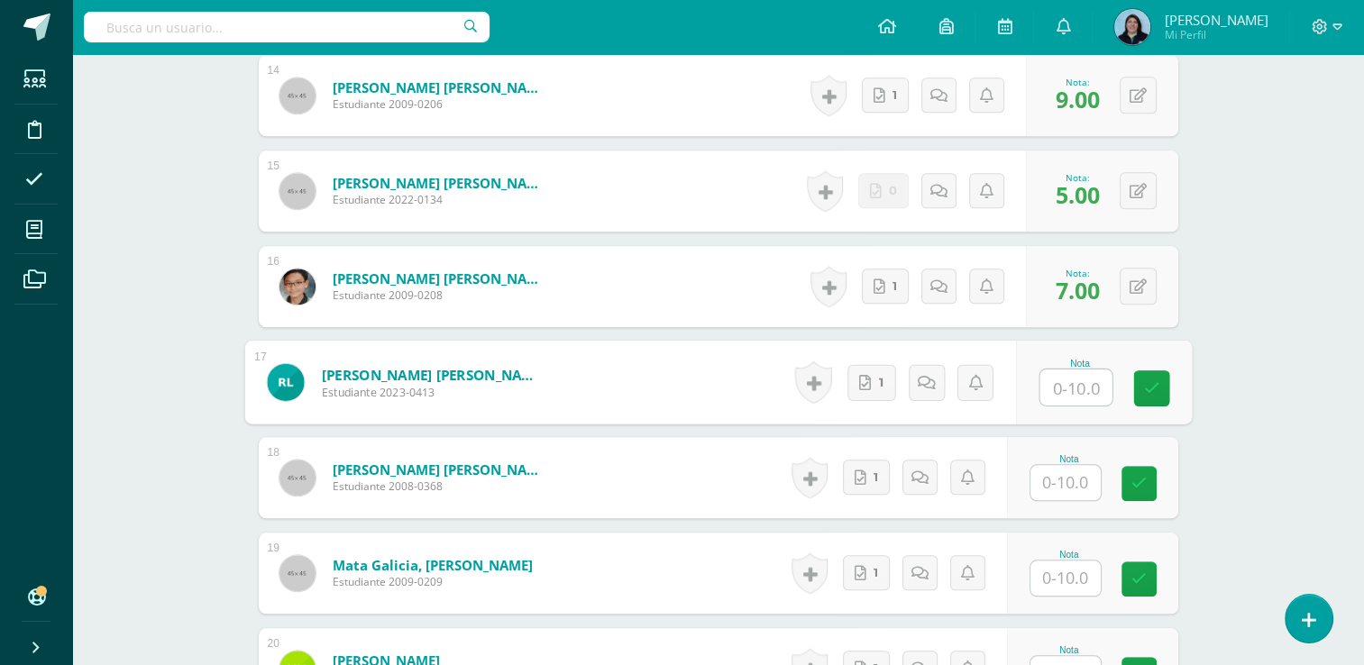
click at [1088, 384] on input "text" at bounding box center [1076, 388] width 72 height 36
type input "5"
click at [931, 382] on icon at bounding box center [926, 381] width 18 height 15
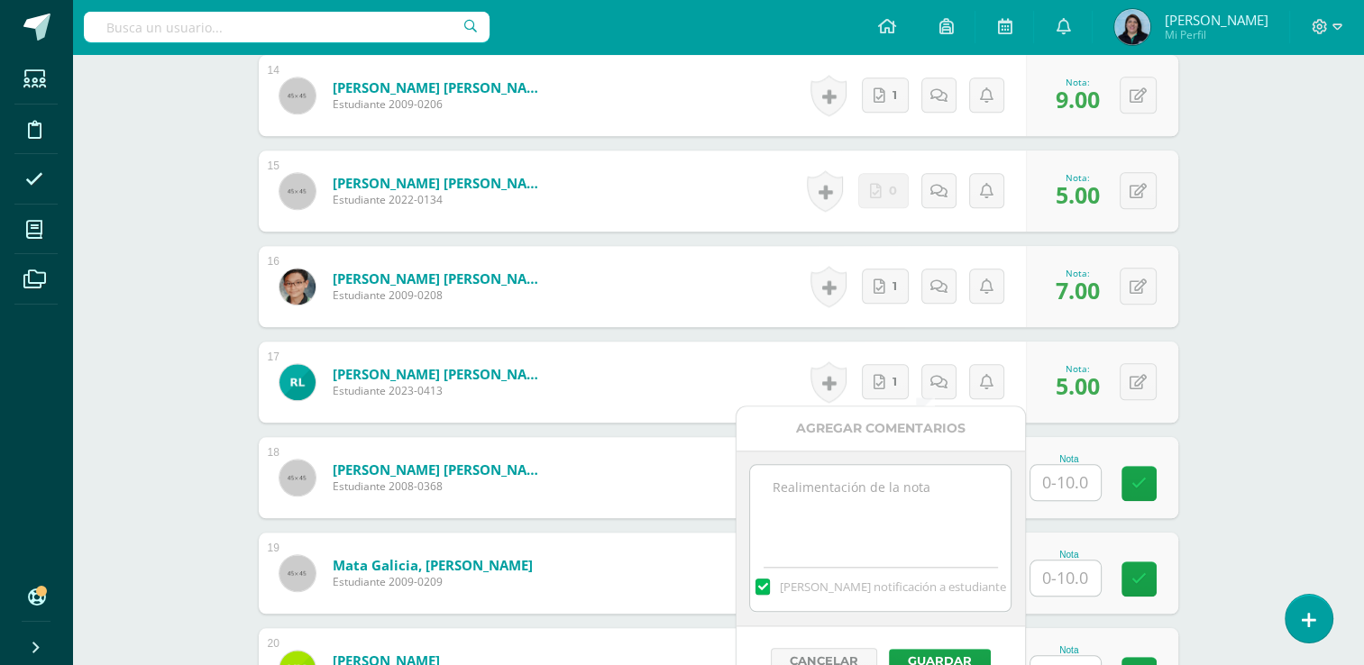
click at [895, 496] on textarea at bounding box center [880, 510] width 261 height 90
click at [778, 488] on textarea "se califica trabajo de clase, el documento no corresponde a la hoja de resultad…" at bounding box center [880, 510] width 261 height 90
type textarea "Se califica trabajo de clase, el documento no corresponde a la hoja de resultad…"
click at [770, 588] on label at bounding box center [763, 587] width 14 height 16
click at [0, 0] on input "[PERSON_NAME] notificación a estudiante" at bounding box center [0, 0] width 0 height 0
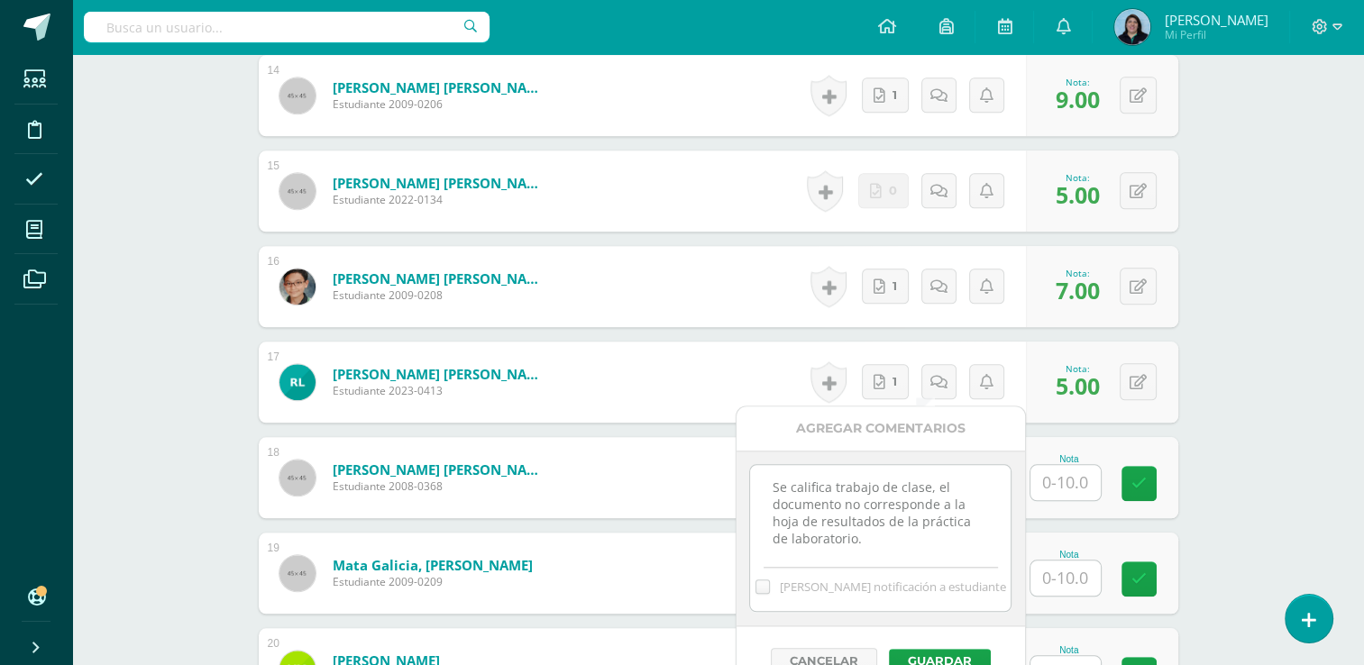
scroll to position [5, 0]
click at [952, 656] on button "Guardar" at bounding box center [940, 660] width 102 height 23
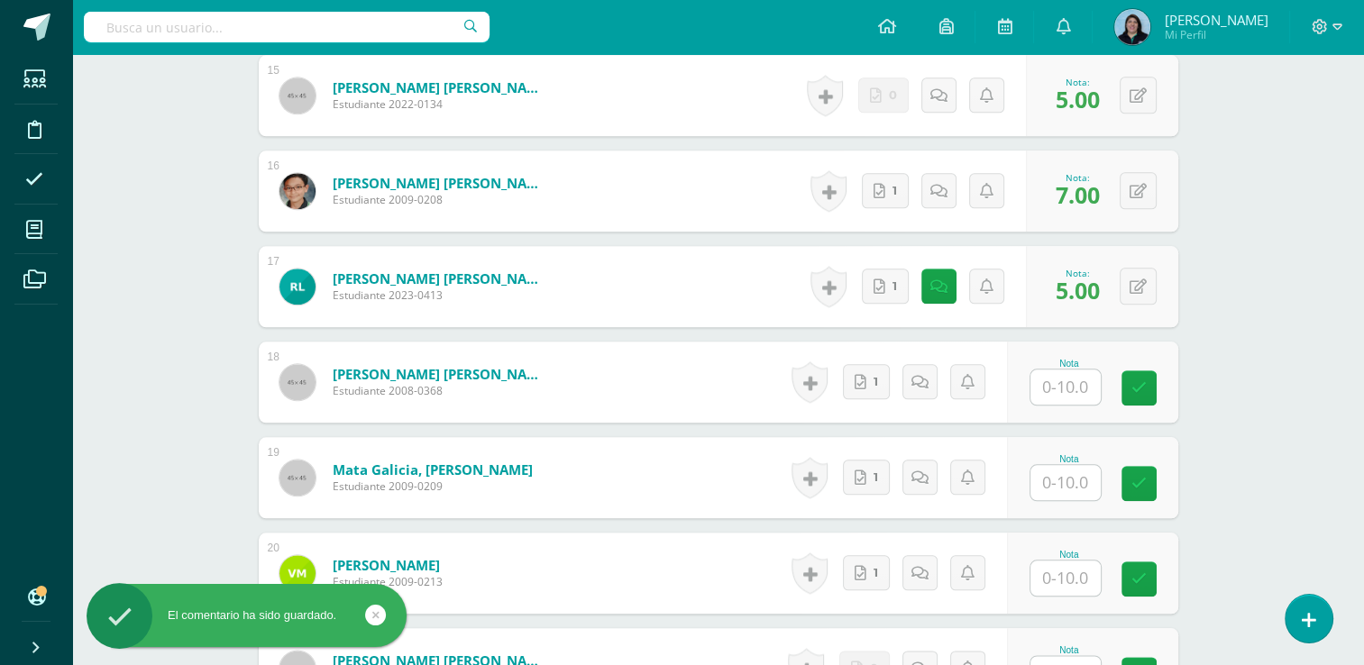
scroll to position [2085, 0]
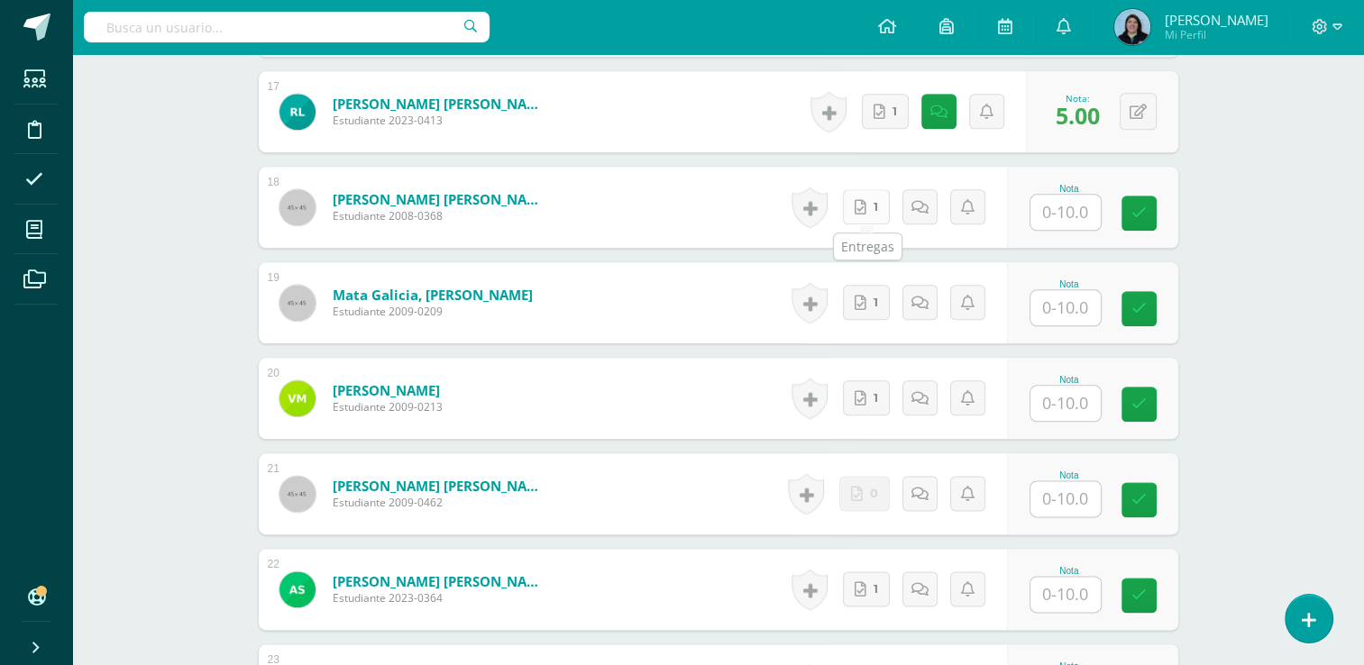
click at [873, 211] on link "1" at bounding box center [866, 206] width 47 height 35
click at [1092, 211] on input "text" at bounding box center [1076, 213] width 72 height 36
type input "9"
click at [1154, 207] on icon at bounding box center [1151, 213] width 16 height 15
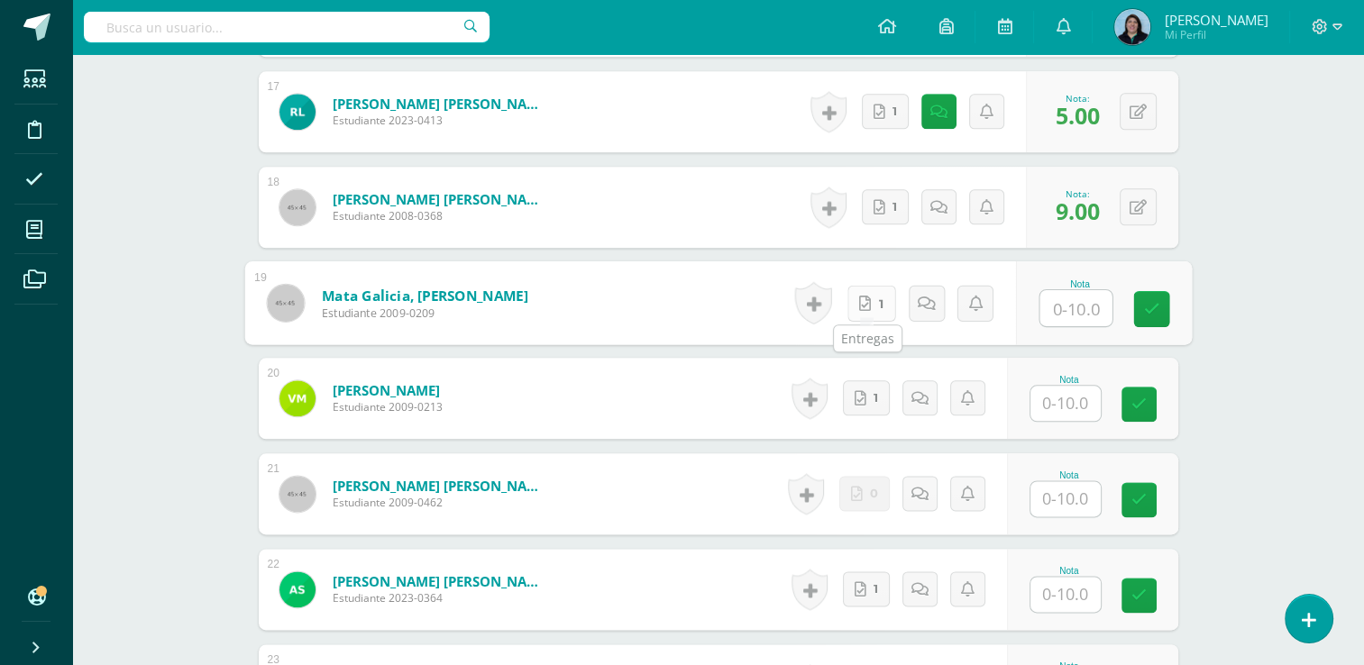
click at [871, 303] on link "1" at bounding box center [871, 303] width 49 height 36
click at [875, 301] on link "1" at bounding box center [871, 303] width 49 height 36
click at [1078, 308] on input "text" at bounding box center [1076, 308] width 72 height 36
type input "9"
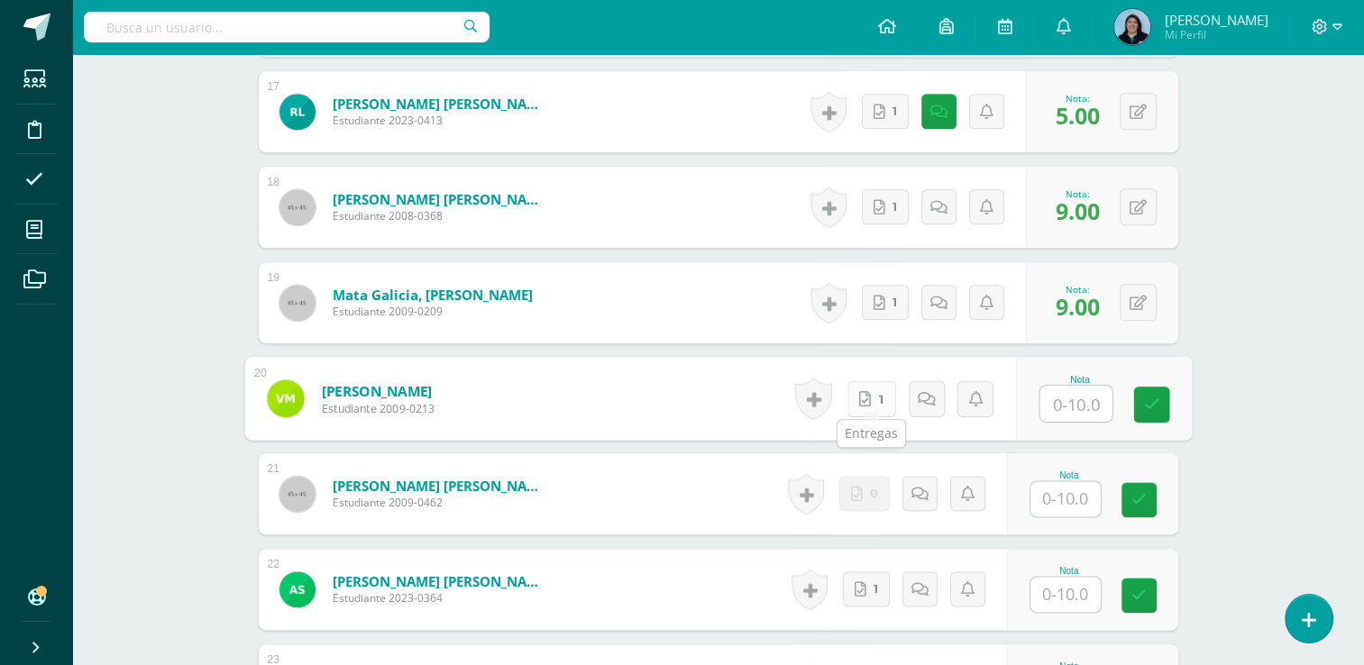
click at [880, 400] on span "1" at bounding box center [880, 398] width 5 height 34
click at [1085, 400] on input "text" at bounding box center [1076, 404] width 72 height 36
type input "8"
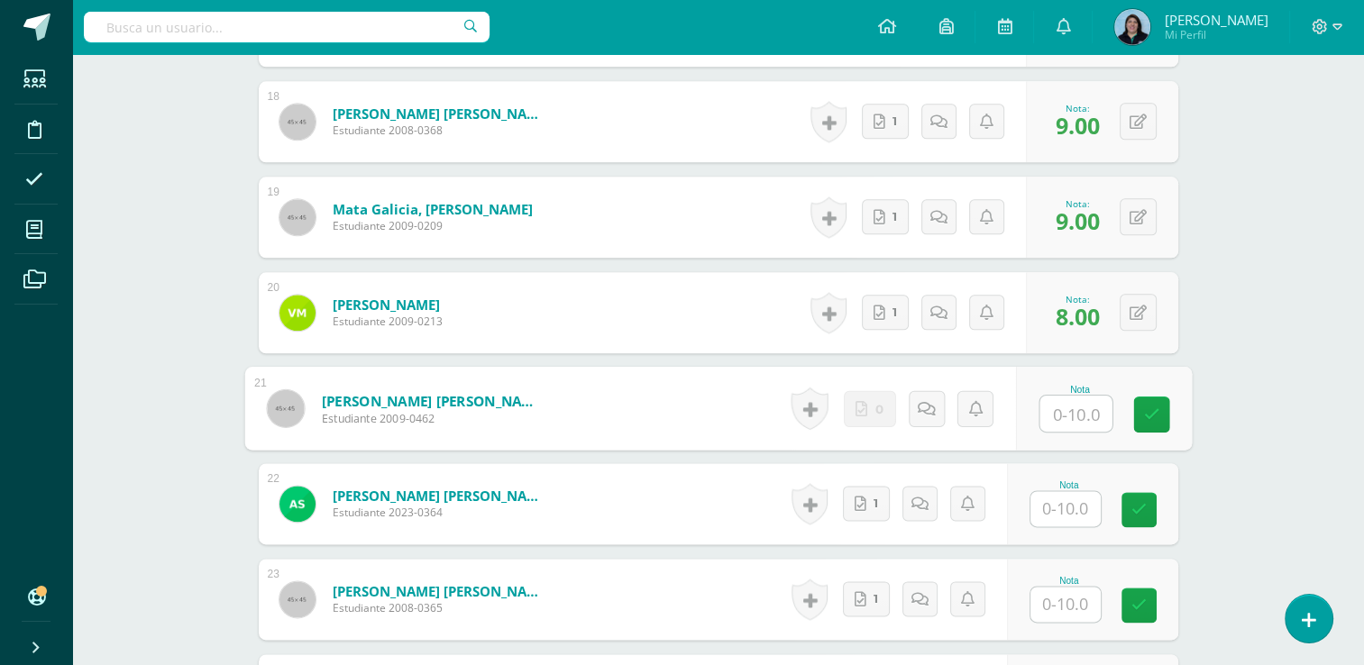
scroll to position [2265, 0]
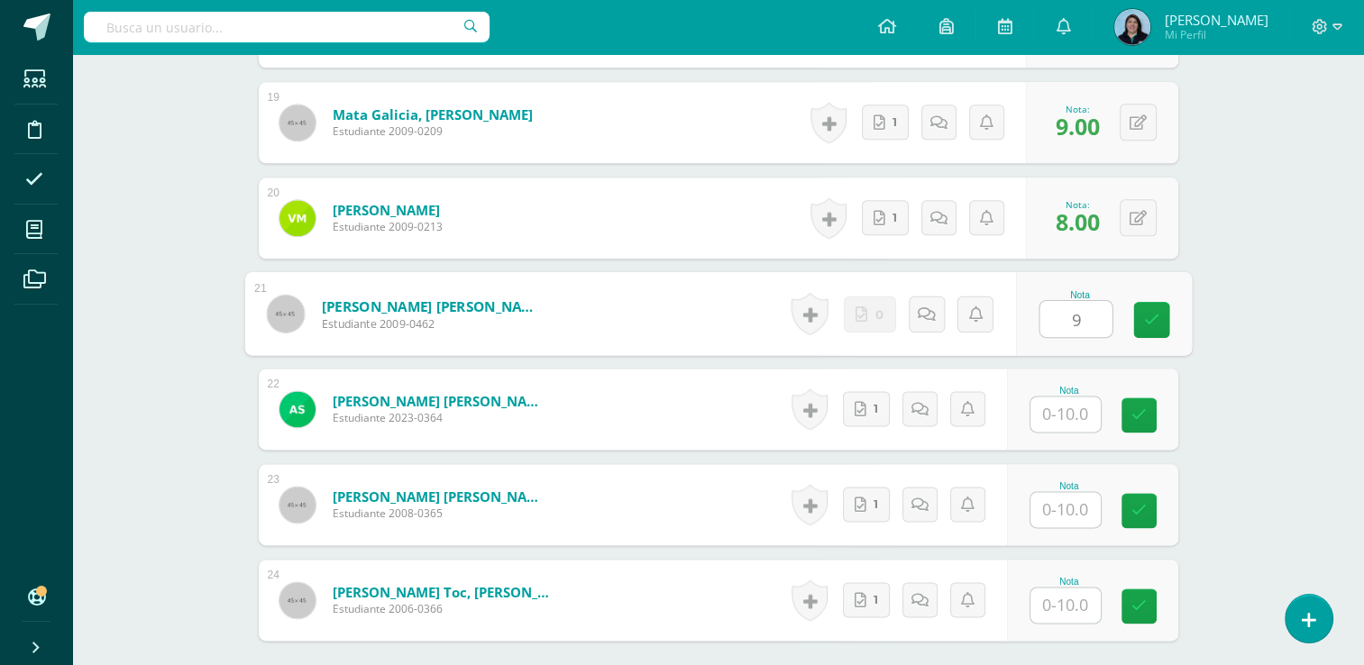
type input "9"
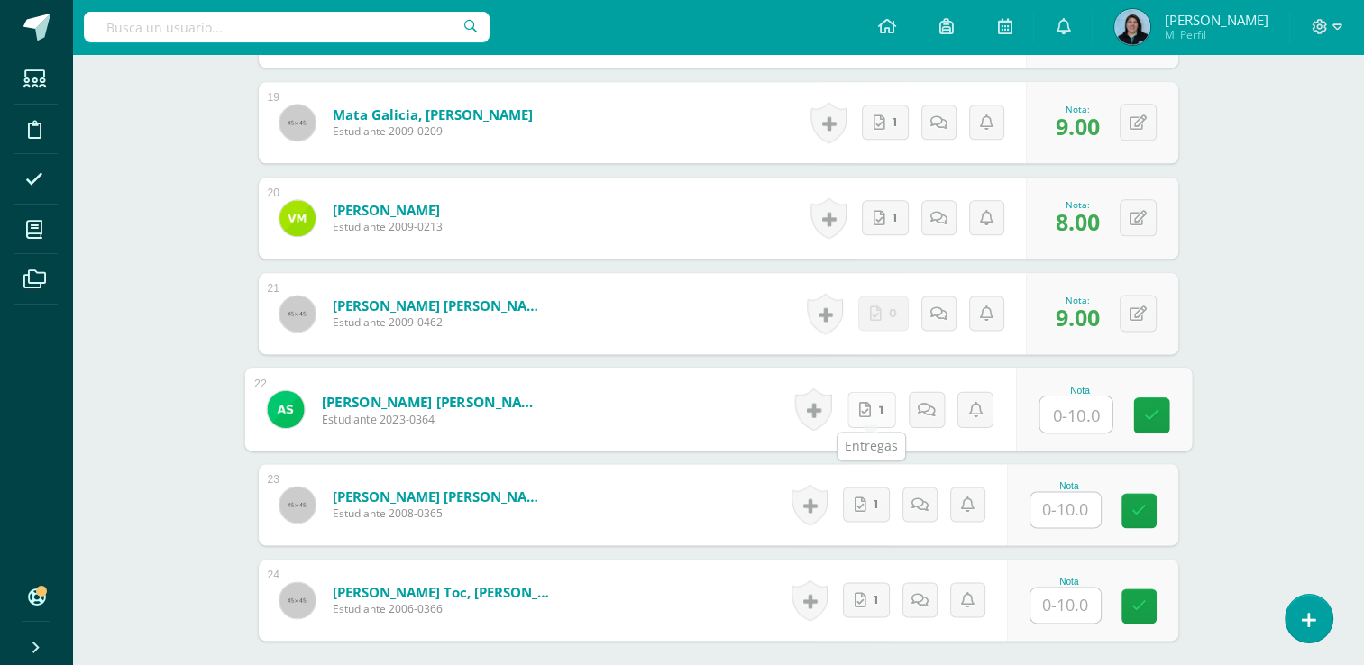
click at [863, 409] on icon at bounding box center [865, 408] width 12 height 15
click at [1078, 399] on input "text" at bounding box center [1076, 415] width 72 height 36
type input "9"
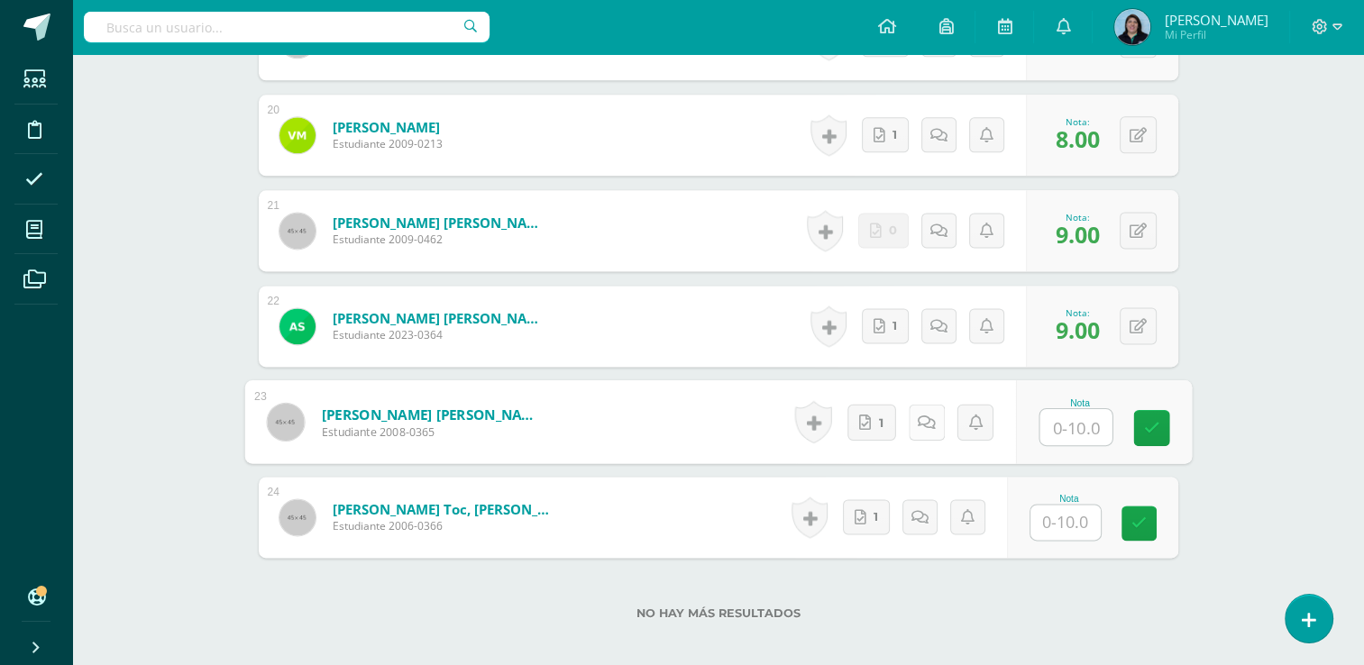
scroll to position [2446, 0]
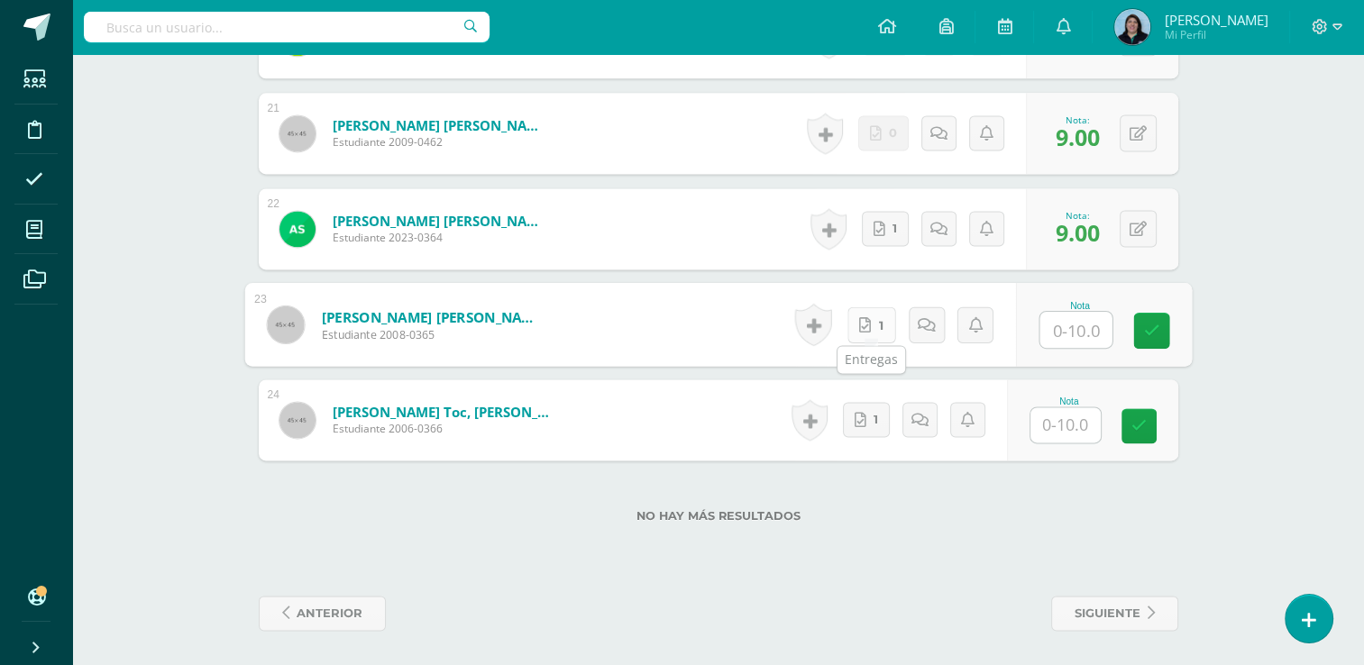
click at [875, 328] on link "1" at bounding box center [871, 325] width 49 height 36
click at [1085, 328] on input "text" at bounding box center [1076, 330] width 72 height 36
type input "10"
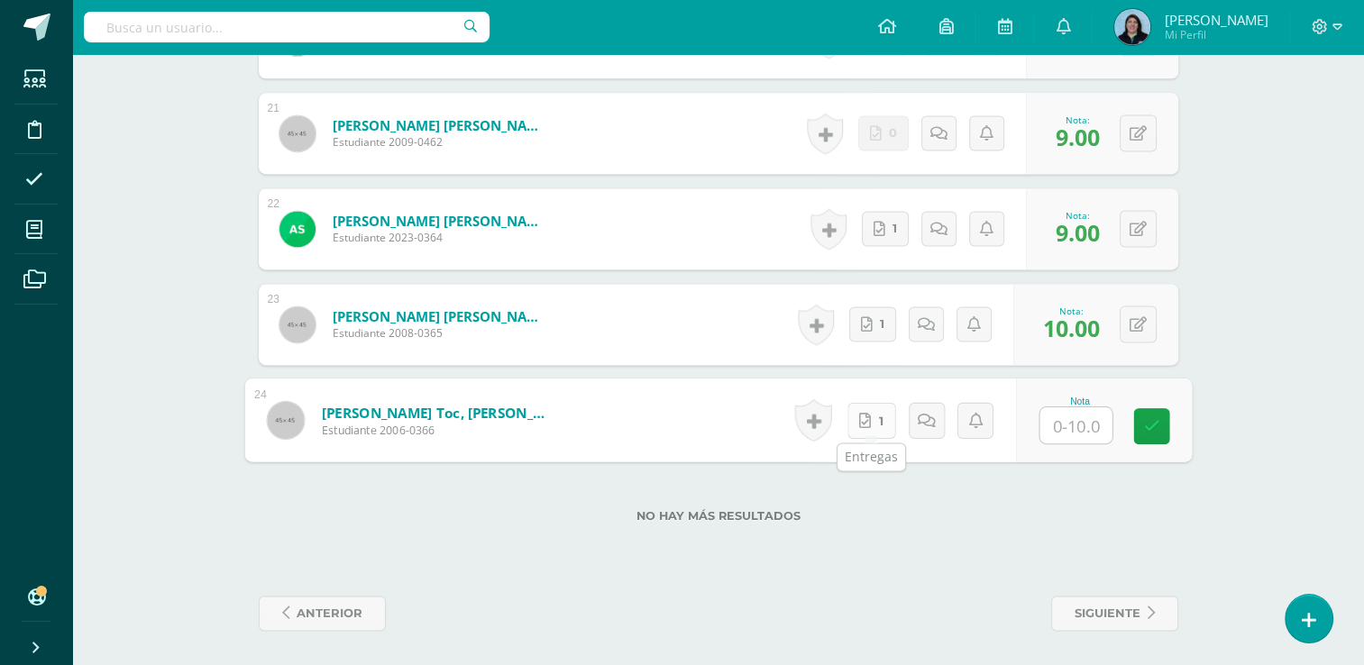
click at [879, 424] on span "1" at bounding box center [880, 420] width 5 height 34
click at [1086, 418] on input "text" at bounding box center [1076, 426] width 72 height 36
type input "9"
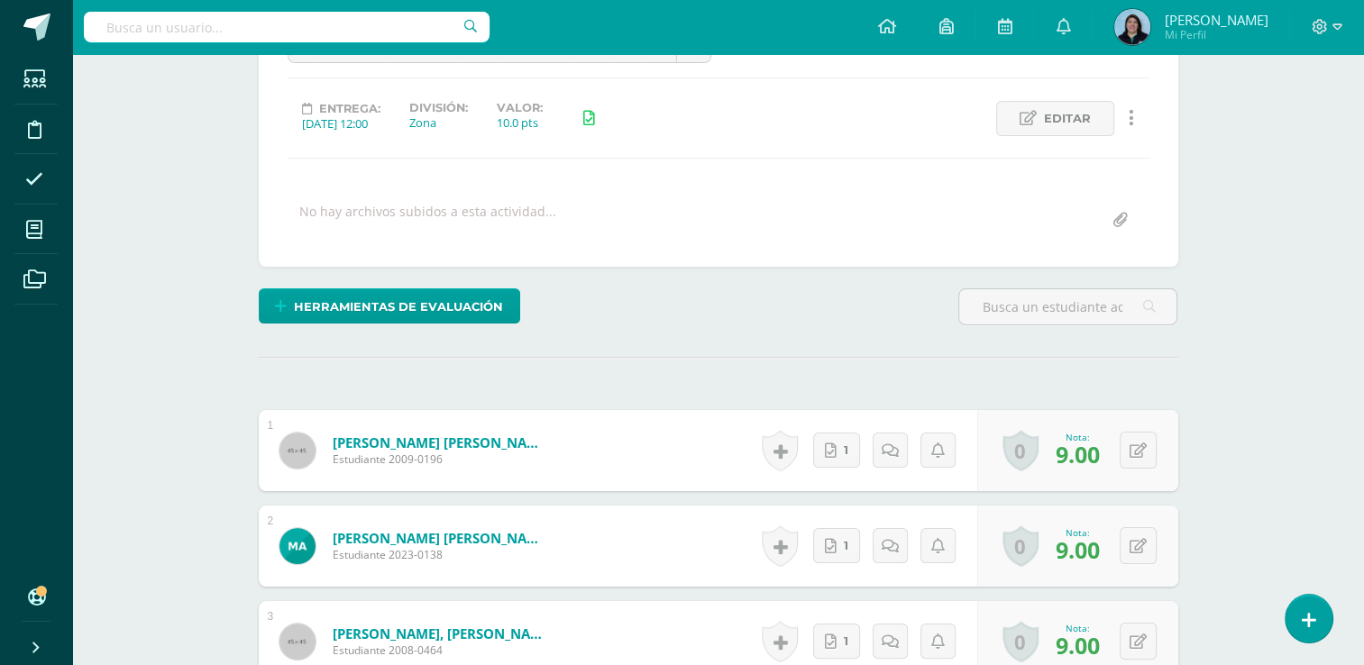
scroll to position [0, 0]
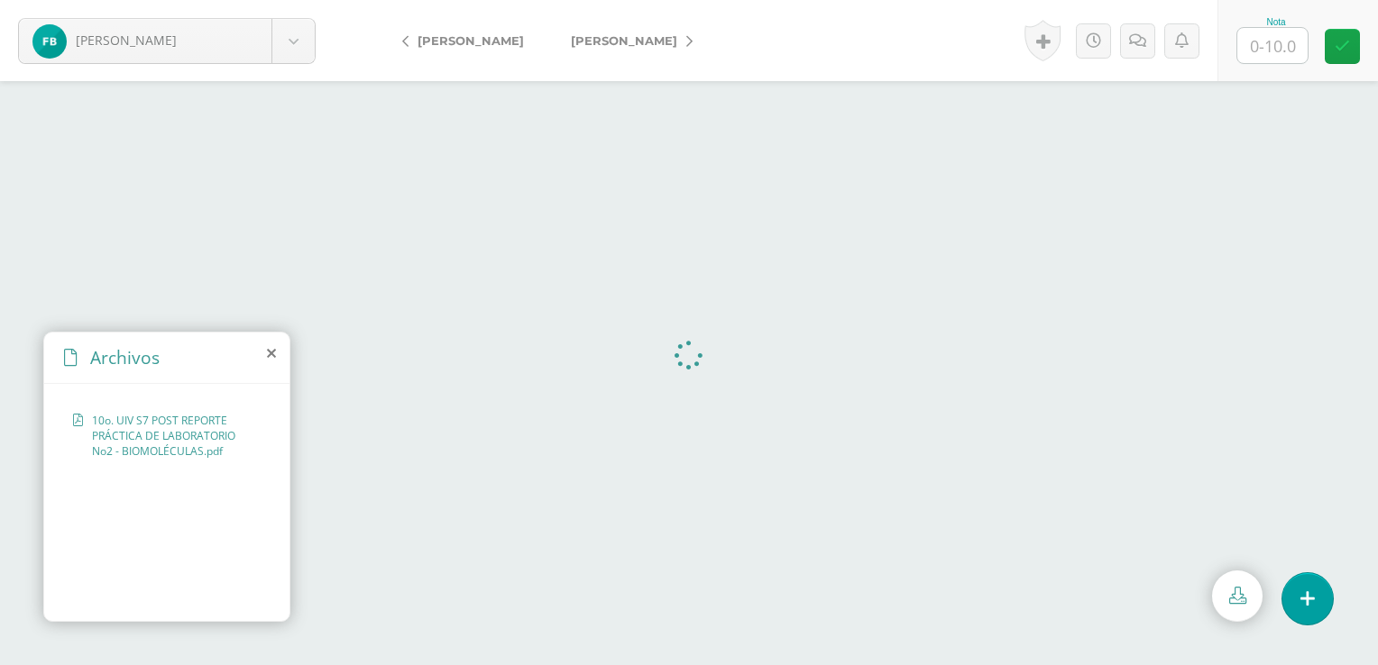
click at [267, 355] on icon at bounding box center [271, 353] width 9 height 14
click at [270, 356] on icon at bounding box center [271, 353] width 9 height 14
click at [271, 360] on icon at bounding box center [271, 353] width 9 height 14
click at [267, 354] on icon at bounding box center [271, 353] width 9 height 14
click at [269, 353] on icon at bounding box center [271, 353] width 9 height 14
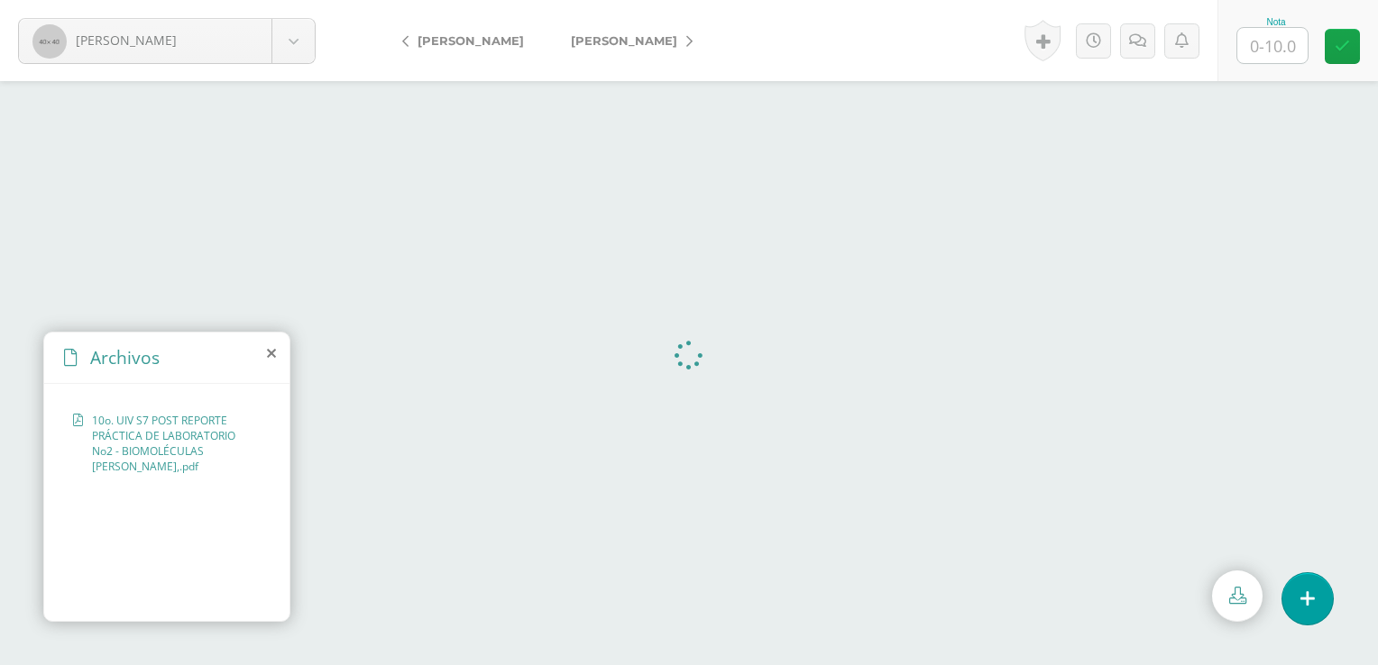
click at [274, 357] on icon at bounding box center [271, 353] width 9 height 14
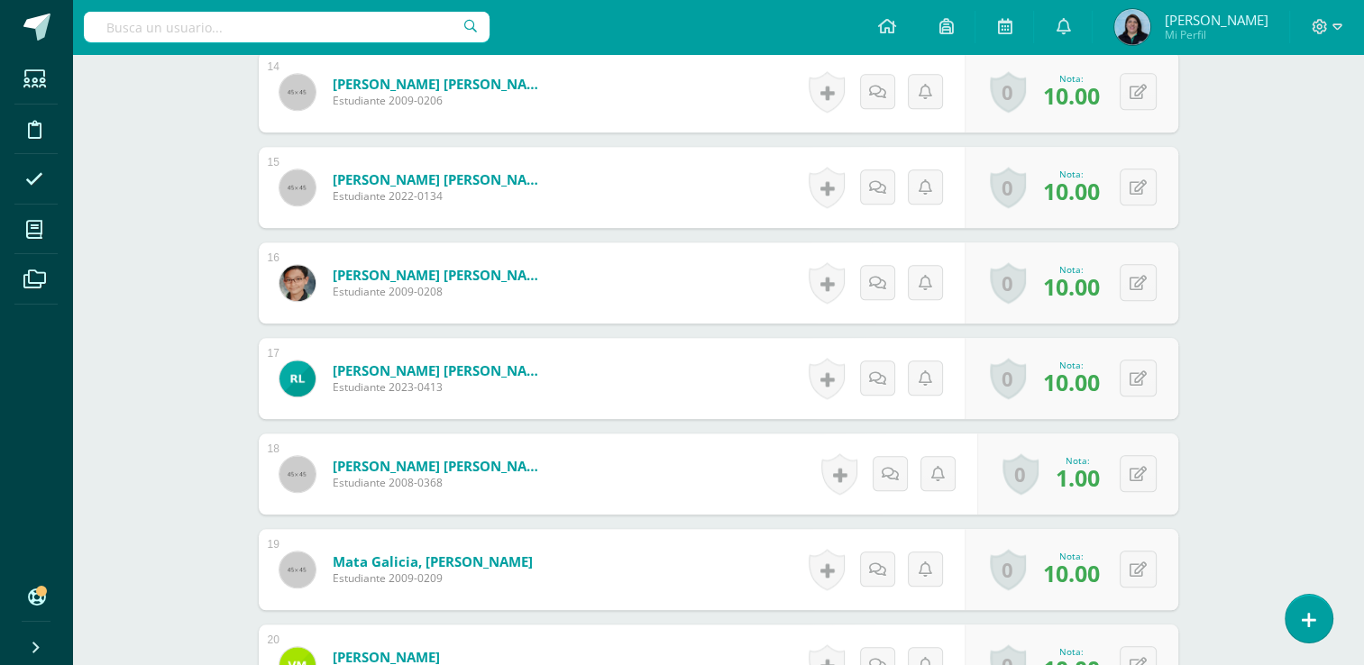
scroll to position [1895, 0]
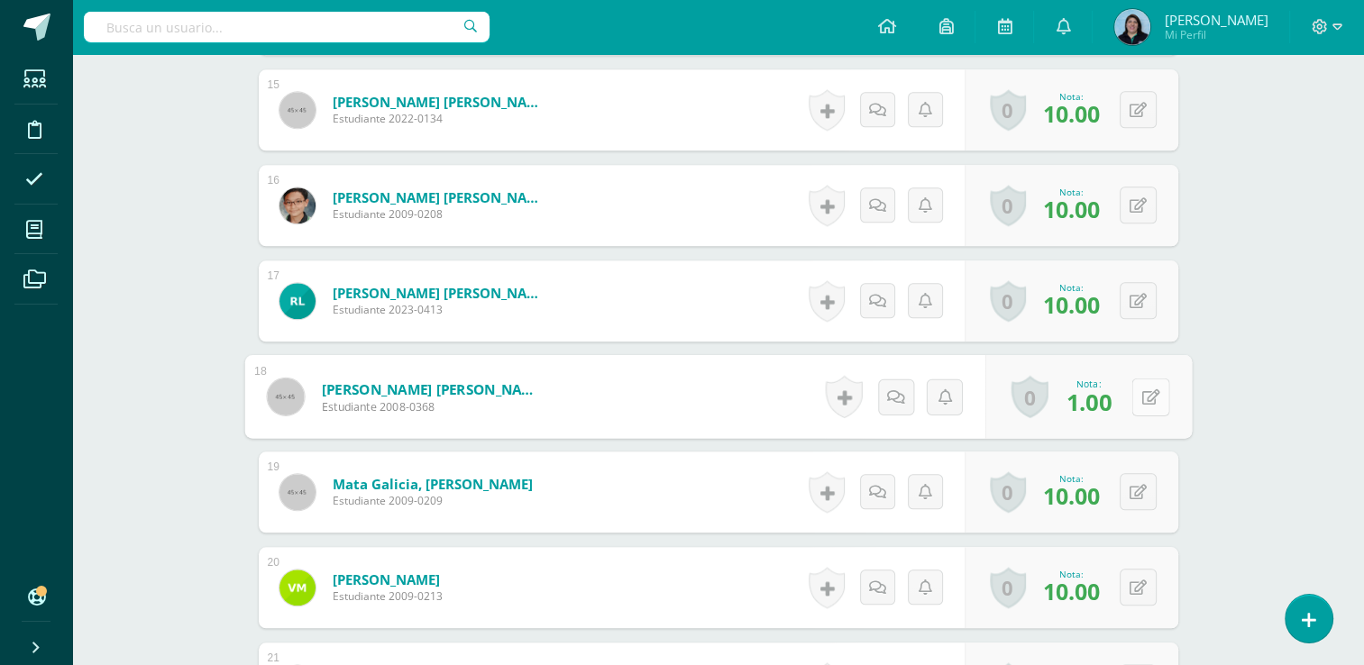
click at [1145, 398] on icon at bounding box center [1151, 396] width 18 height 15
type input "10"
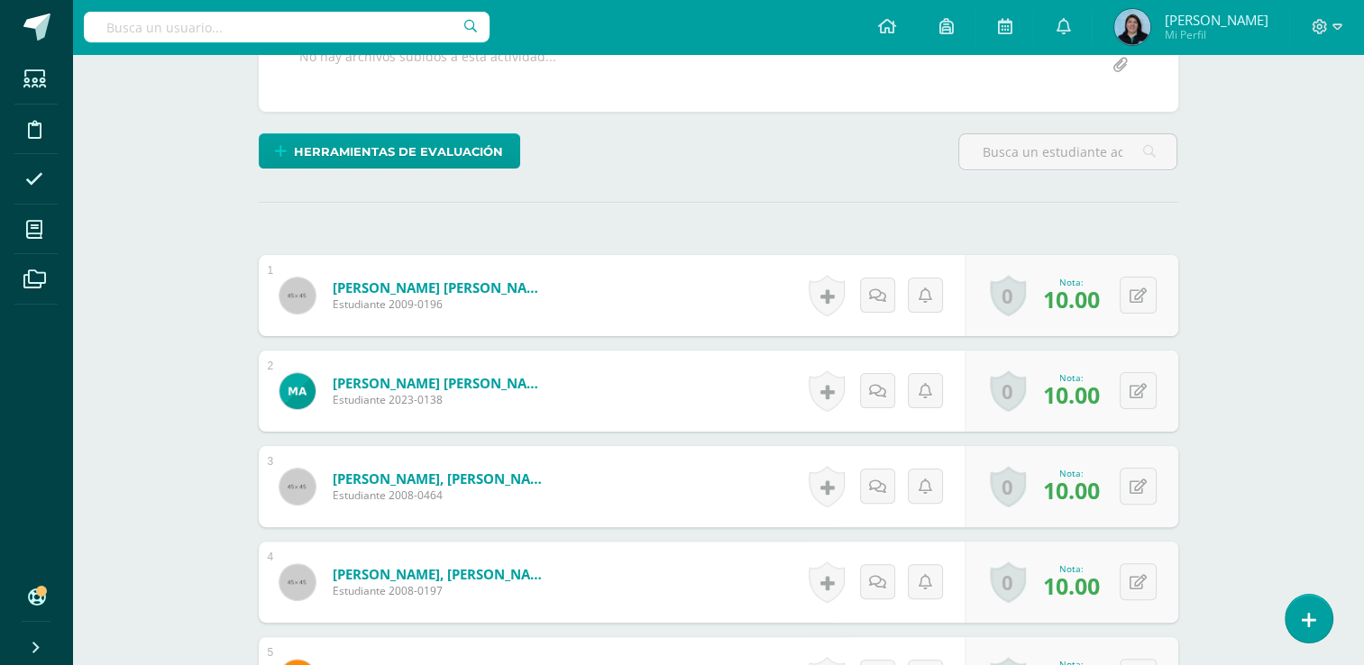
scroll to position [0, 0]
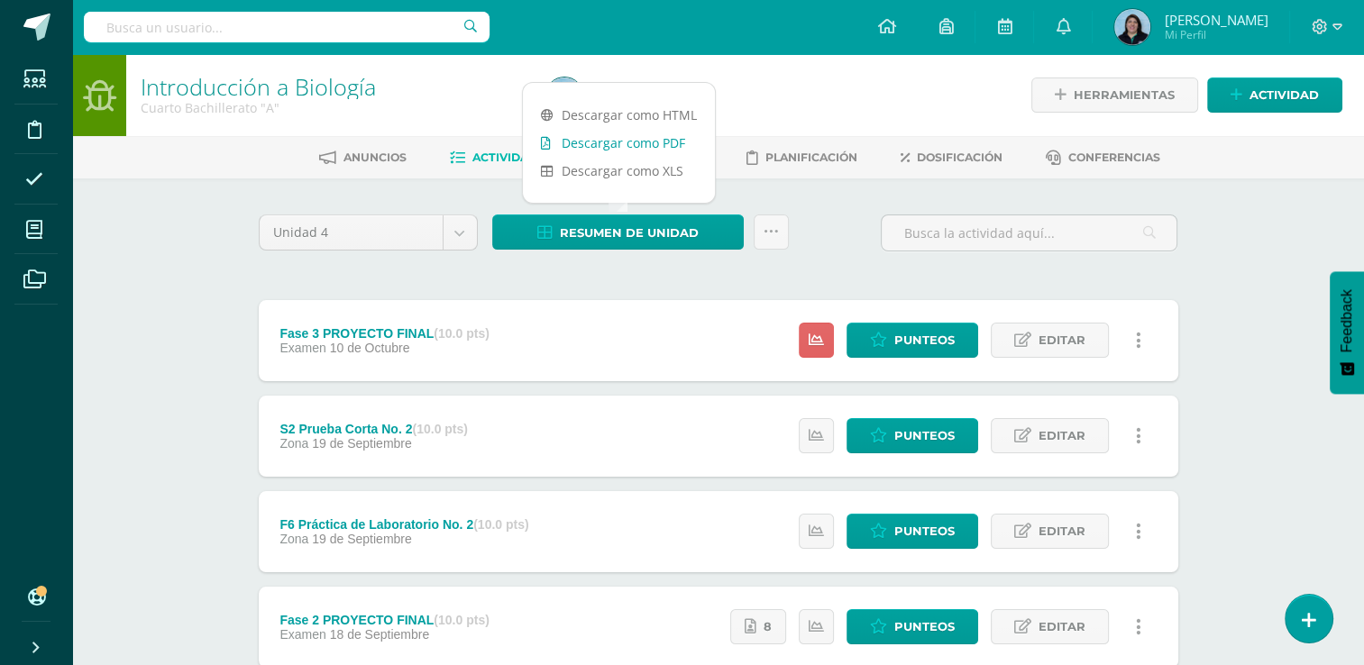
click at [595, 144] on link "Descargar como PDF" at bounding box center [619, 143] width 192 height 28
click at [661, 146] on link "Descargar como PDF" at bounding box center [619, 143] width 192 height 28
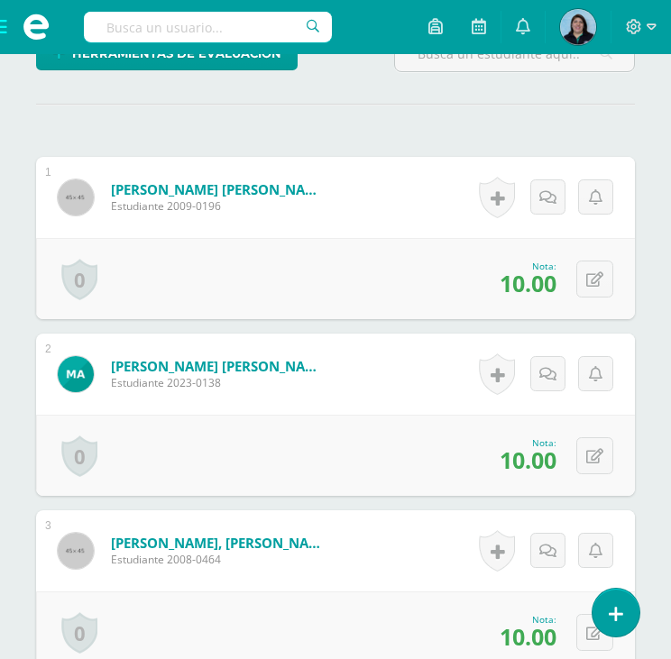
scroll to position [631, 0]
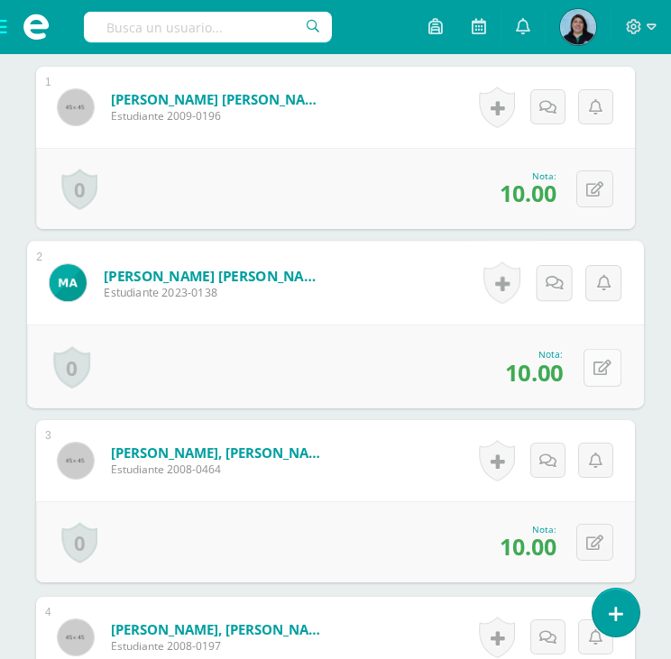
click at [607, 363] on button at bounding box center [602, 367] width 38 height 38
type input "8"
click at [554, 373] on icon at bounding box center [554, 372] width 16 height 15
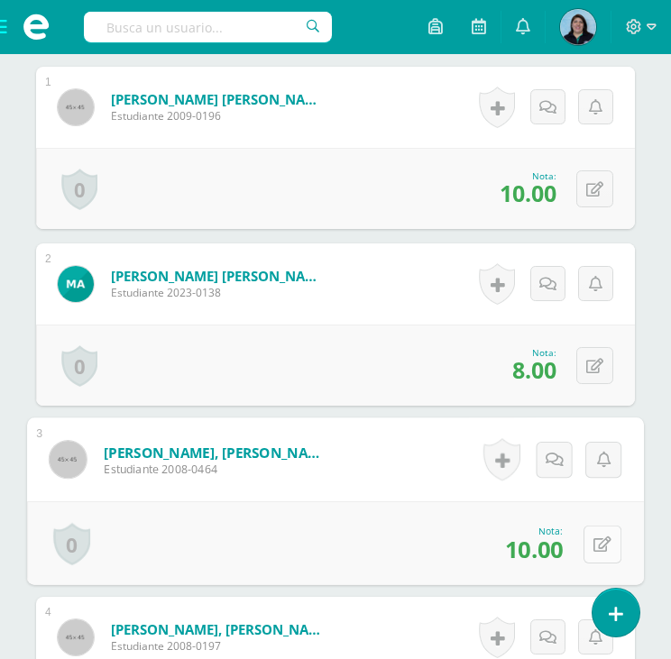
click at [601, 537] on icon at bounding box center [602, 544] width 18 height 15
type input "8"
click at [555, 549] on icon at bounding box center [554, 549] width 16 height 15
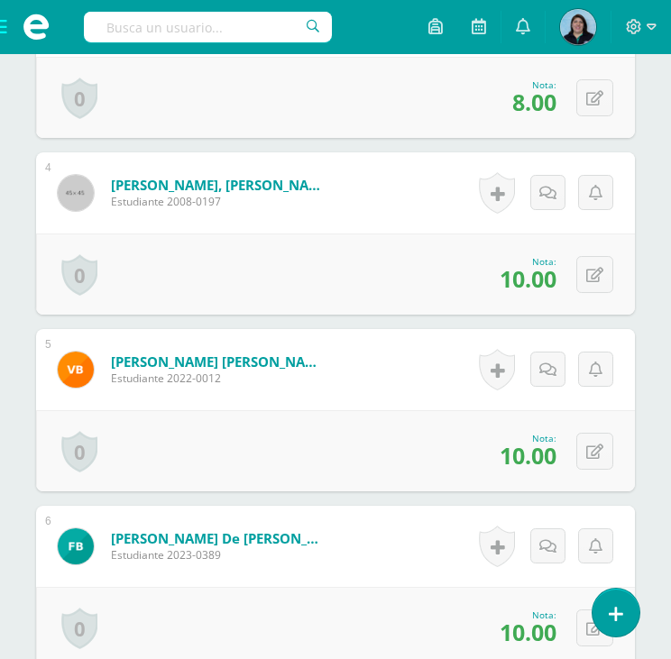
scroll to position [1172, 0]
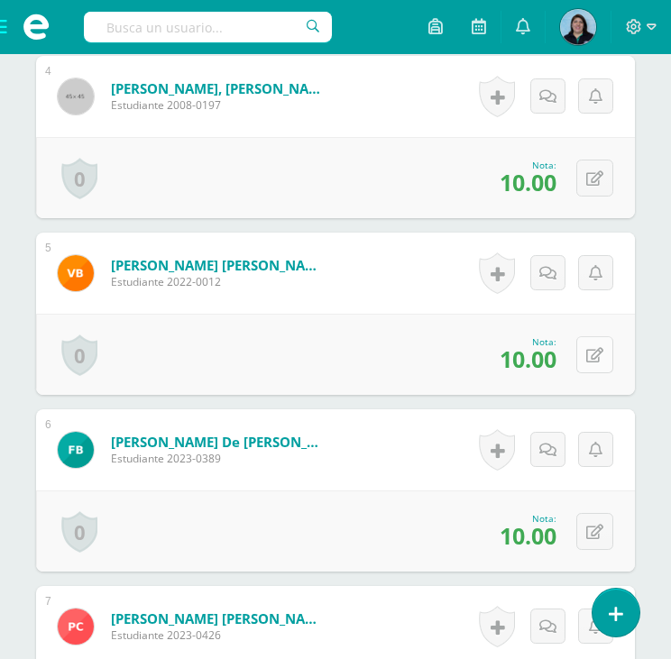
click at [590, 360] on button at bounding box center [594, 354] width 37 height 37
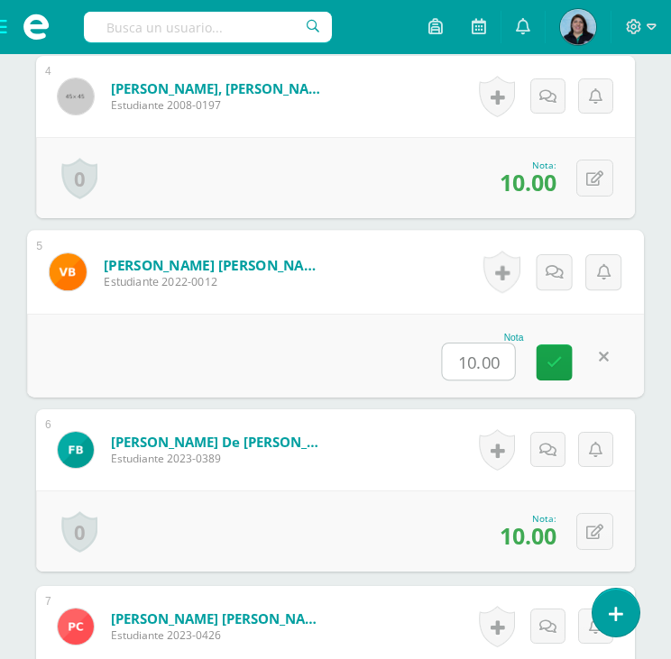
type input "8"
click at [555, 358] on icon at bounding box center [554, 361] width 16 height 15
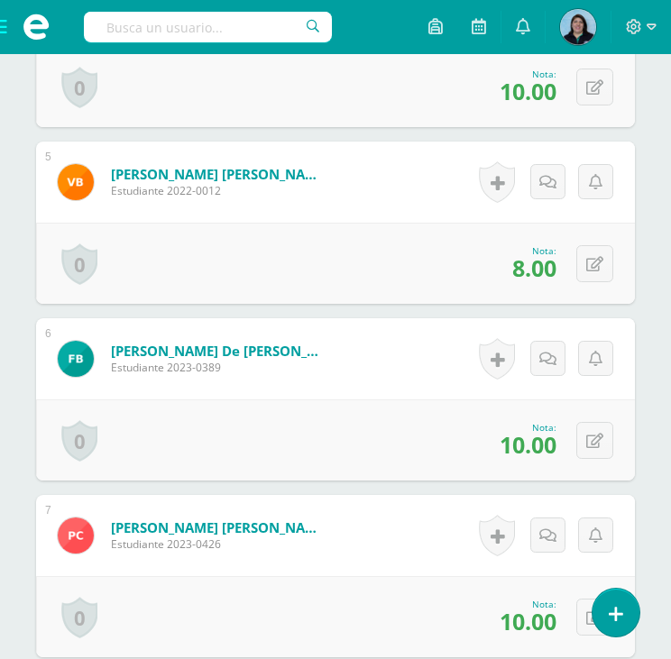
scroll to position [1443, 0]
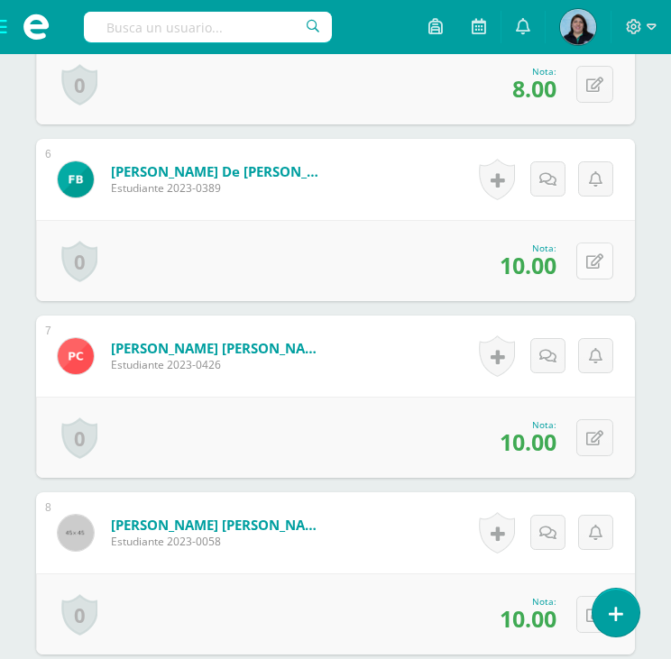
click at [596, 266] on icon at bounding box center [594, 261] width 17 height 15
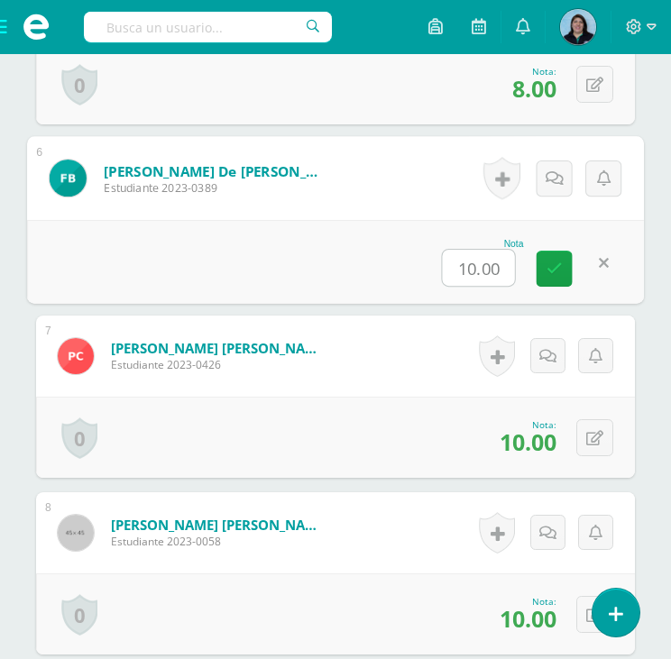
type input "8"
click at [552, 258] on link at bounding box center [555, 269] width 36 height 36
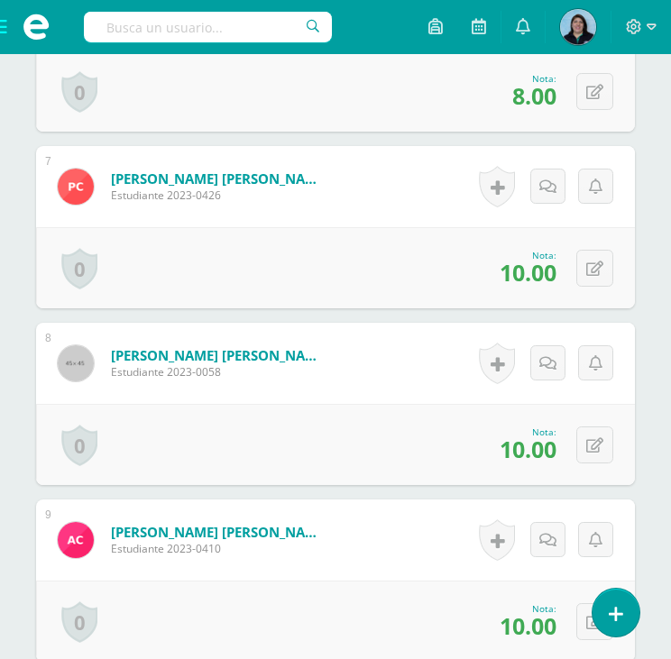
scroll to position [1623, 0]
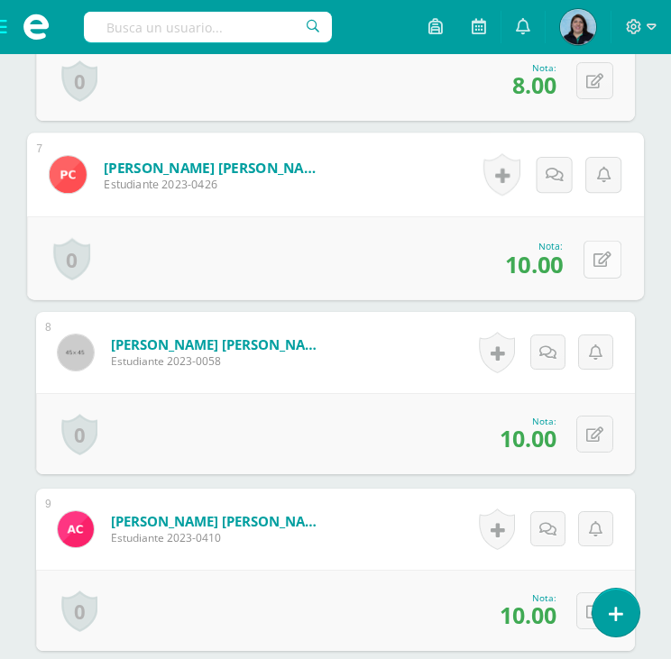
click at [598, 255] on icon at bounding box center [602, 259] width 18 height 15
type input "8"
click at [558, 257] on icon at bounding box center [554, 264] width 16 height 15
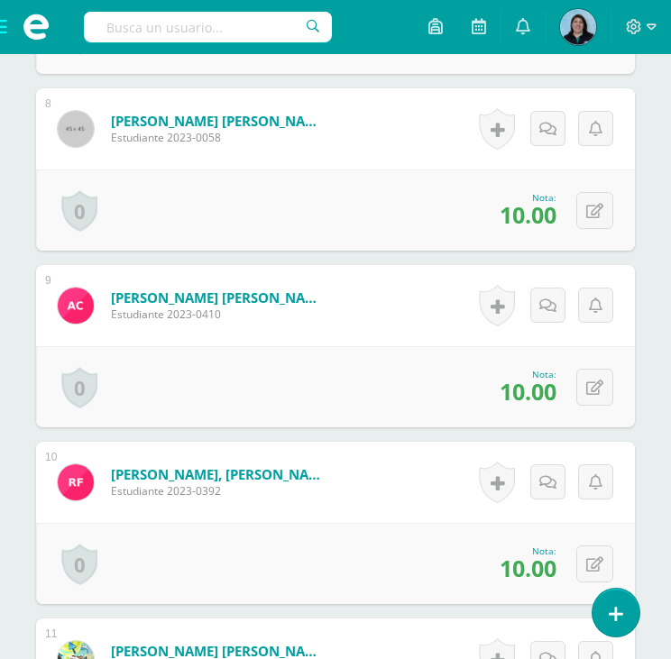
scroll to position [1894, 0]
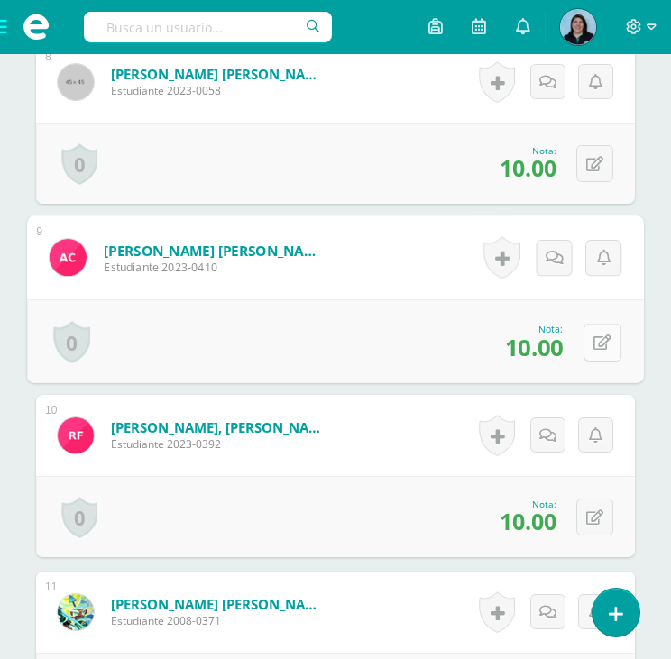
click at [592, 340] on button at bounding box center [602, 342] width 38 height 38
type input "8"
click at [556, 346] on icon at bounding box center [554, 347] width 16 height 15
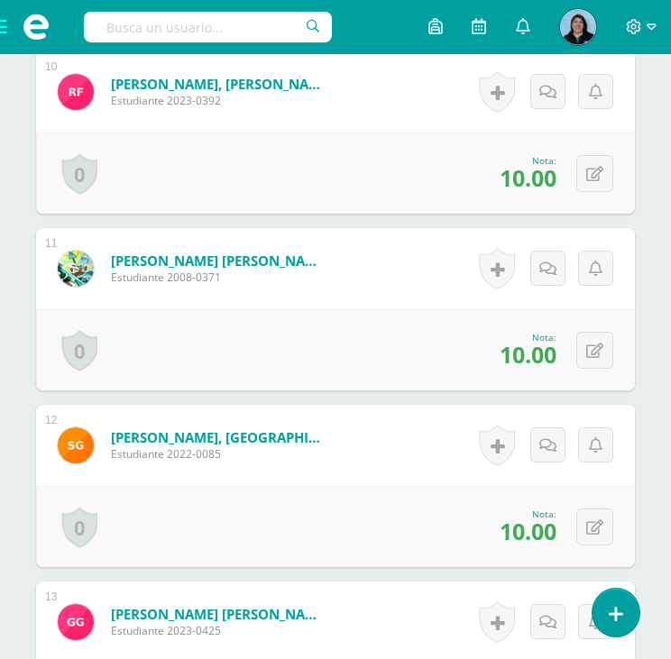
scroll to position [2254, 0]
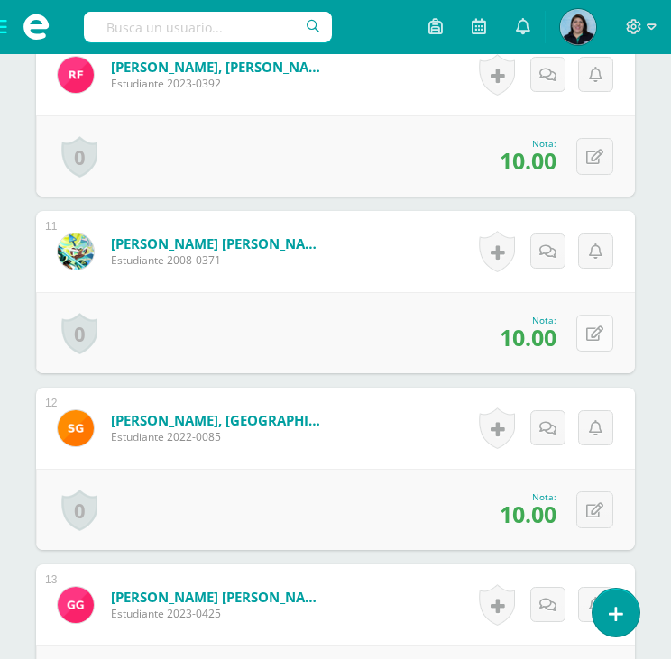
click at [598, 336] on icon at bounding box center [594, 333] width 17 height 15
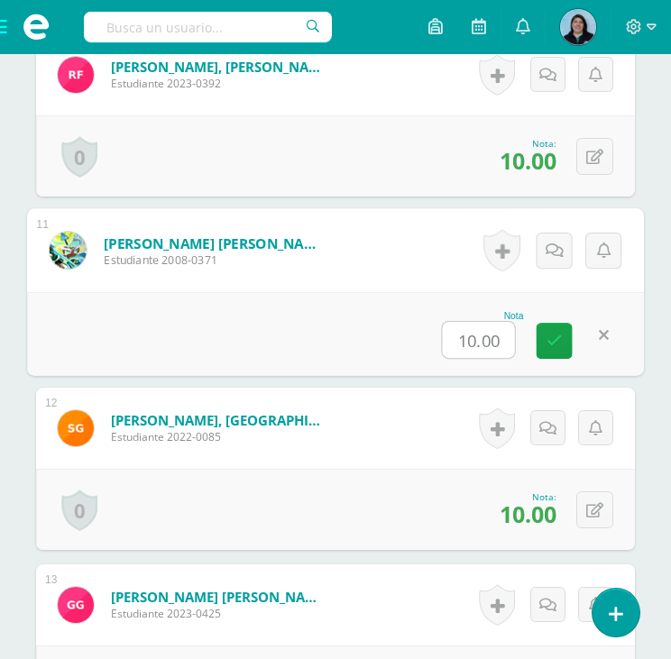
type input "8"
click at [555, 342] on icon at bounding box center [554, 340] width 16 height 15
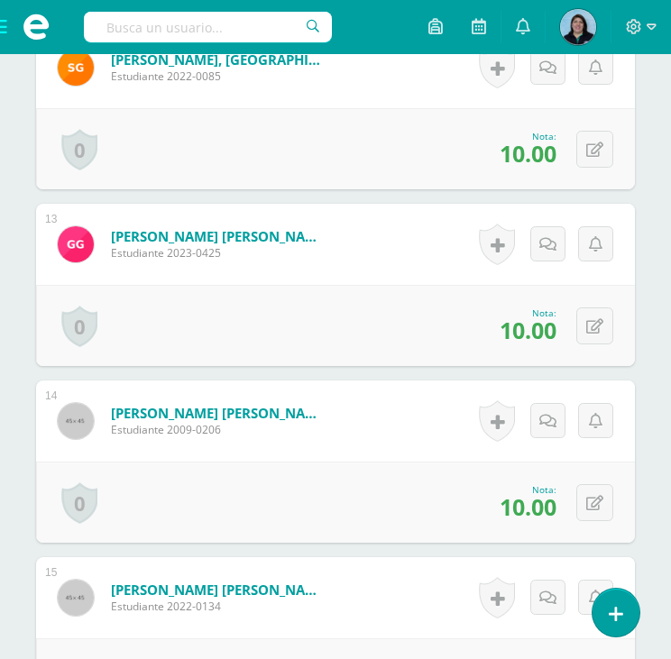
scroll to position [2705, 0]
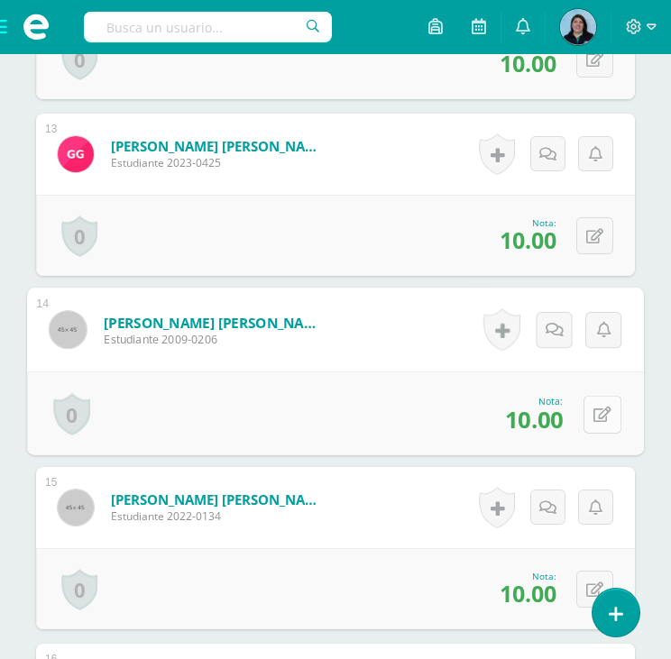
click at [602, 410] on icon at bounding box center [602, 414] width 18 height 15
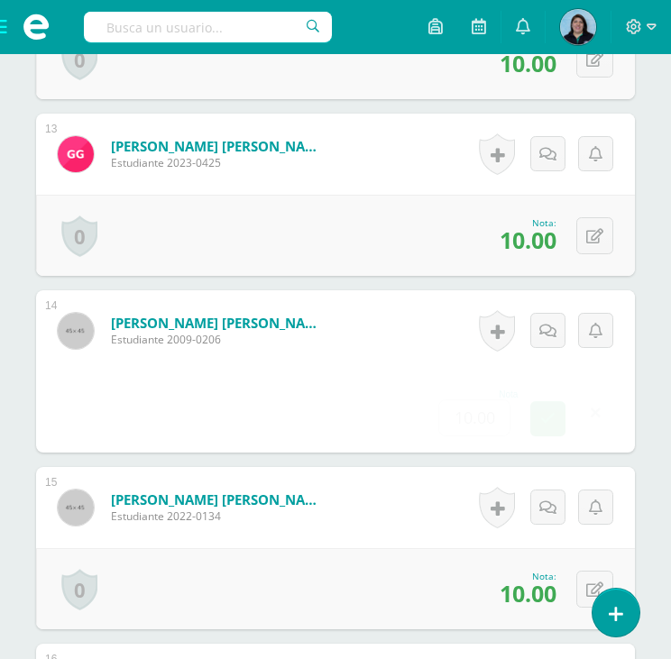
type input "8"
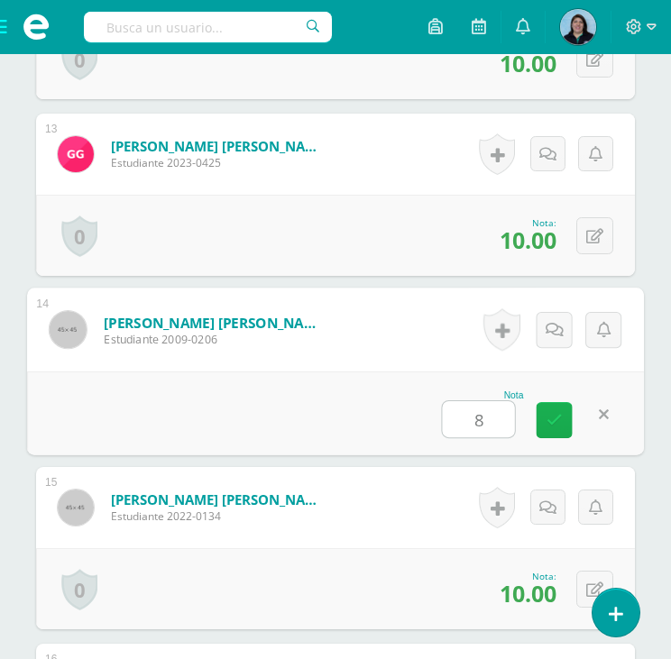
click at [555, 413] on icon at bounding box center [554, 419] width 16 height 15
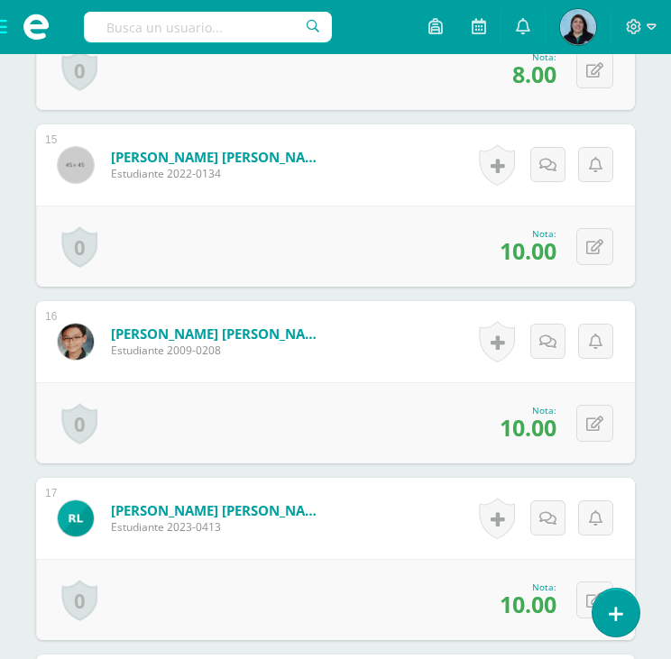
scroll to position [3066, 0]
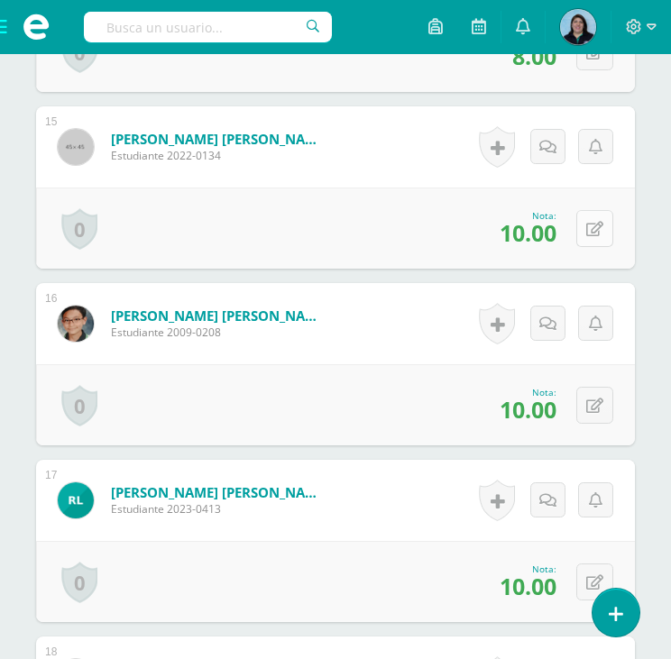
click at [594, 227] on icon at bounding box center [594, 229] width 17 height 15
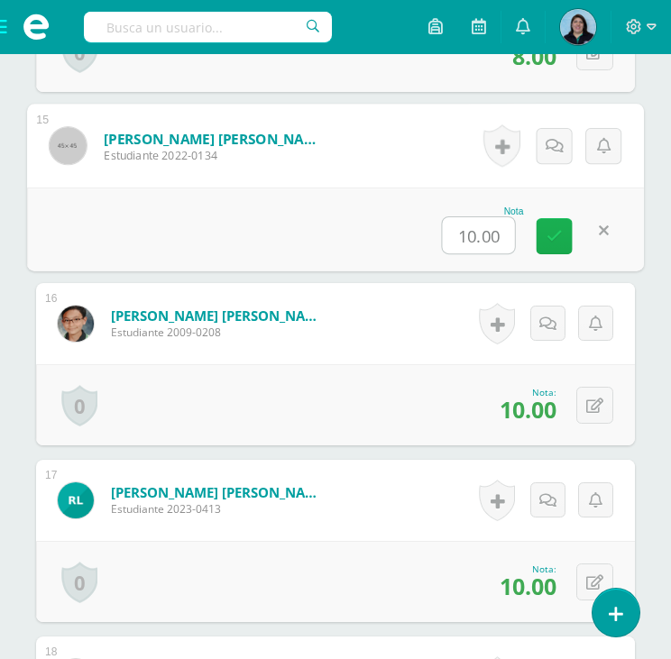
type input "8"
click at [561, 236] on icon at bounding box center [554, 235] width 16 height 15
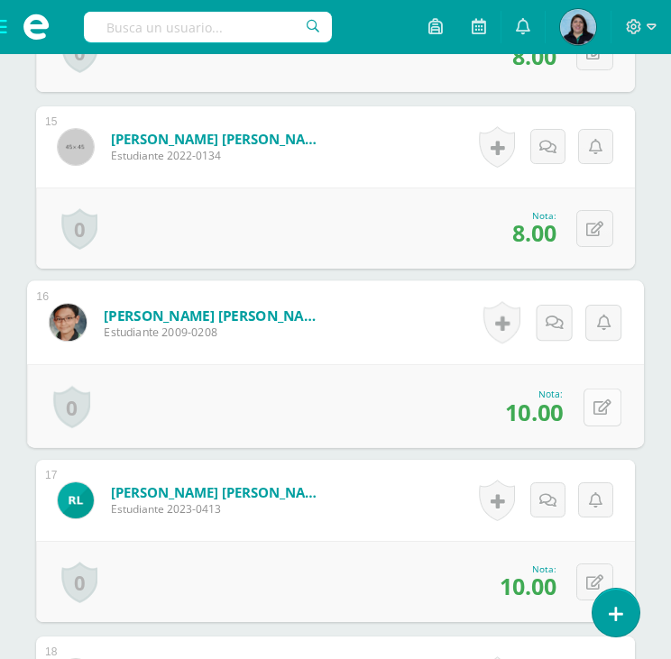
click at [601, 400] on icon at bounding box center [602, 406] width 18 height 15
click at [537, 404] on link at bounding box center [555, 413] width 36 height 36
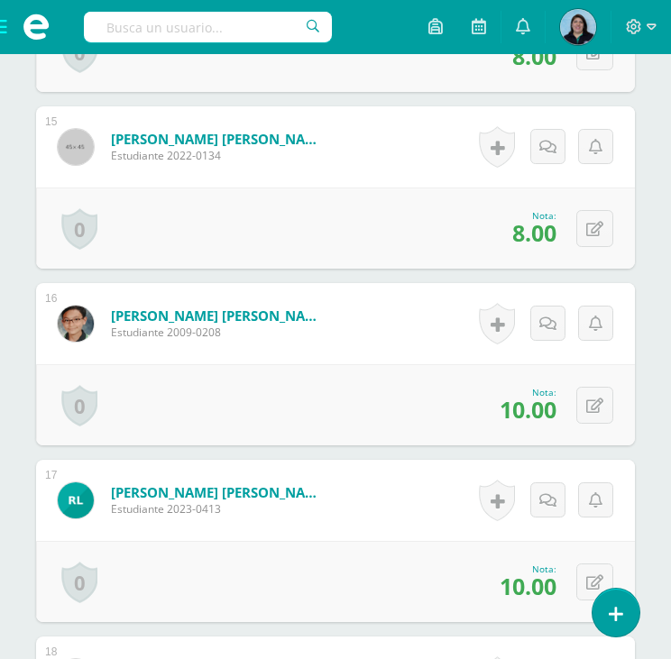
click at [552, 406] on span "10.00" at bounding box center [528, 409] width 57 height 31
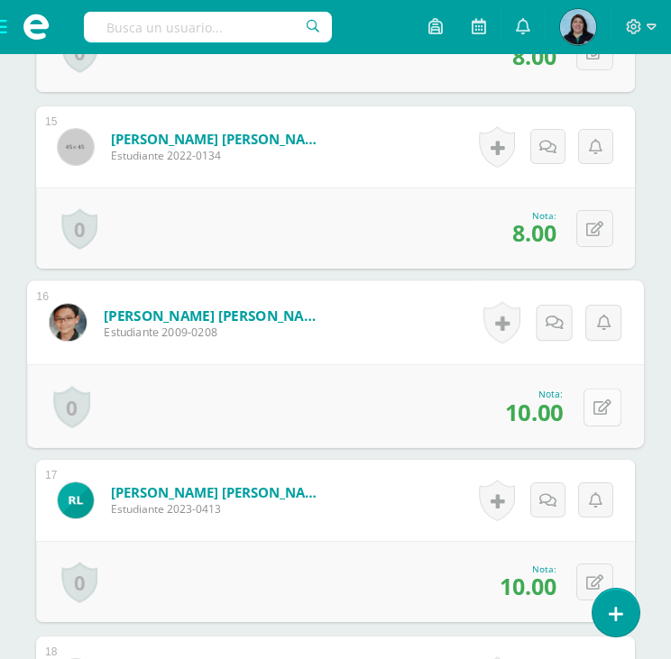
click at [591, 407] on button at bounding box center [602, 407] width 38 height 38
type input "8"
click at [553, 408] on icon at bounding box center [554, 412] width 16 height 15
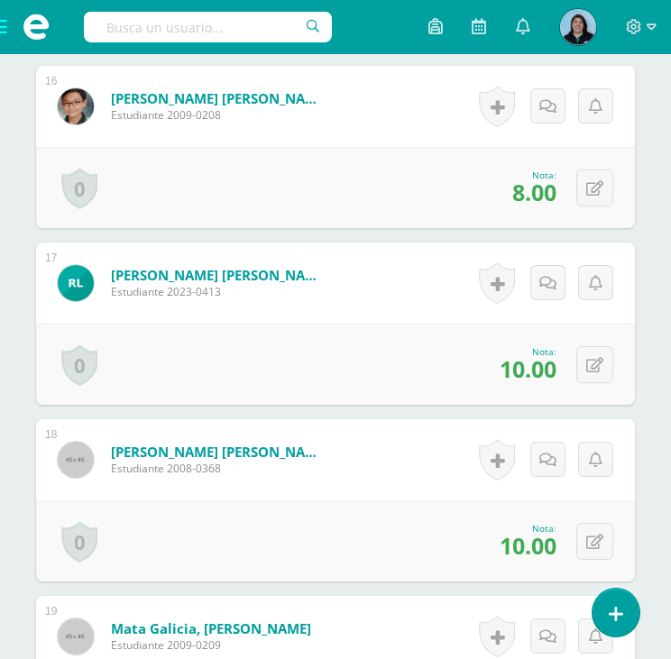
scroll to position [3517, 0]
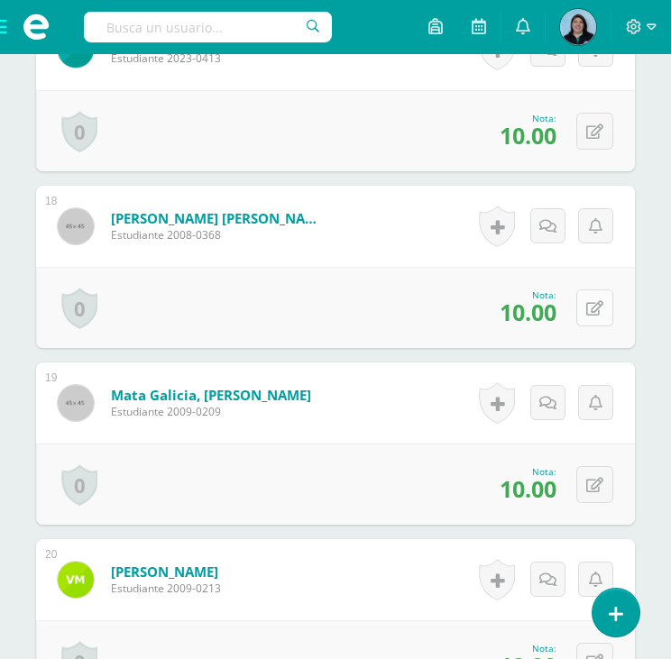
click at [598, 309] on icon at bounding box center [594, 308] width 17 height 15
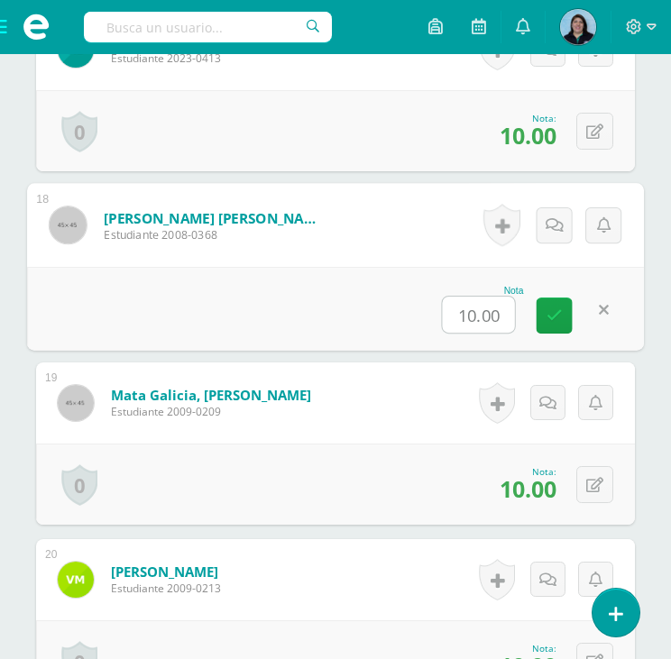
type input "8"
click at [564, 313] on link at bounding box center [555, 316] width 36 height 36
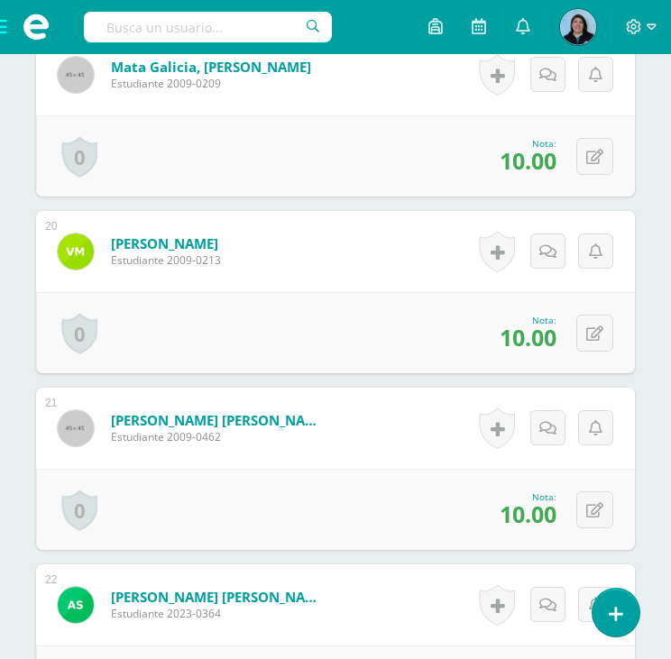
scroll to position [3878, 0]
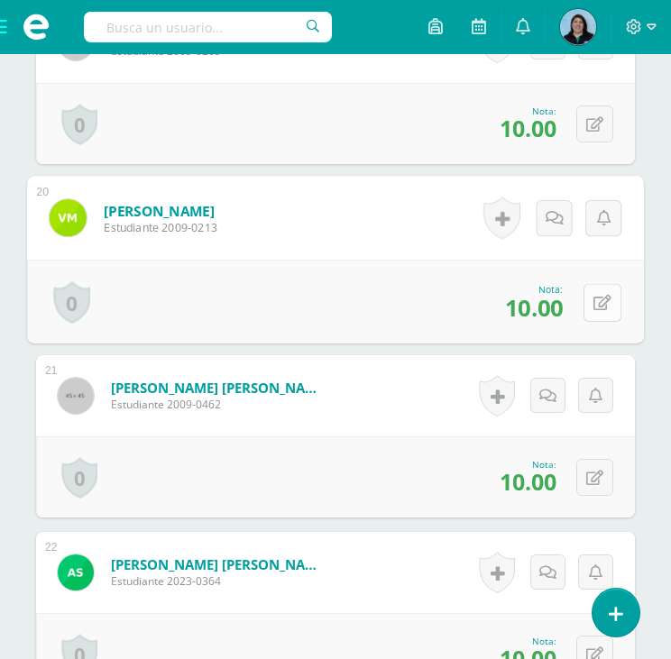
click at [599, 298] on icon at bounding box center [602, 302] width 18 height 15
type input "8"
click at [555, 309] on icon at bounding box center [554, 307] width 16 height 15
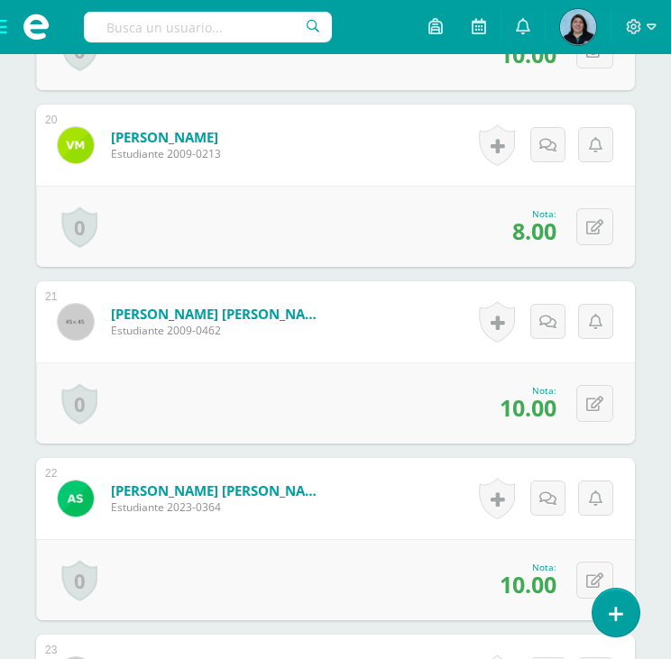
scroll to position [4058, 0]
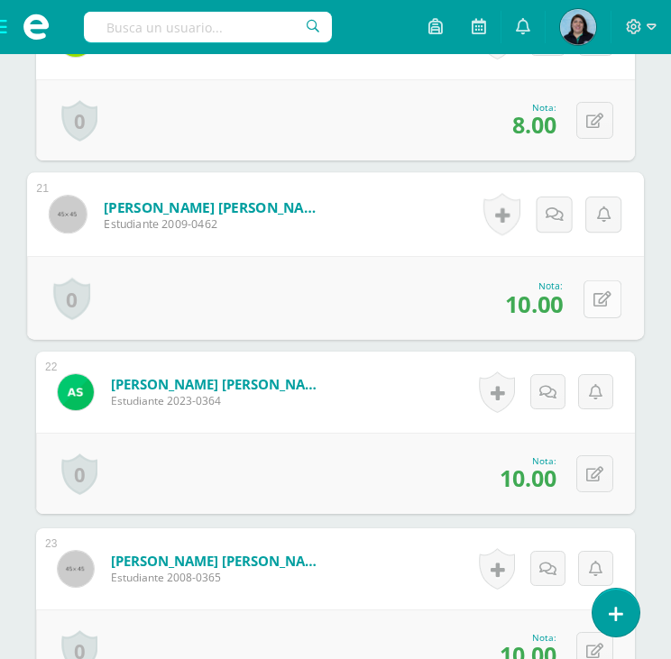
click at [597, 295] on icon at bounding box center [602, 298] width 18 height 15
type input "8"
click at [552, 306] on icon at bounding box center [554, 304] width 16 height 15
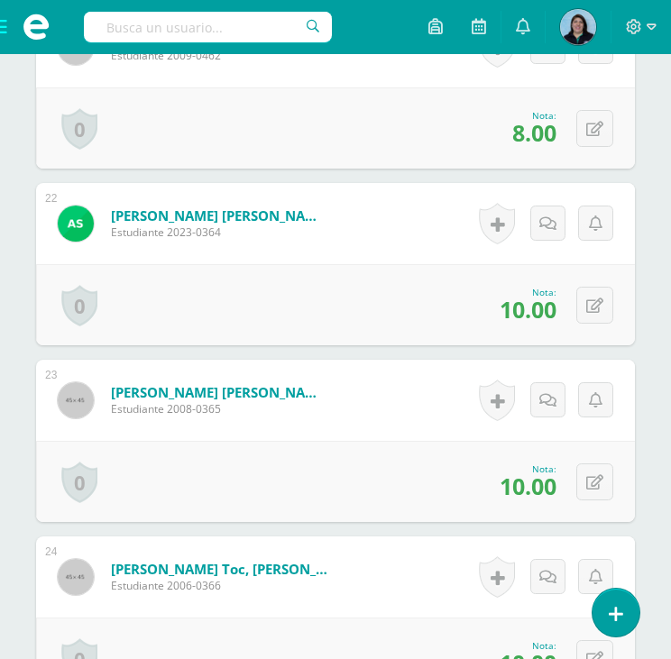
scroll to position [4238, 0]
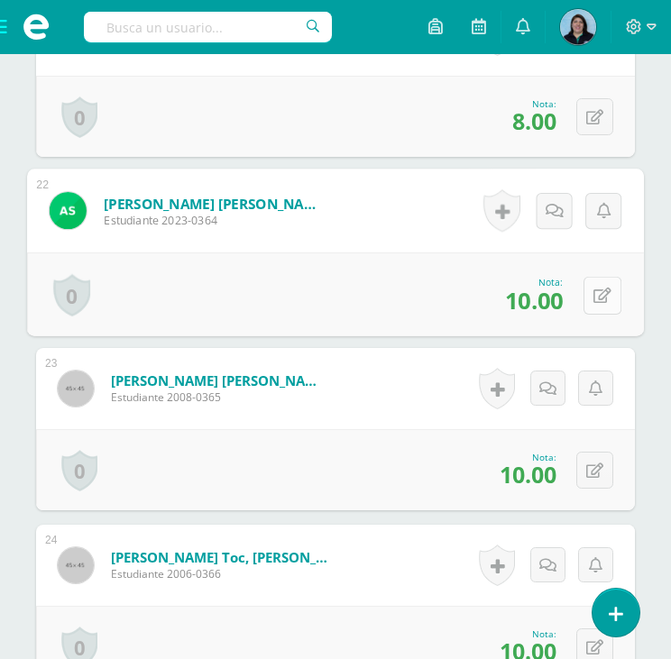
click at [602, 298] on icon at bounding box center [602, 295] width 18 height 15
type input "8"
click at [546, 299] on link at bounding box center [555, 301] width 36 height 36
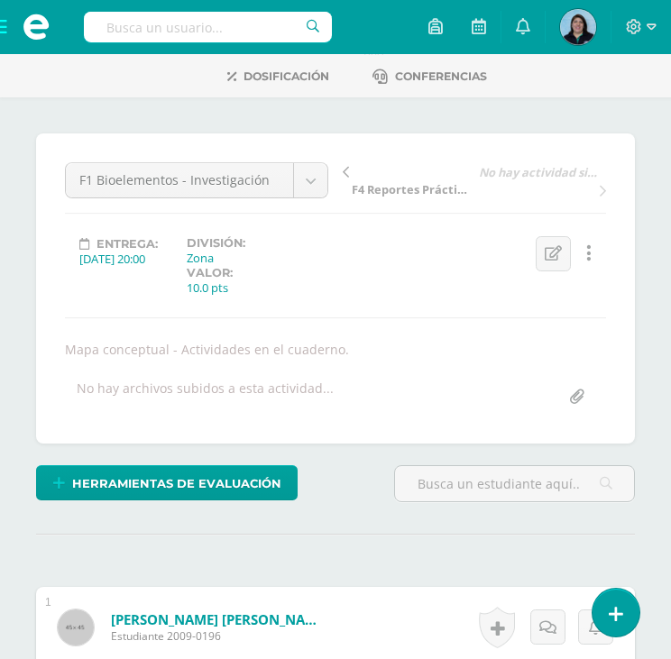
scroll to position [0, 0]
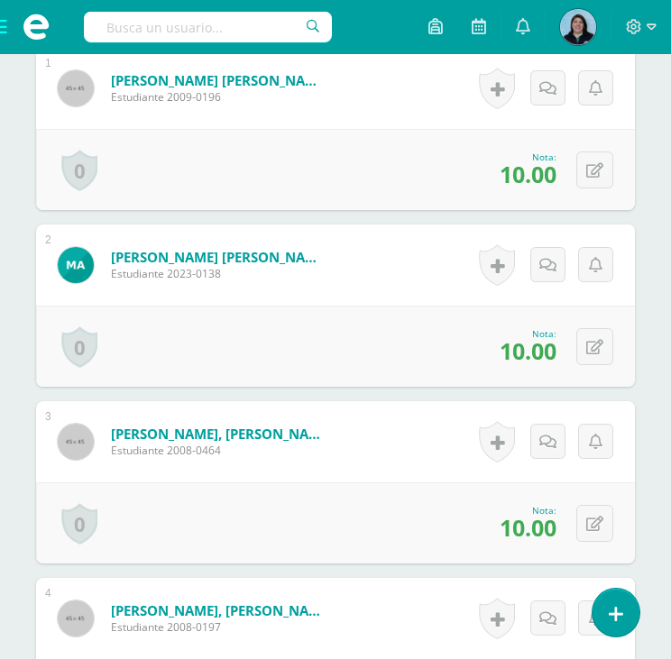
scroll to position [543, 0]
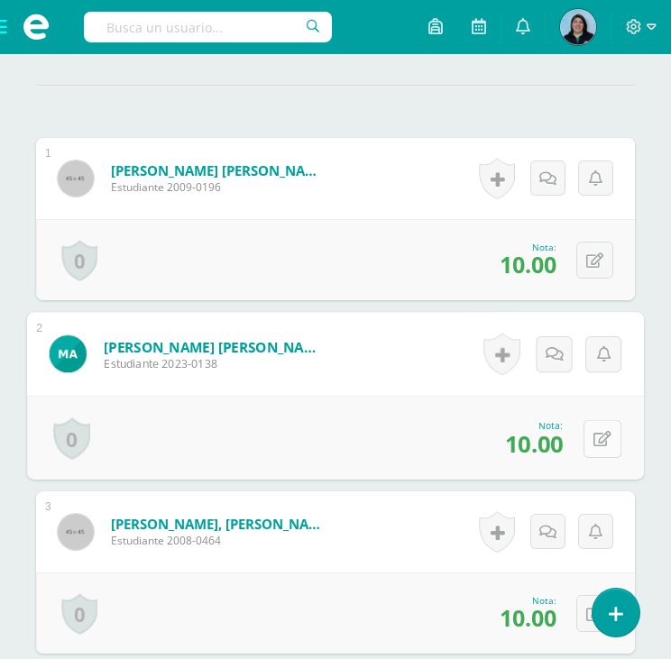
click at [600, 435] on icon at bounding box center [602, 438] width 18 height 15
type input "8"
click at [555, 441] on icon at bounding box center [554, 443] width 16 height 15
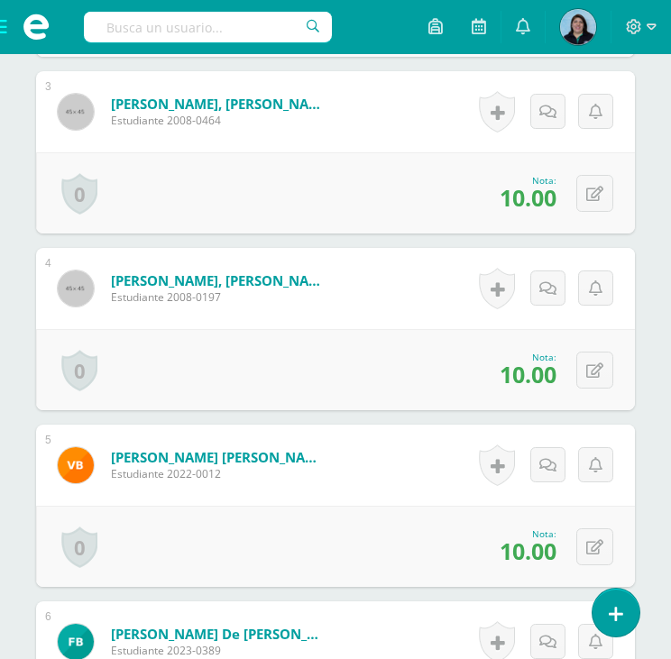
scroll to position [994, 0]
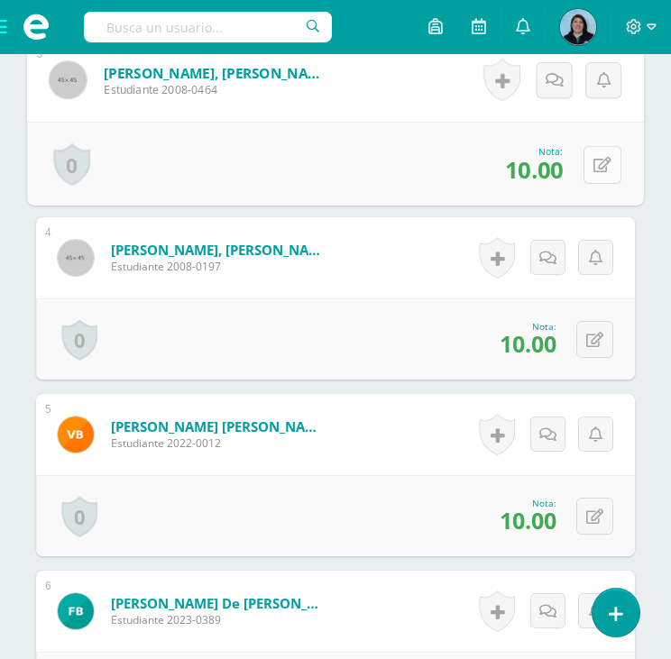
click at [599, 161] on icon at bounding box center [602, 164] width 18 height 15
type input "8"
click at [553, 170] on icon at bounding box center [554, 169] width 16 height 15
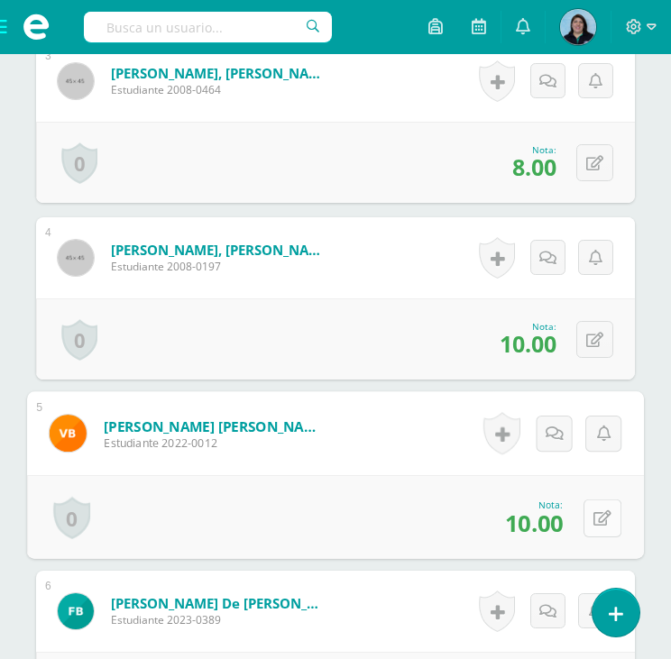
click at [600, 515] on icon at bounding box center [602, 517] width 18 height 15
type input "8"
click at [556, 522] on icon at bounding box center [554, 523] width 16 height 15
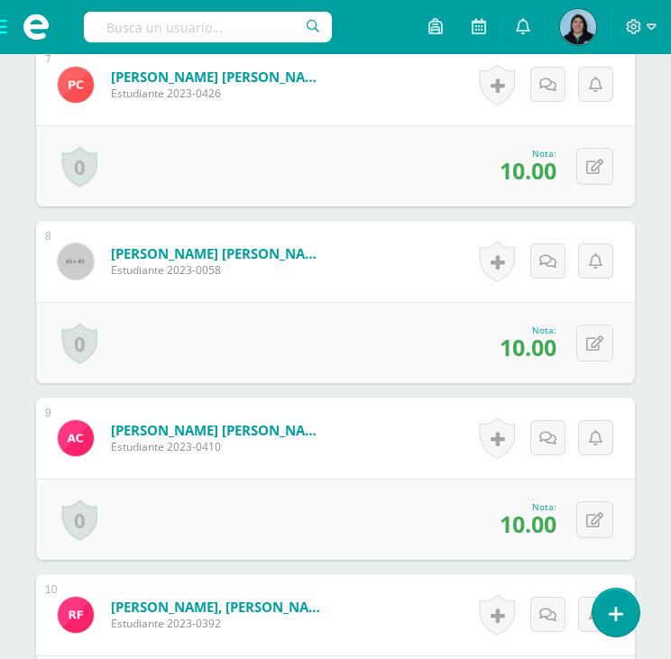
scroll to position [1715, 0]
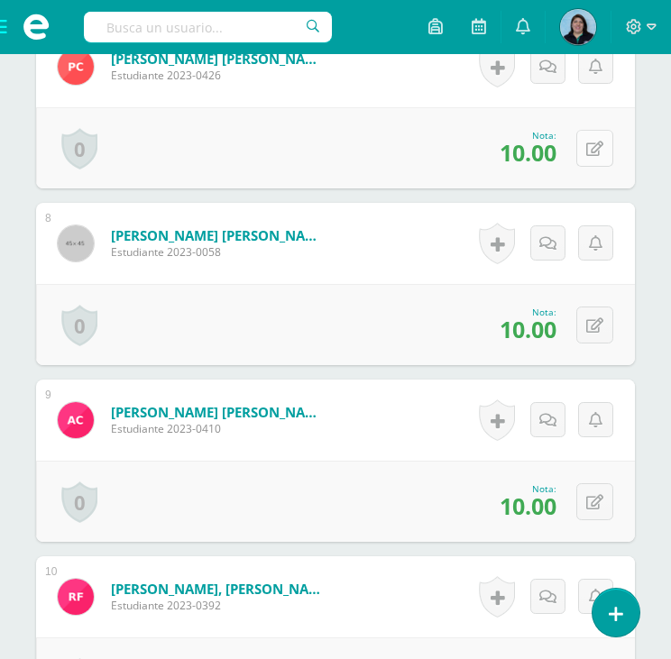
click at [601, 147] on icon at bounding box center [594, 149] width 17 height 15
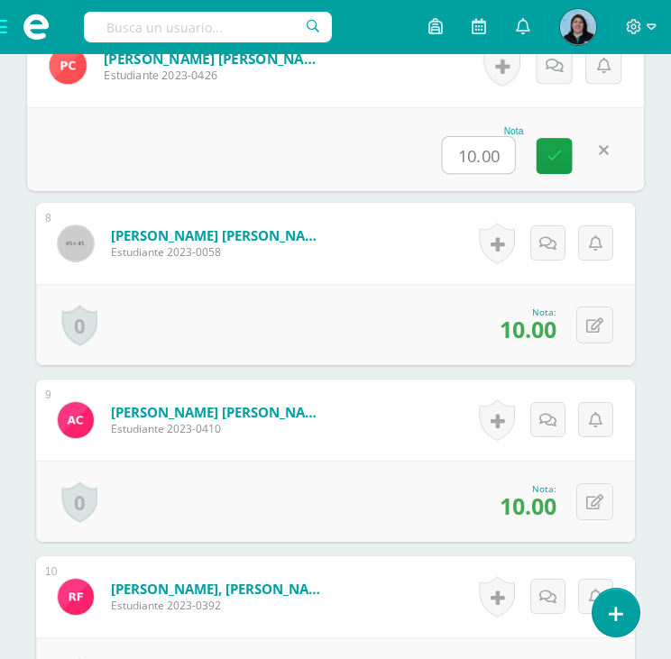
type input "8"
click at [562, 156] on link at bounding box center [555, 156] width 36 height 36
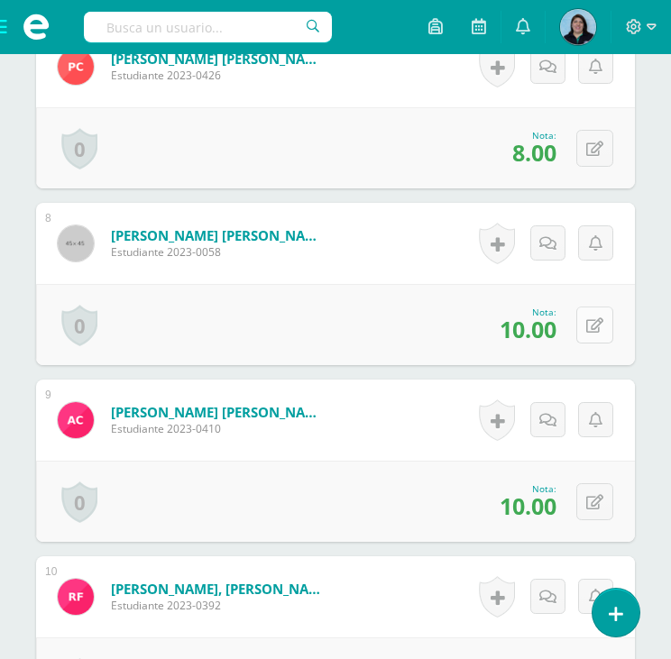
click at [599, 324] on icon at bounding box center [594, 325] width 17 height 15
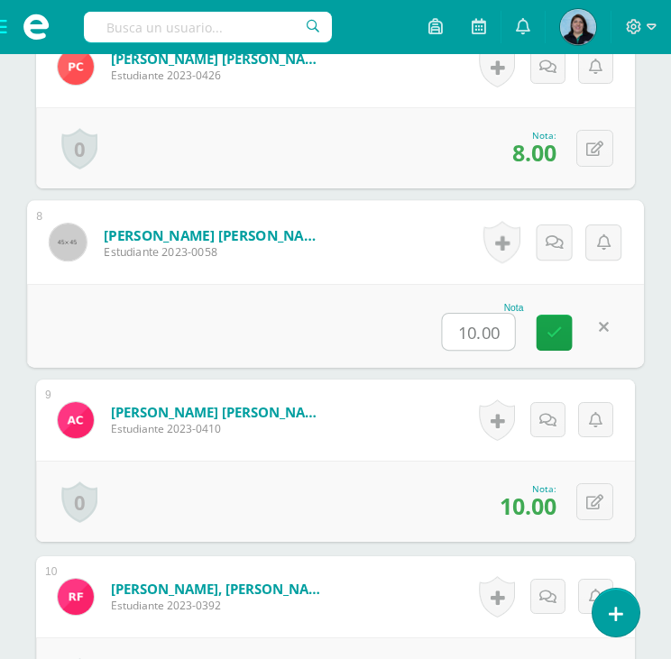
type input "8"
click at [561, 334] on icon at bounding box center [554, 332] width 16 height 15
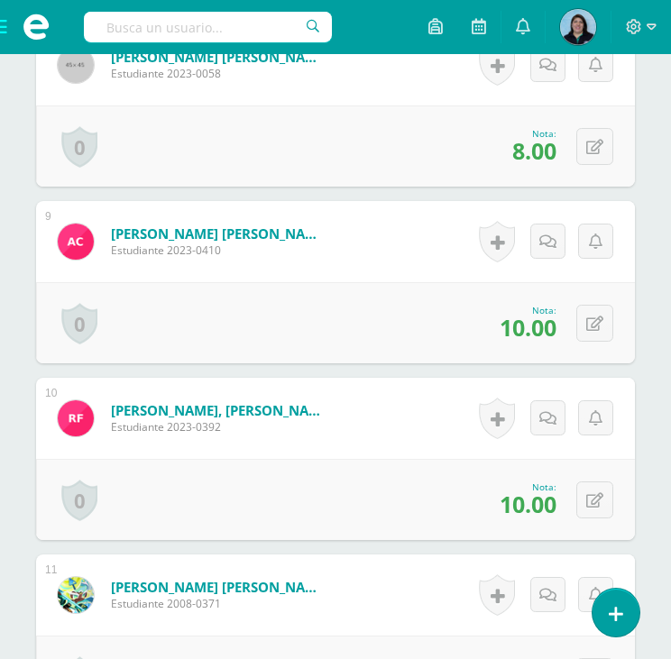
scroll to position [1895, 0]
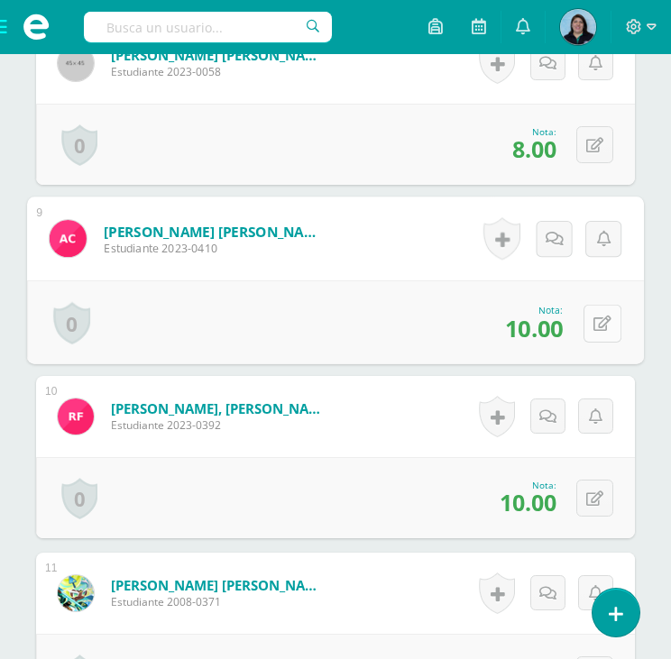
click at [601, 316] on icon at bounding box center [602, 323] width 18 height 15
type input "8"
click at [552, 324] on icon at bounding box center [554, 328] width 16 height 15
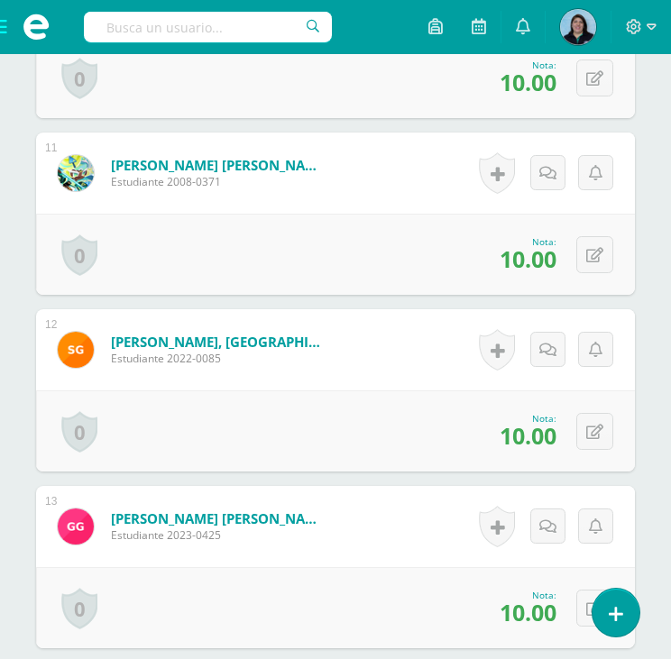
scroll to position [2346, 0]
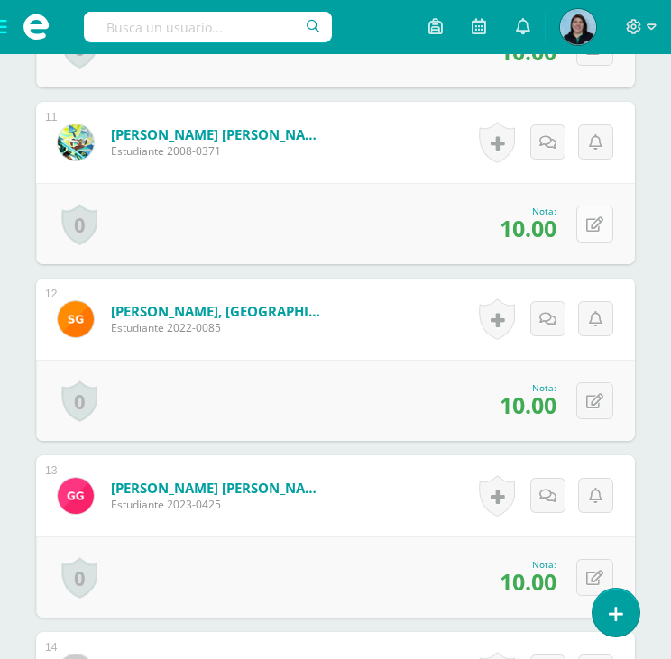
click at [599, 225] on icon at bounding box center [594, 224] width 17 height 15
type input "8"
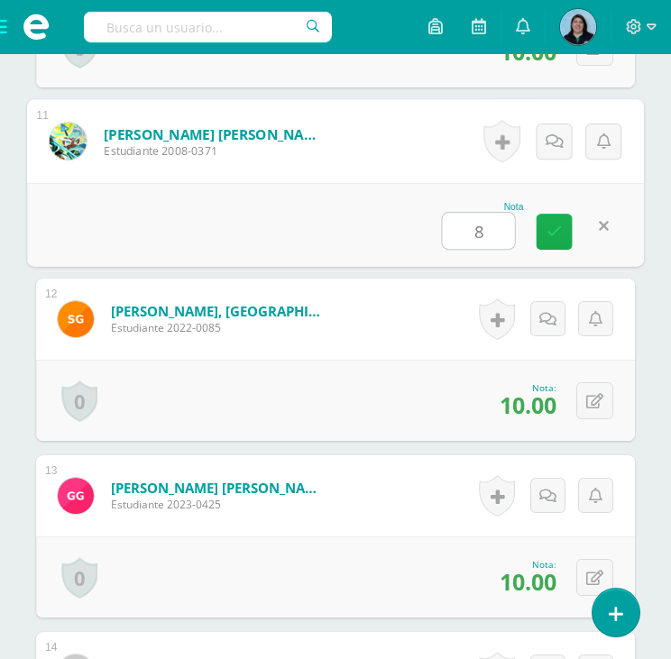
click at [559, 227] on icon at bounding box center [554, 231] width 16 height 15
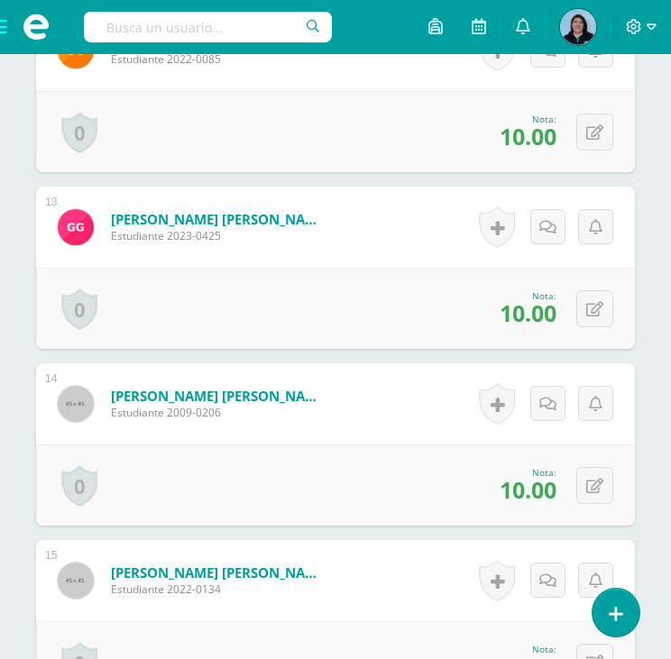
scroll to position [2617, 0]
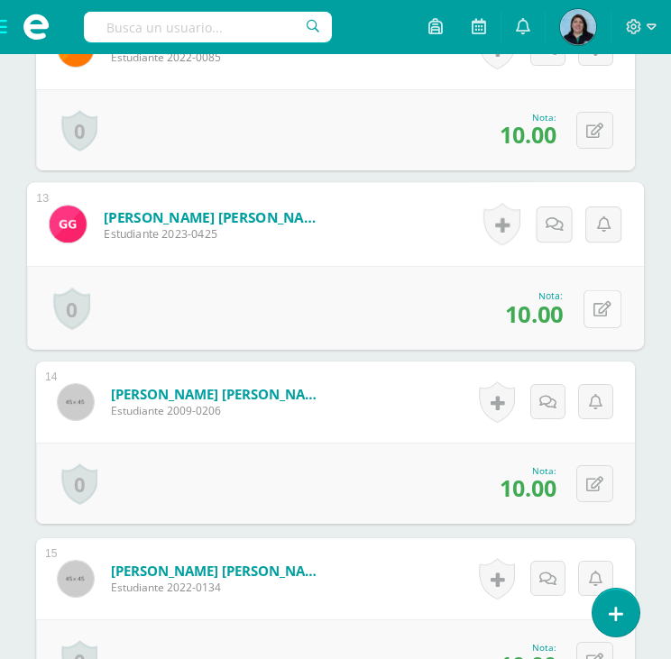
click at [601, 304] on icon at bounding box center [602, 308] width 18 height 15
type input "8"
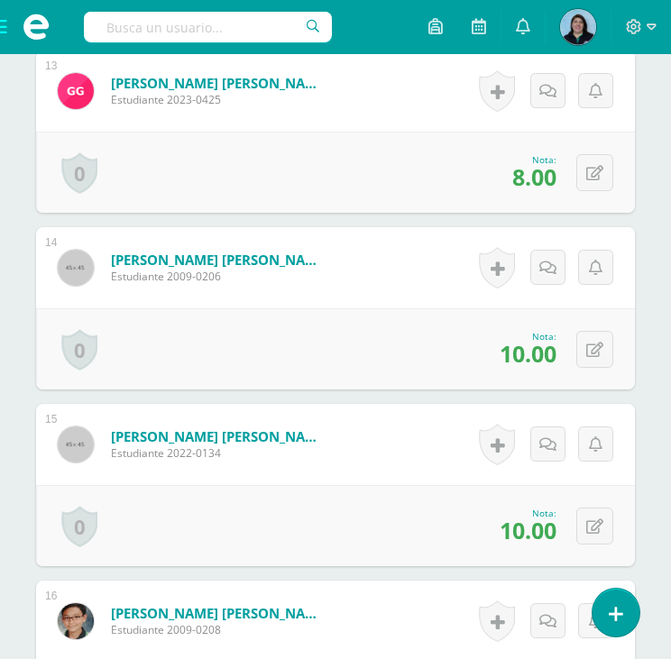
scroll to position [2797, 0]
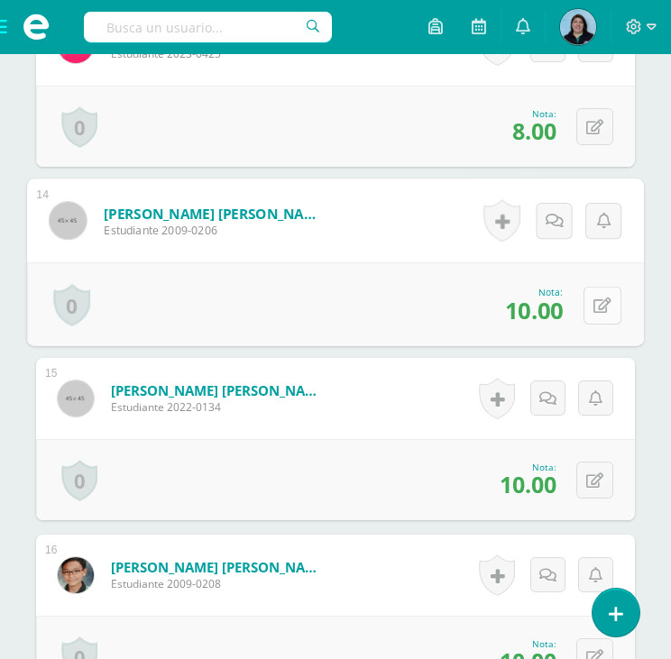
click at [602, 304] on icon at bounding box center [602, 305] width 18 height 15
type input "8"
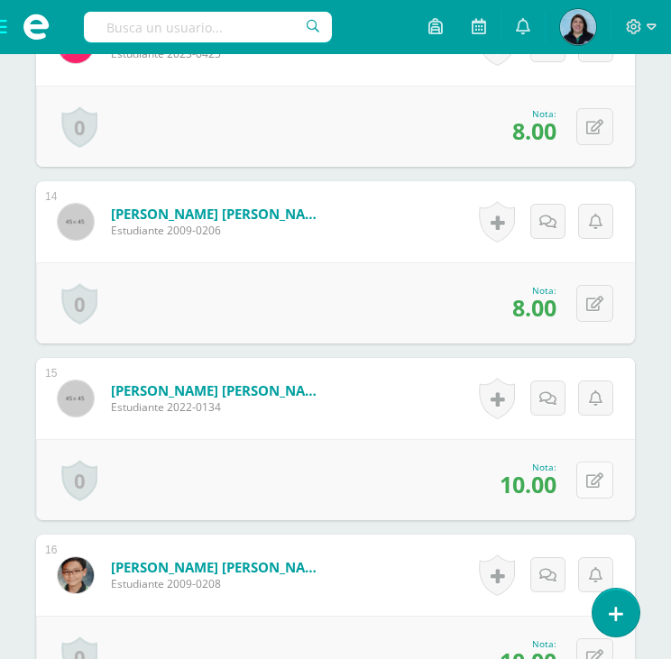
click at [595, 478] on icon at bounding box center [594, 480] width 17 height 15
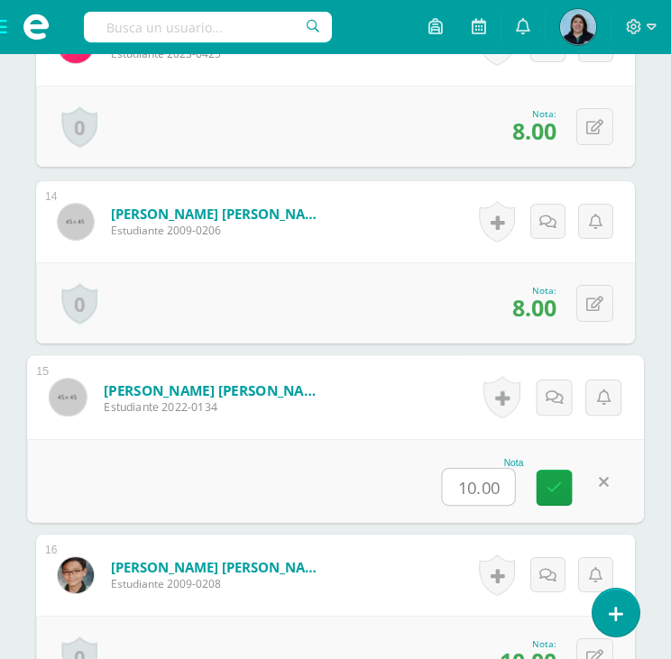
type input "8"
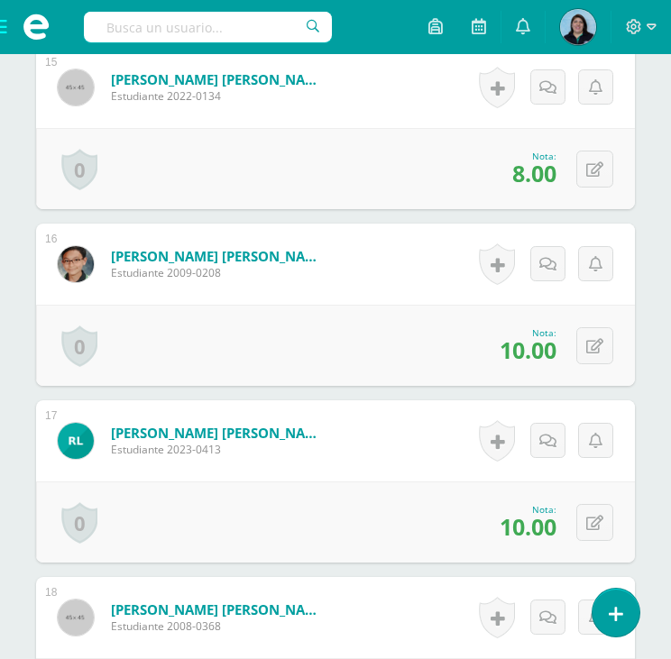
scroll to position [3158, 0]
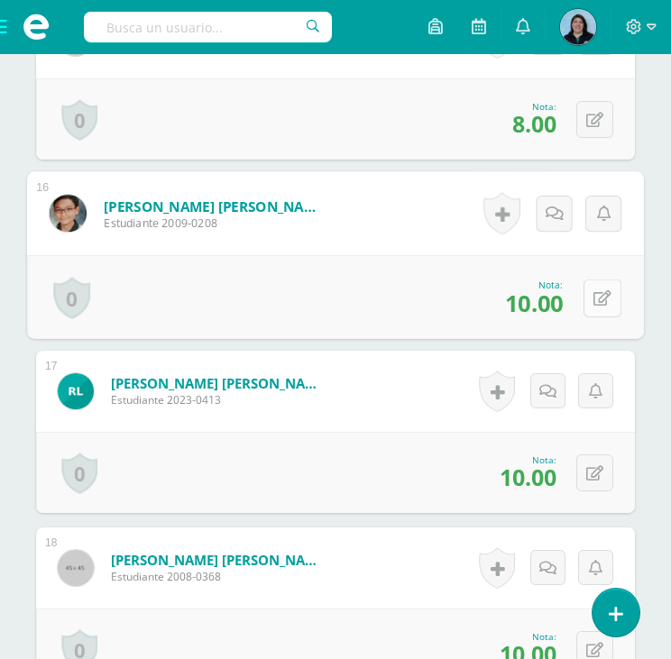
click at [595, 298] on icon at bounding box center [602, 297] width 18 height 15
type input "8"
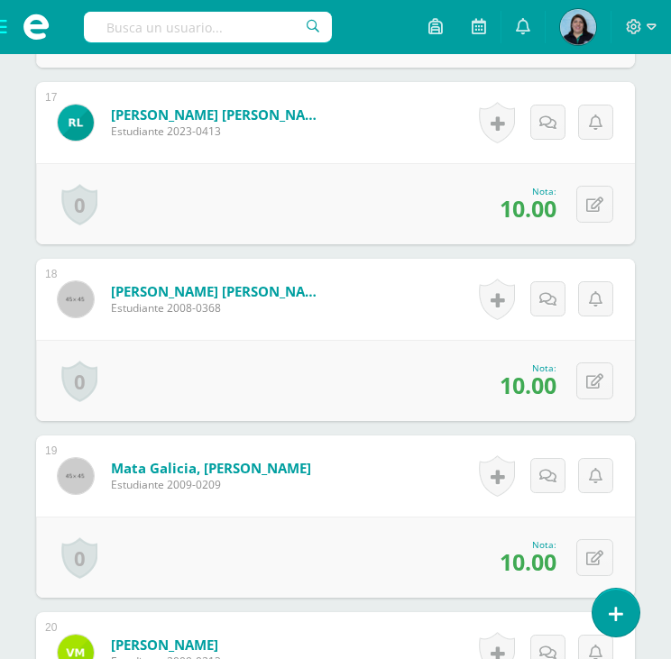
scroll to position [3428, 0]
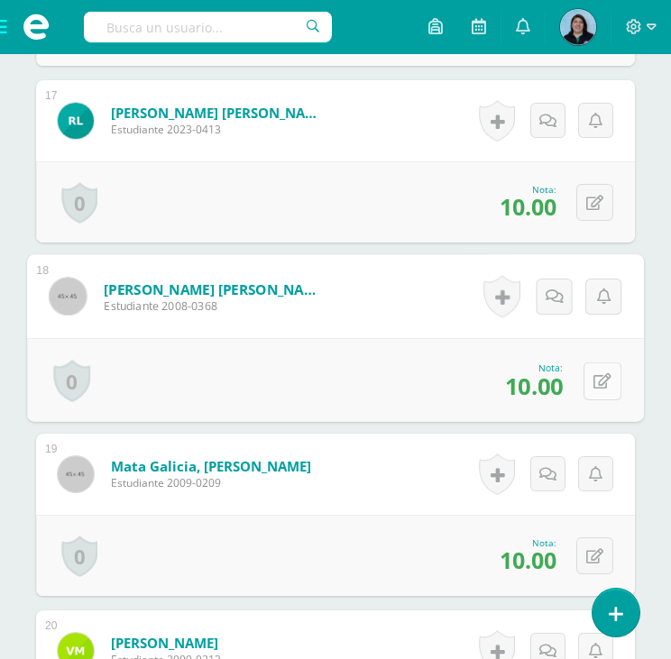
click at [593, 378] on icon at bounding box center [602, 380] width 18 height 15
type input "8"
click at [551, 385] on icon at bounding box center [554, 386] width 16 height 15
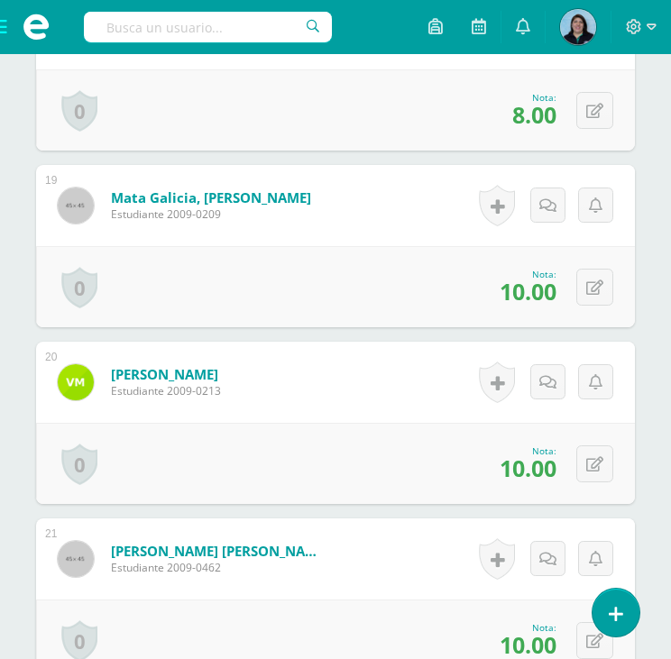
scroll to position [3699, 0]
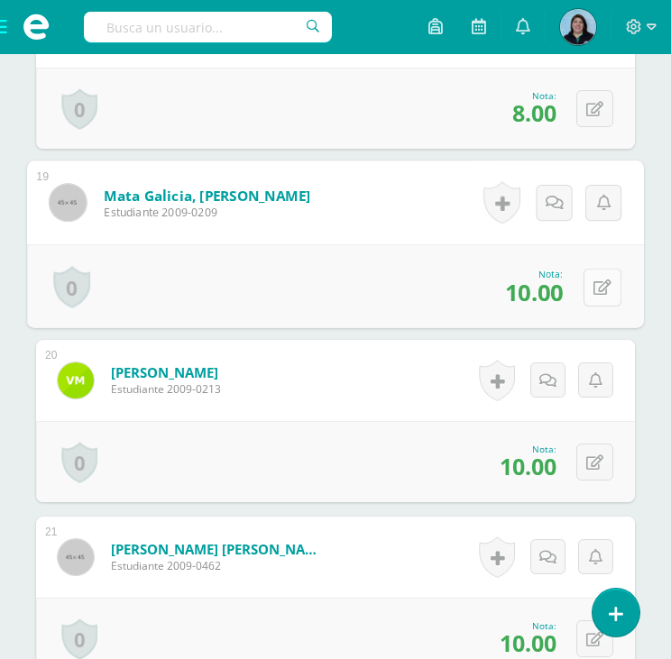
click at [595, 289] on icon at bounding box center [602, 287] width 18 height 15
type input "8"
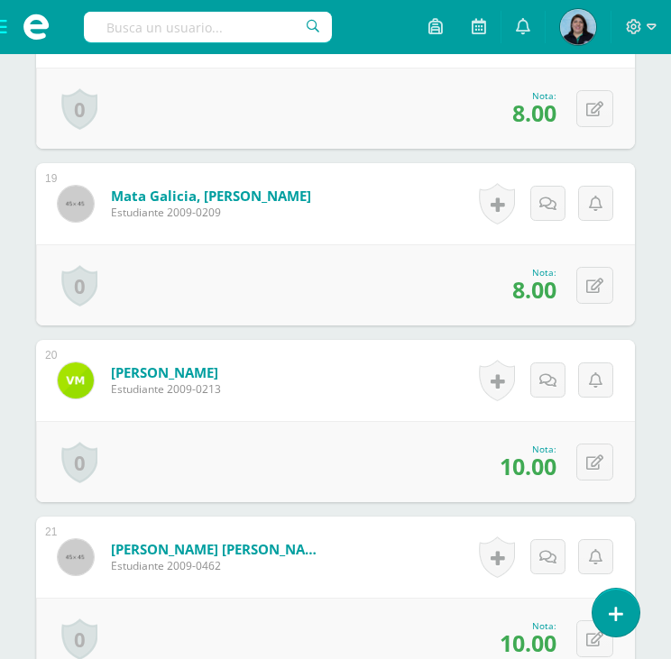
scroll to position [3789, 0]
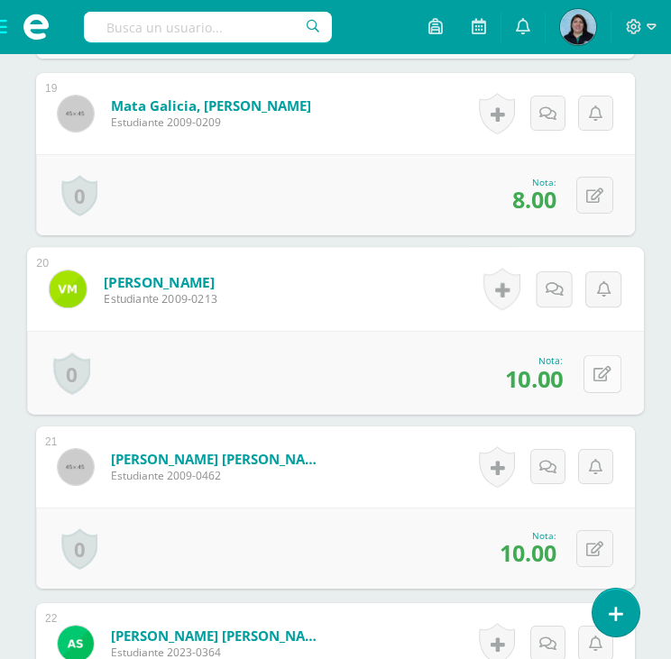
click at [590, 365] on button at bounding box center [602, 373] width 38 height 38
type input "8"
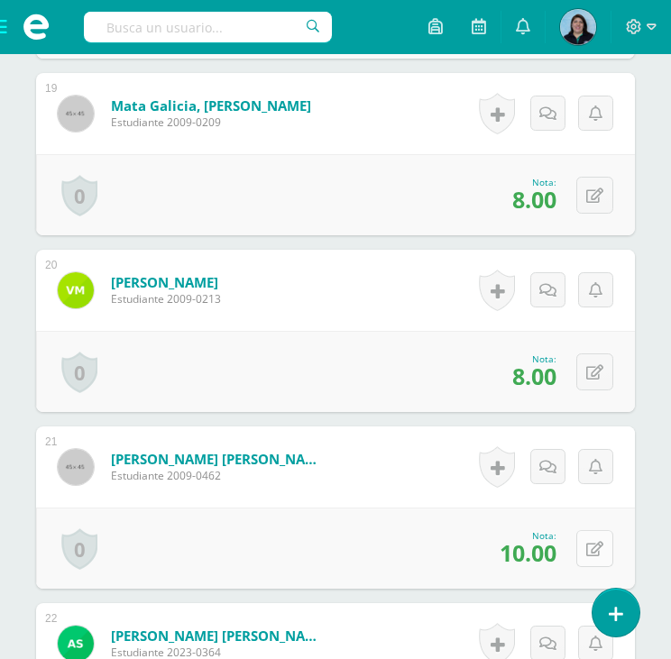
click at [602, 544] on button at bounding box center [594, 548] width 37 height 37
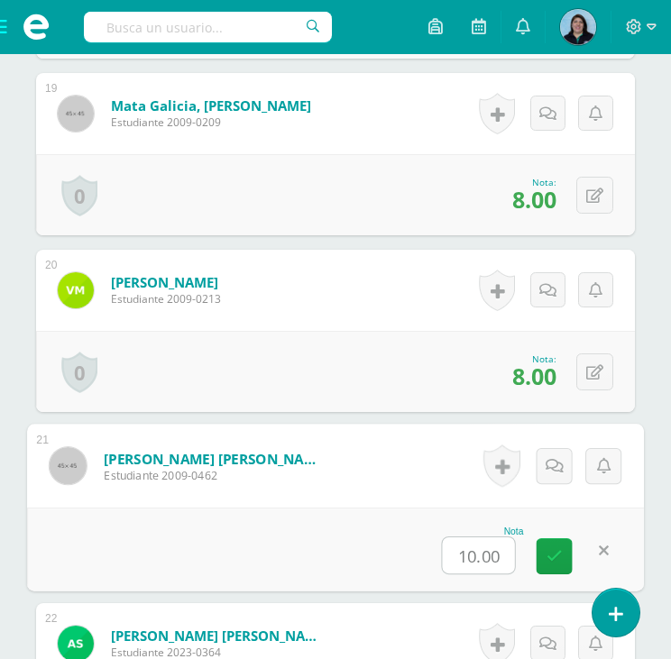
type input "8"
click at [559, 549] on icon at bounding box center [554, 555] width 16 height 15
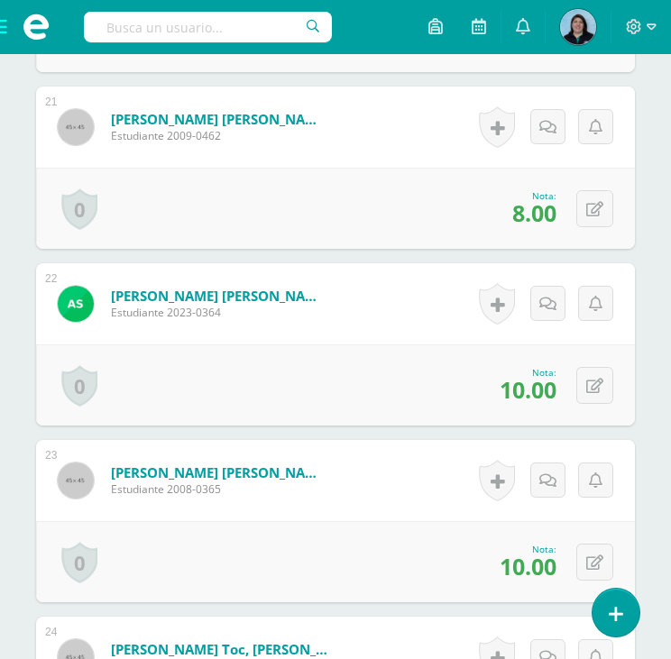
scroll to position [4150, 0]
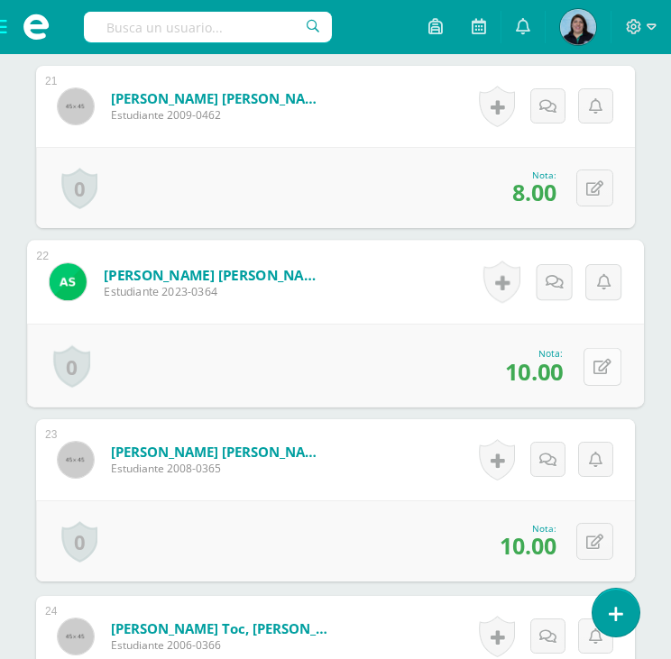
click at [603, 366] on button at bounding box center [602, 366] width 38 height 38
type input "8"
click at [555, 368] on icon at bounding box center [554, 371] width 16 height 15
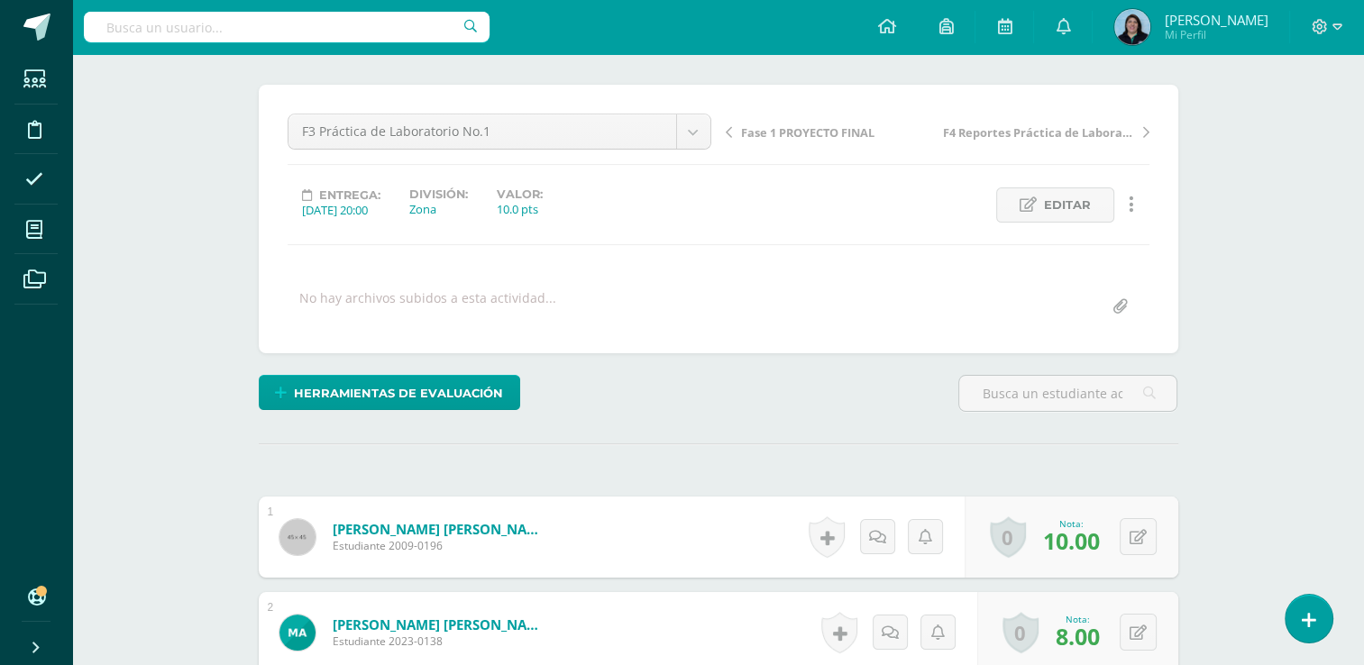
scroll to position [0, 0]
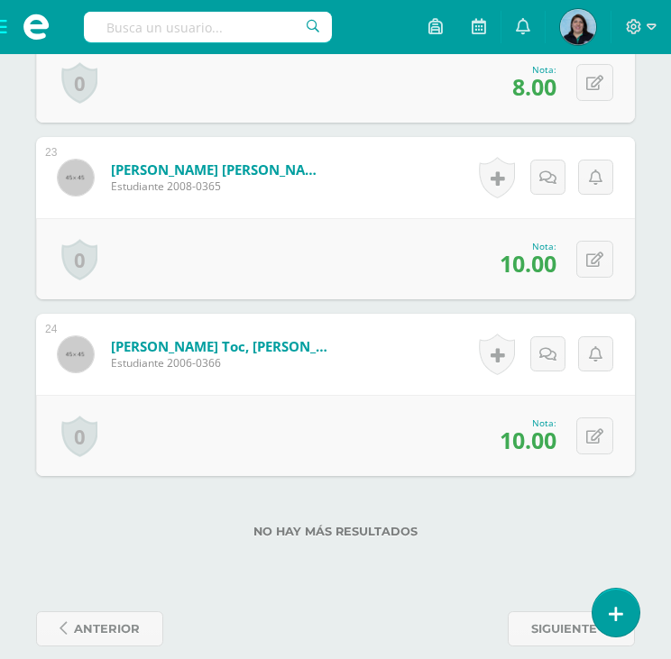
scroll to position [4455, 0]
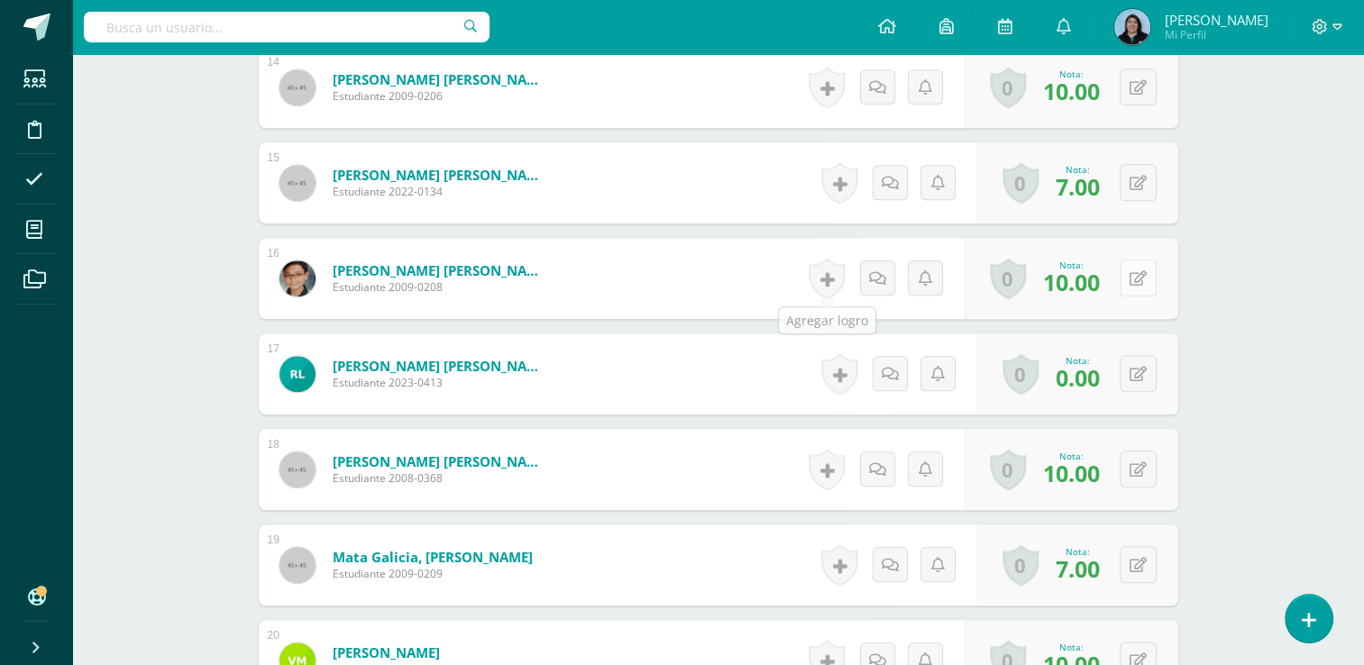
scroll to position [1823, 0]
click at [1142, 370] on icon at bounding box center [1151, 372] width 18 height 15
type input "5"
